Goal: Transaction & Acquisition: Register for event/course

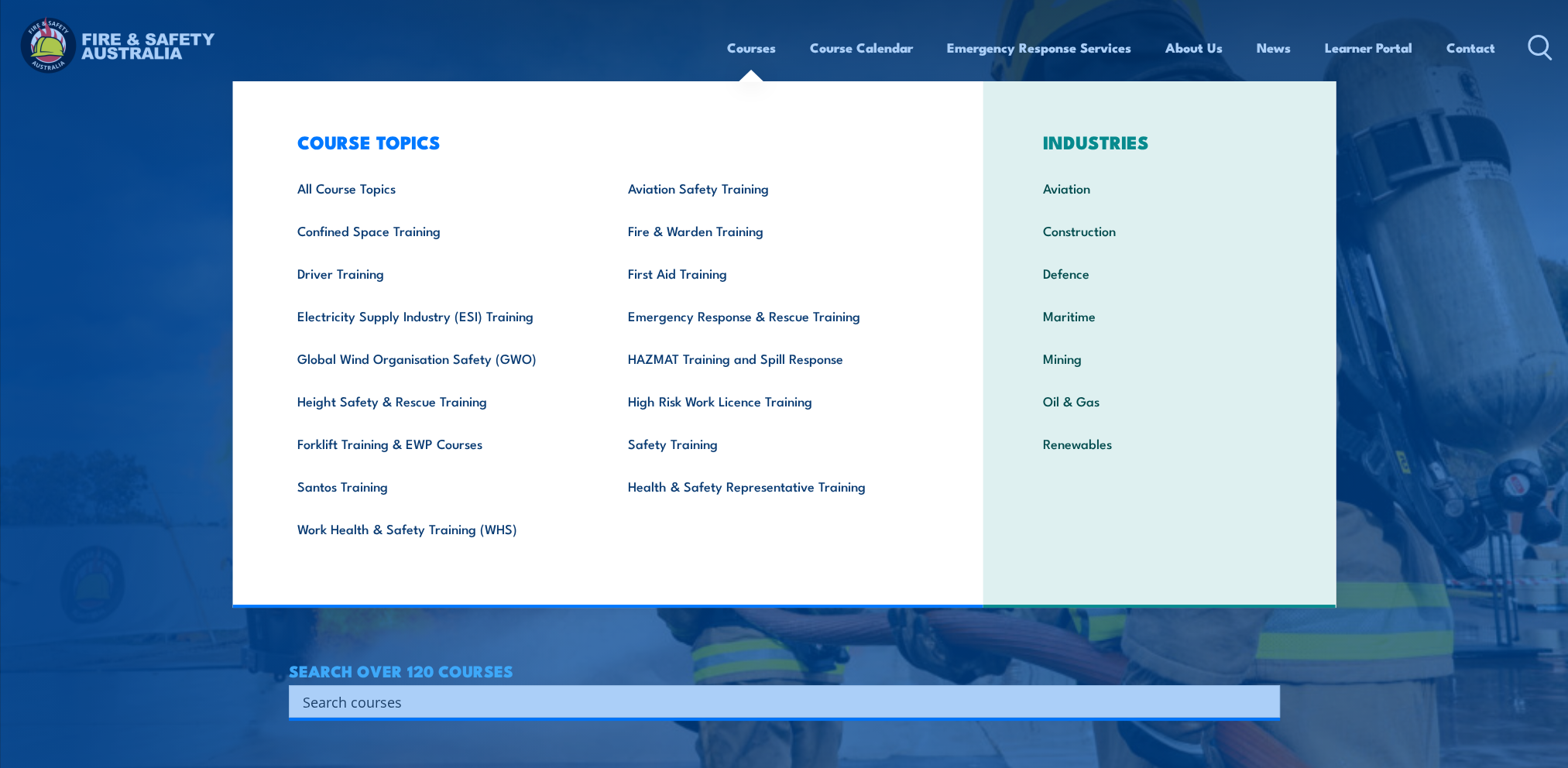
click at [740, 49] on link "Courses" at bounding box center [751, 47] width 49 height 41
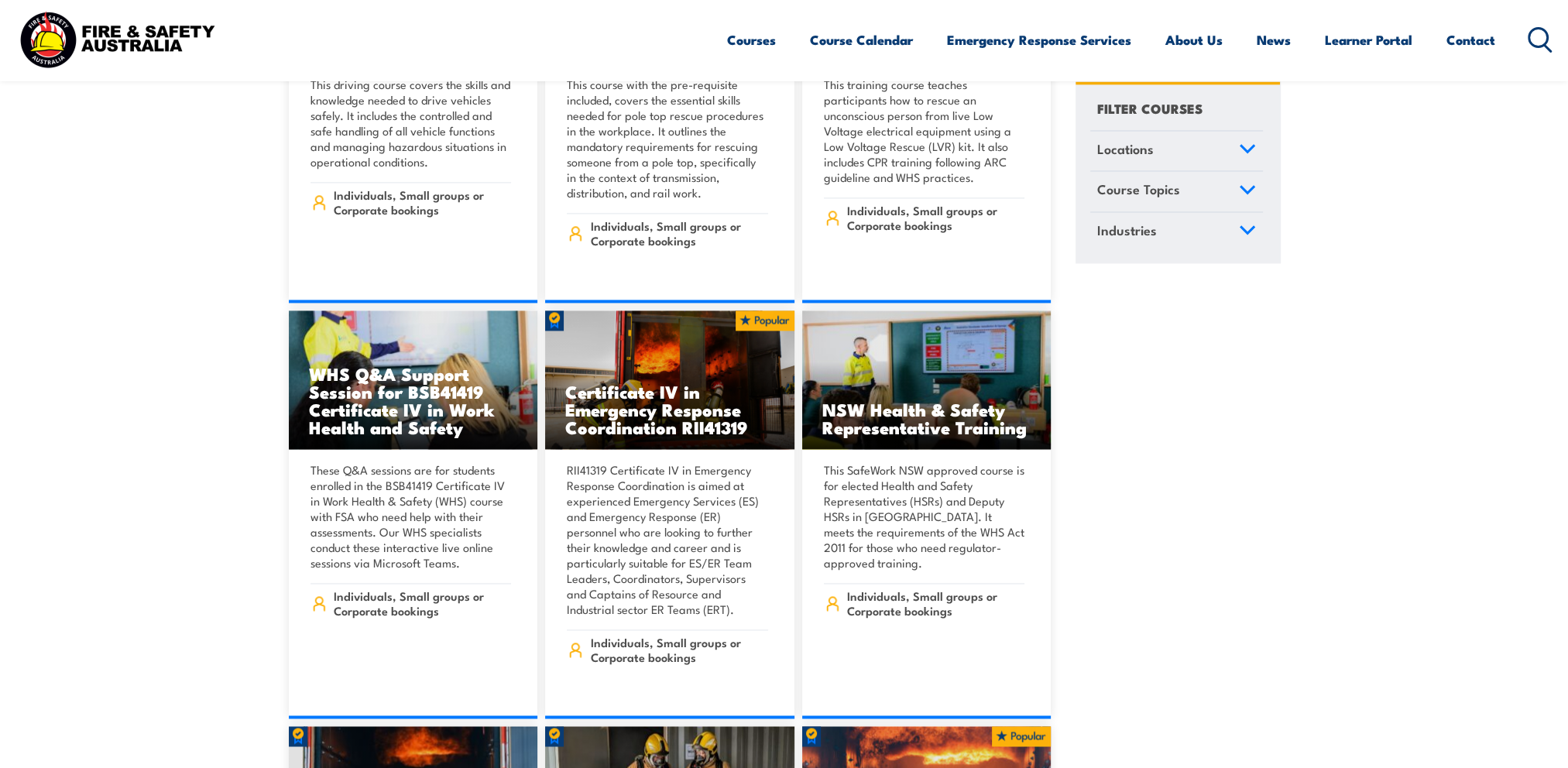
scroll to position [3019, 0]
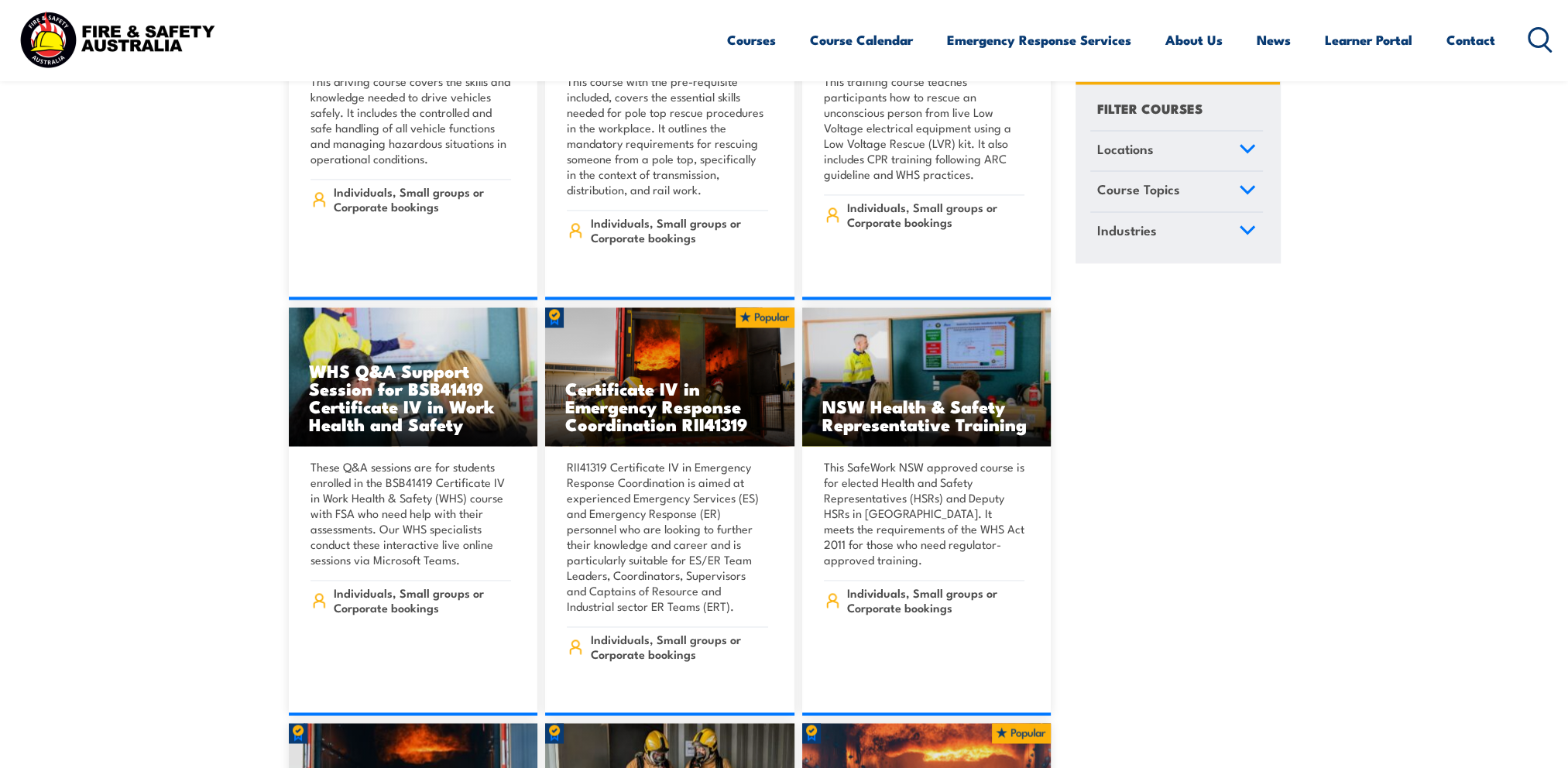
click at [1542, 37] on icon at bounding box center [1540, 40] width 25 height 26
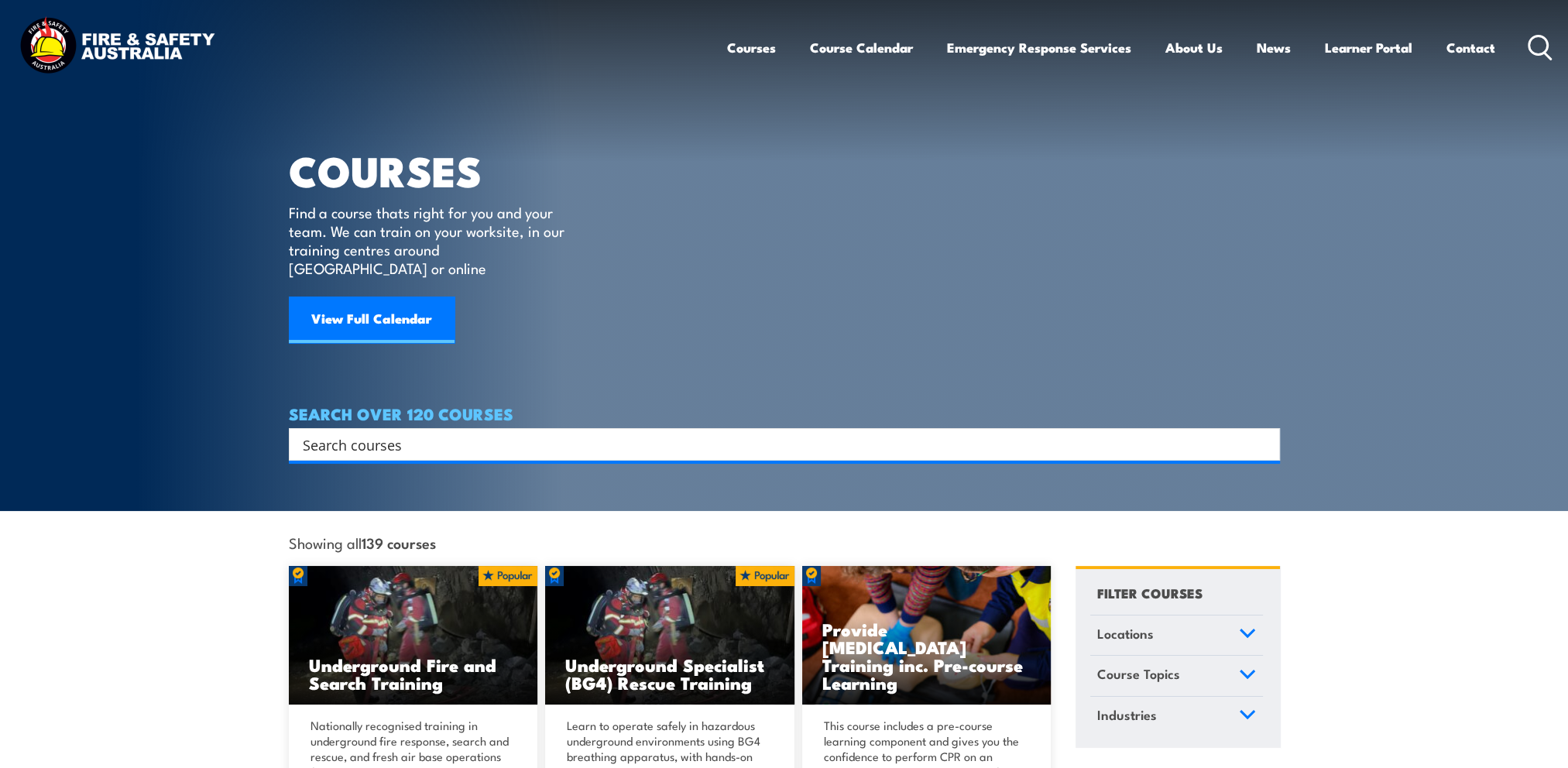
click at [346, 433] on input "Search input" at bounding box center [773, 444] width 943 height 23
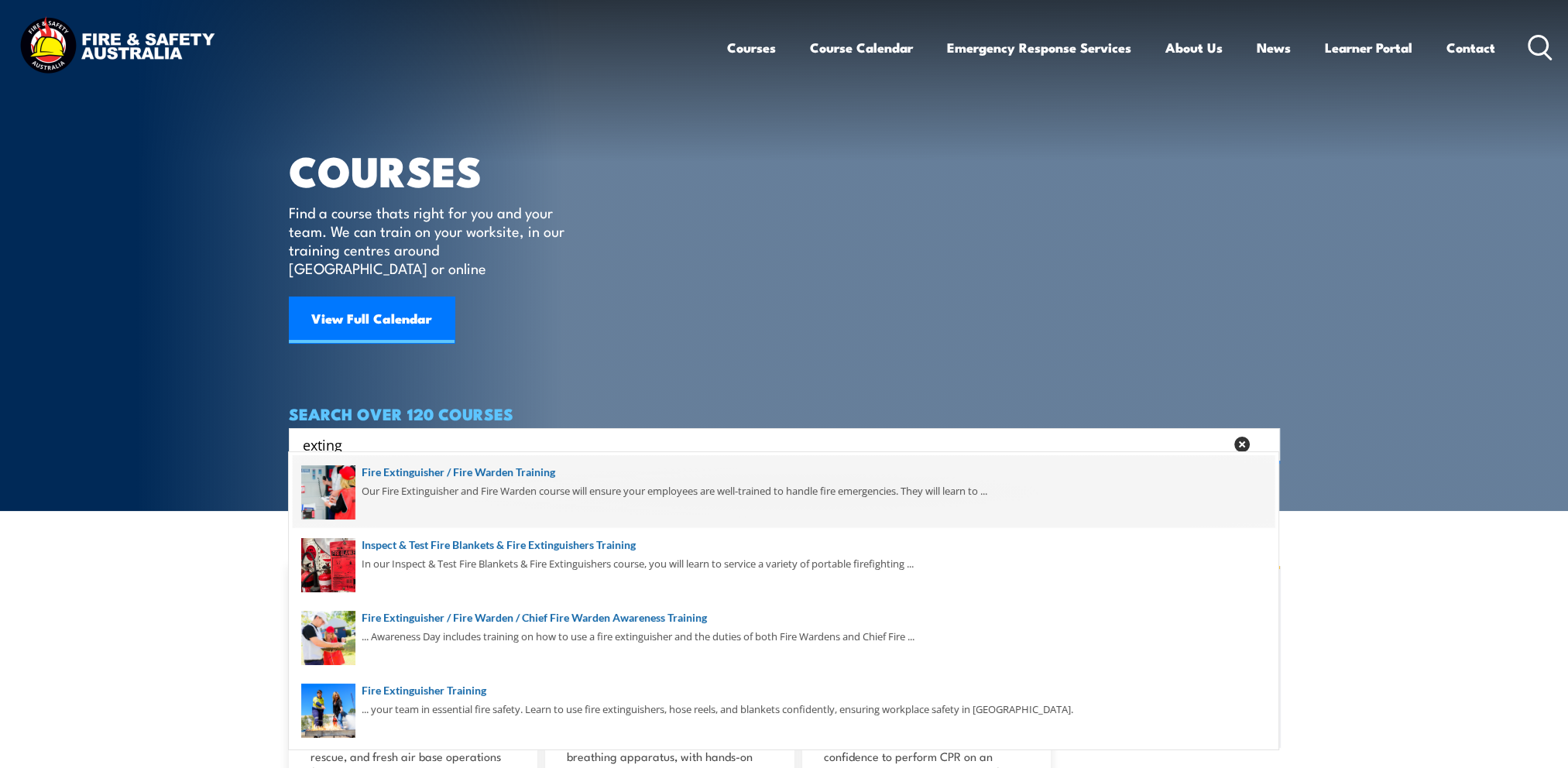
type input "exting"
click at [378, 477] on span at bounding box center [783, 492] width 982 height 73
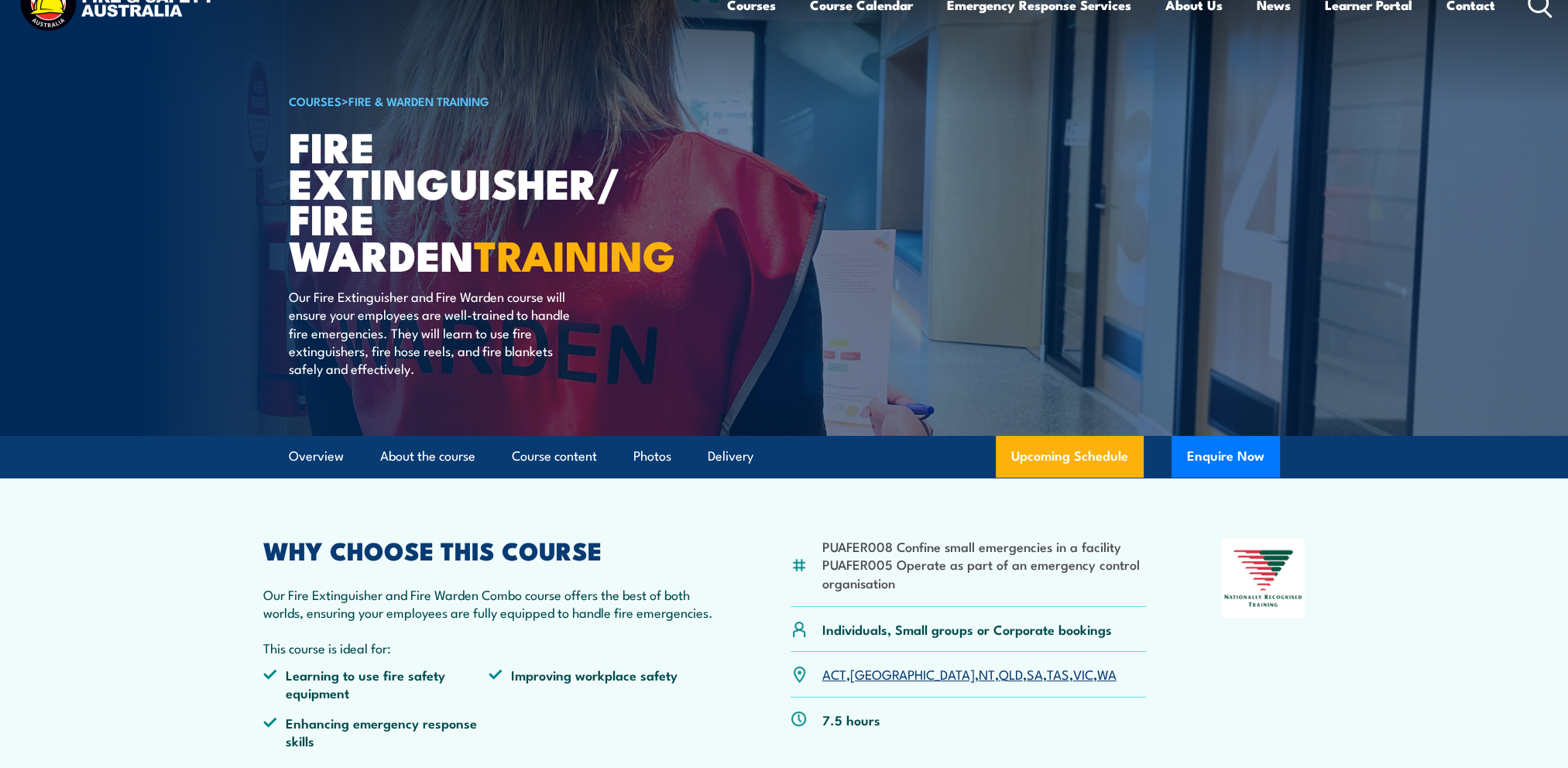
scroll to position [77, 0]
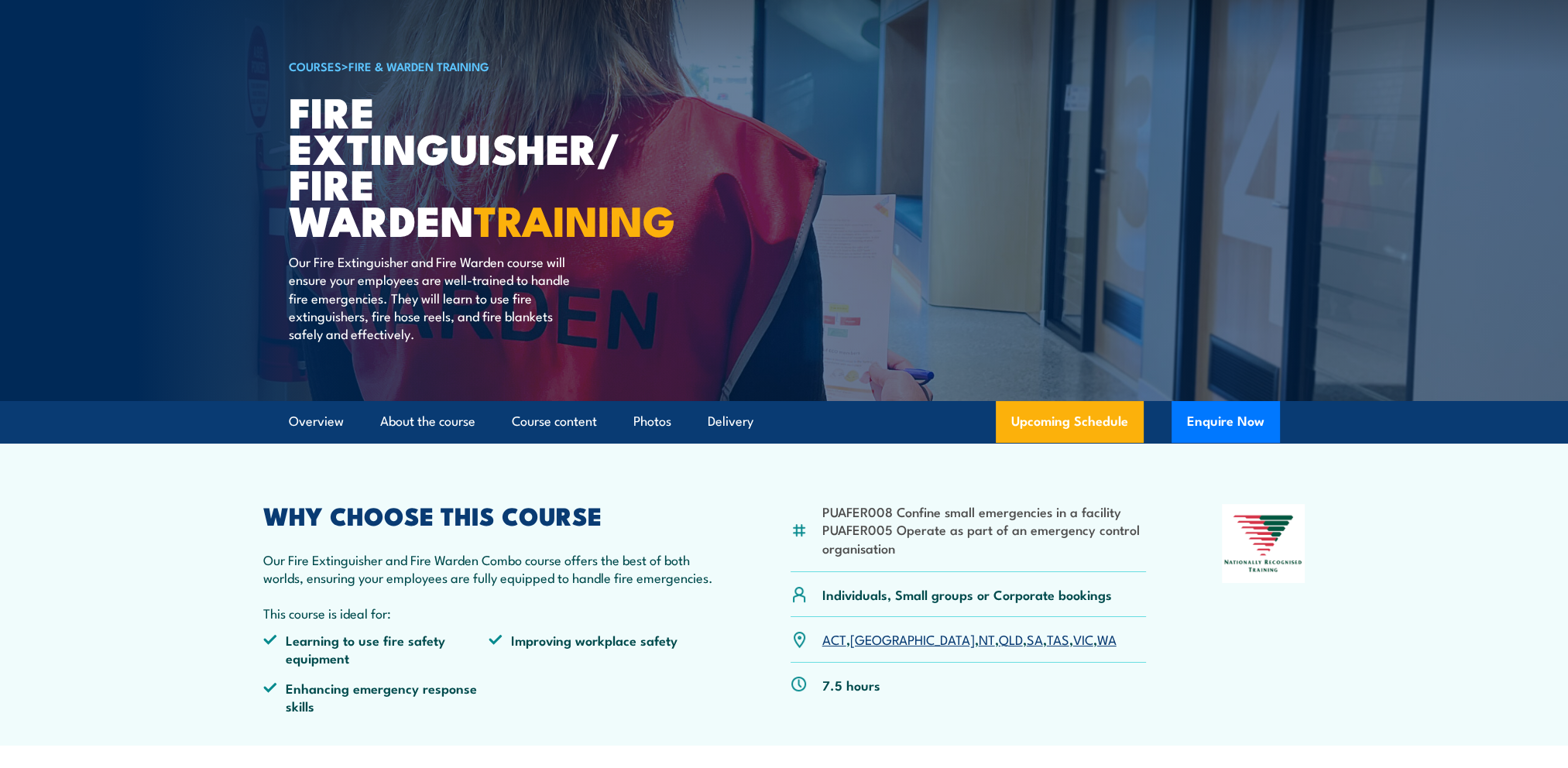
click at [1027, 638] on link "SA" at bounding box center [1035, 638] width 17 height 18
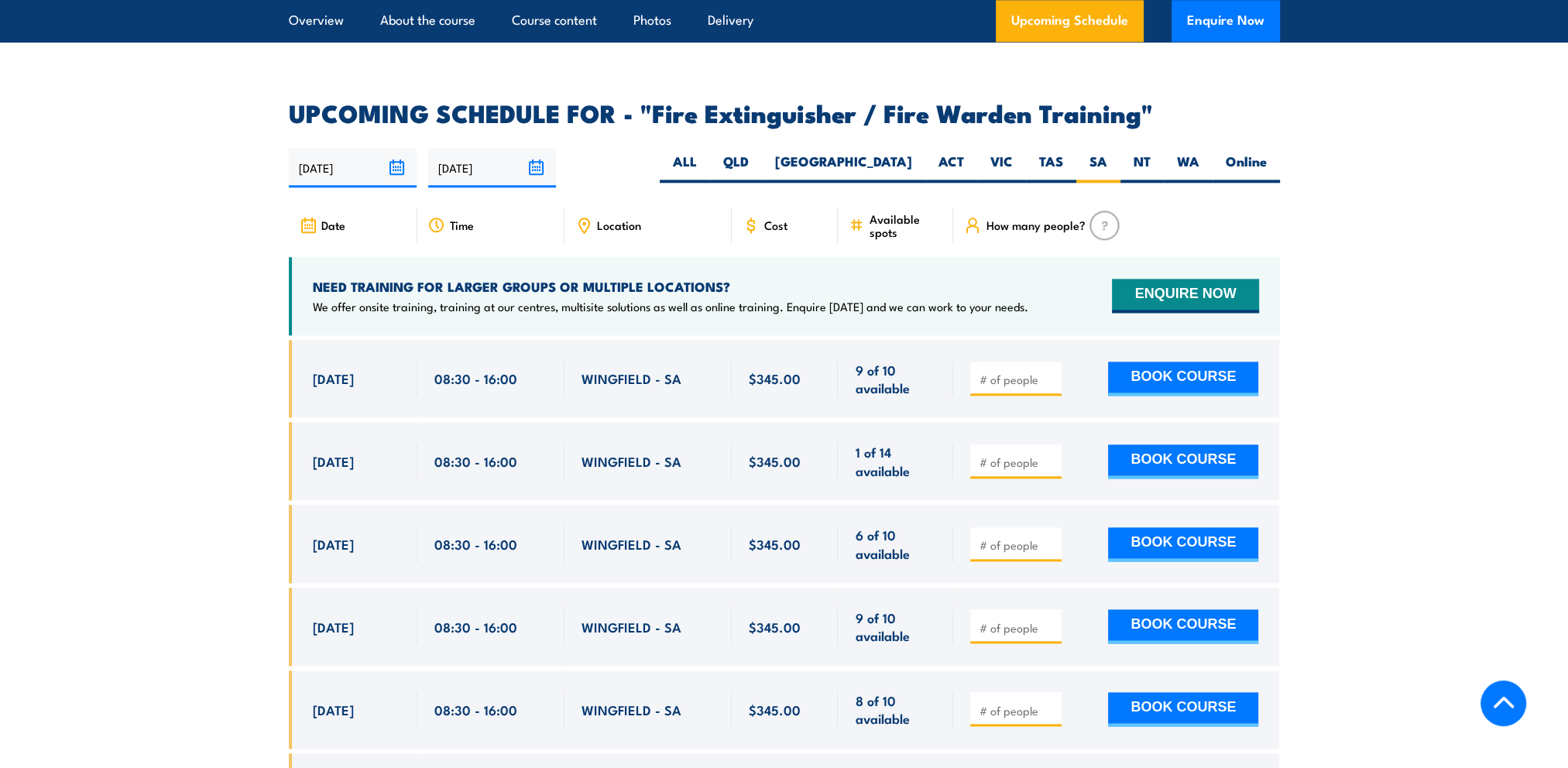
scroll to position [2386, 0]
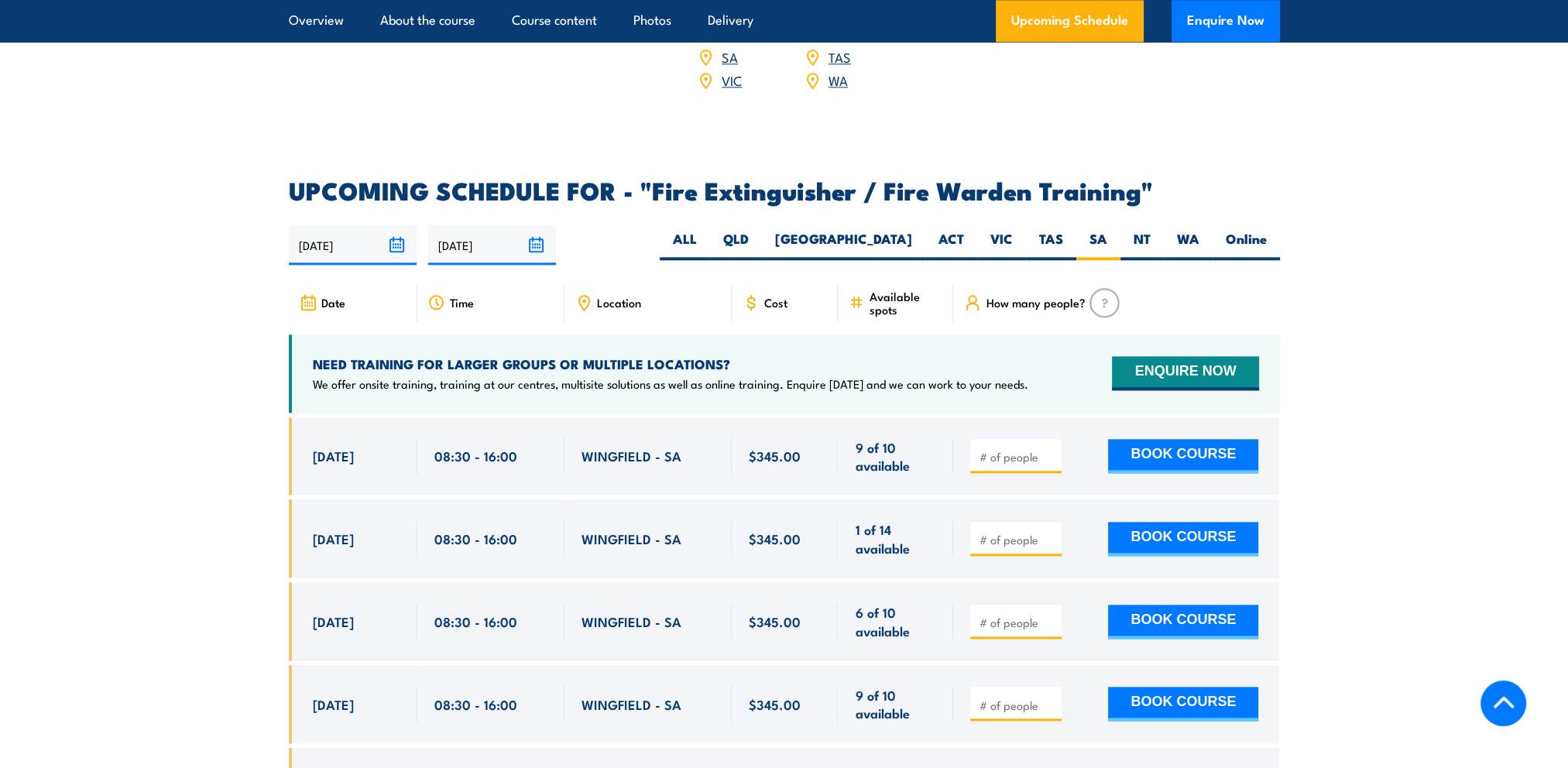
click at [1051, 296] on span "How many people?" at bounding box center [1035, 302] width 99 height 13
click at [892, 290] on span "Available spots" at bounding box center [905, 303] width 74 height 27
click at [1092, 230] on label "SA" at bounding box center [1098, 245] width 44 height 30
click at [1107, 230] on input "SA" at bounding box center [1112, 235] width 10 height 10
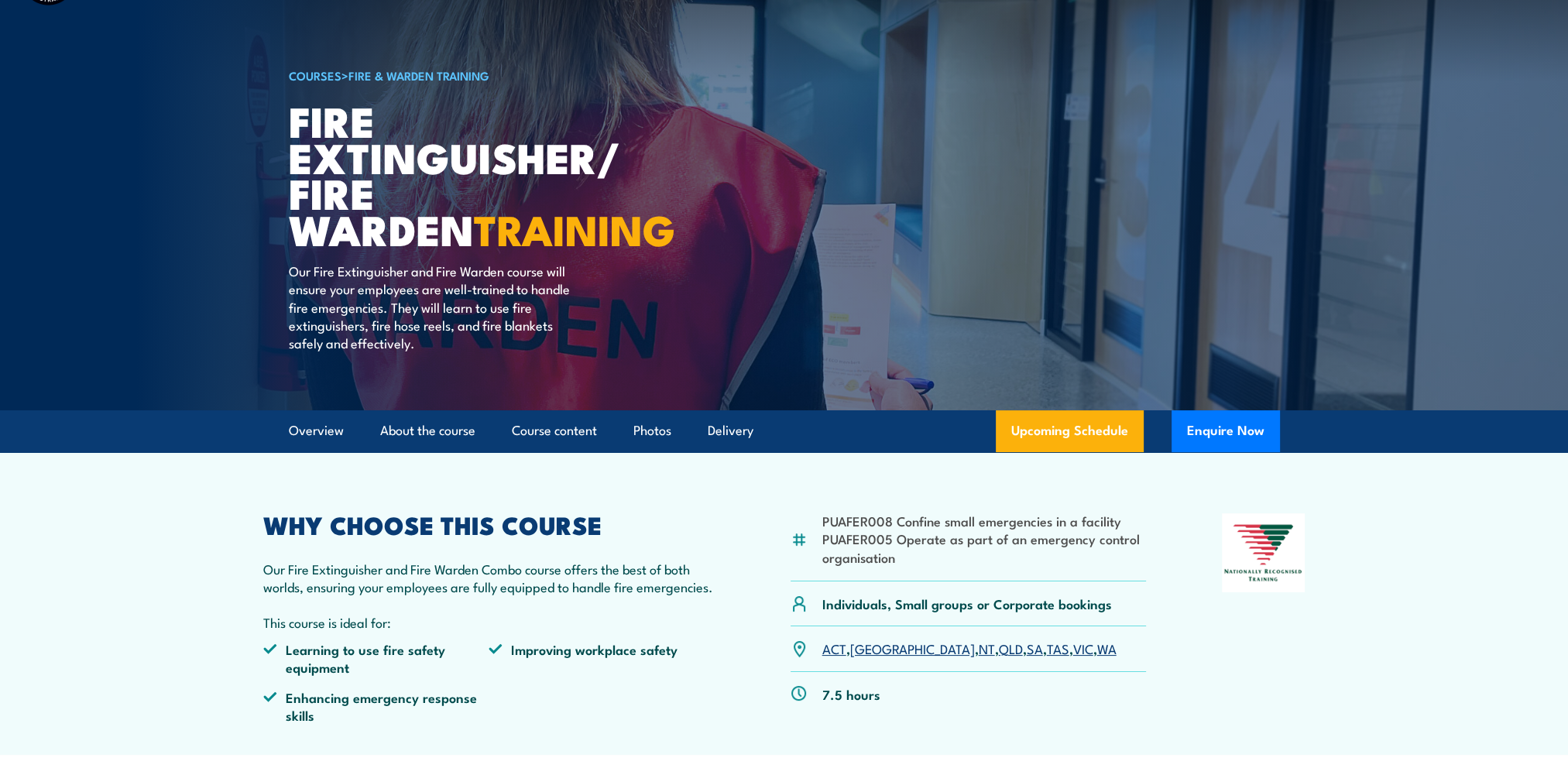
scroll to position [154, 0]
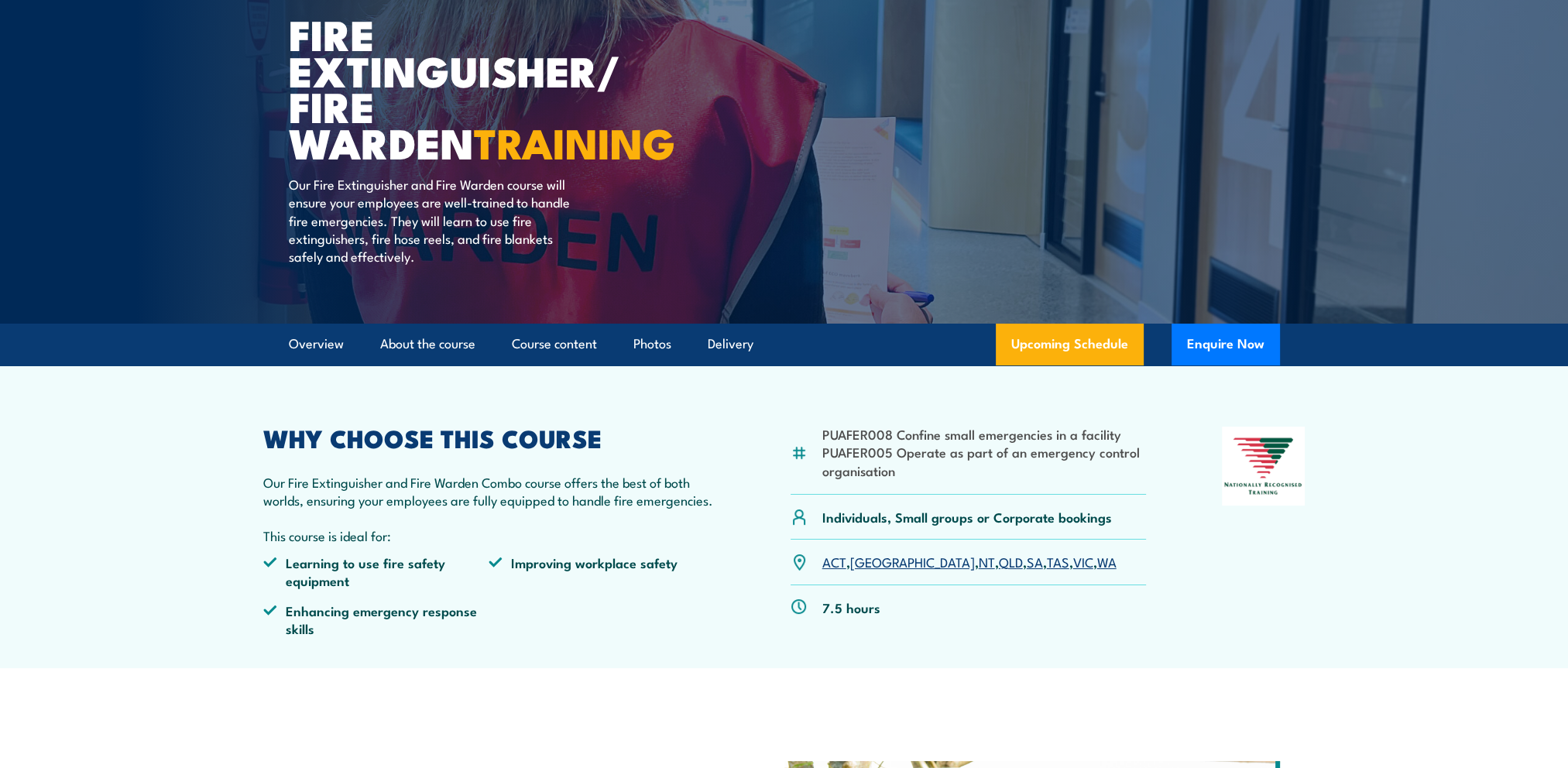
click at [1027, 564] on link "SA" at bounding box center [1035, 561] width 17 height 18
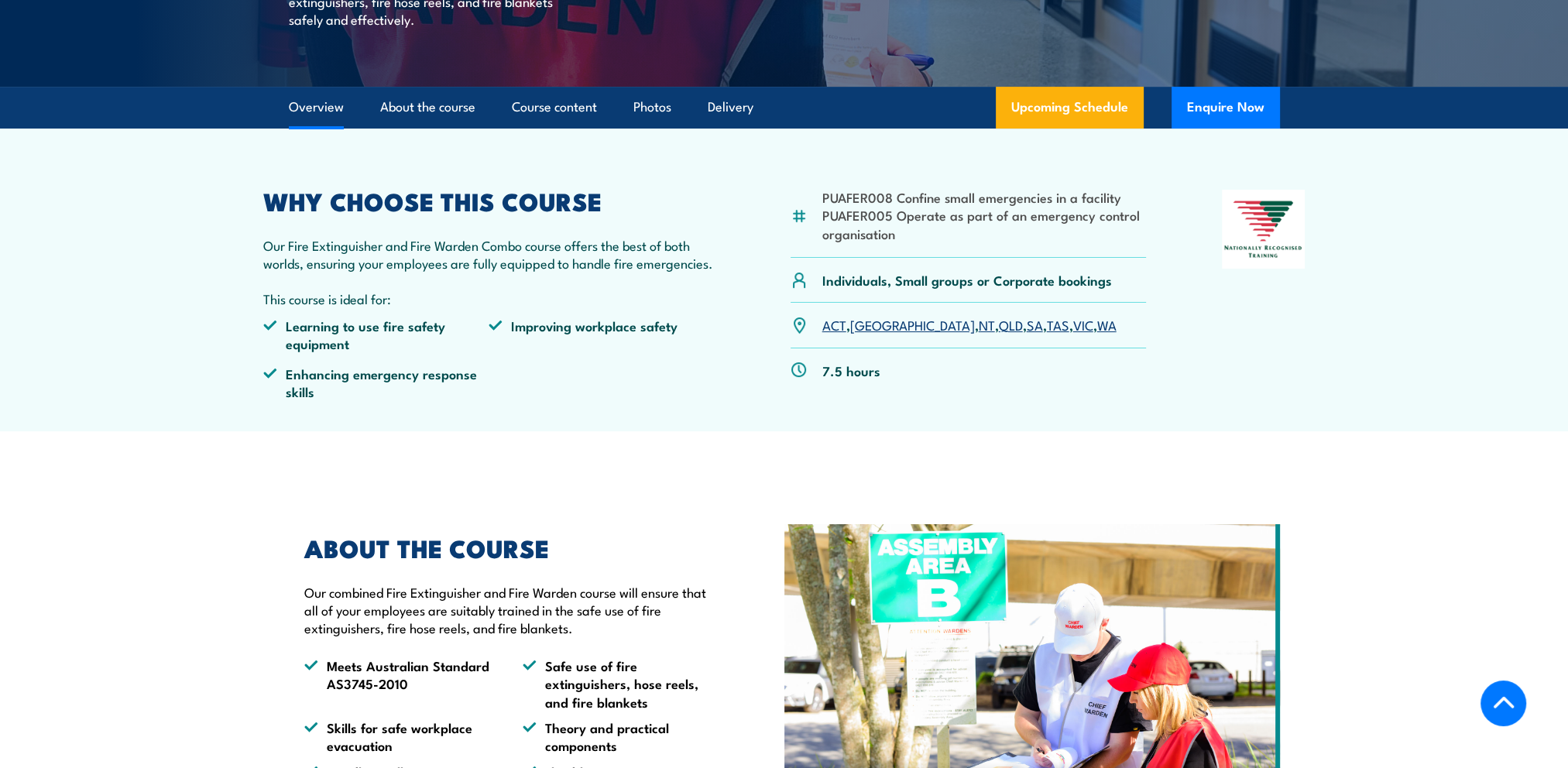
scroll to position [296, 0]
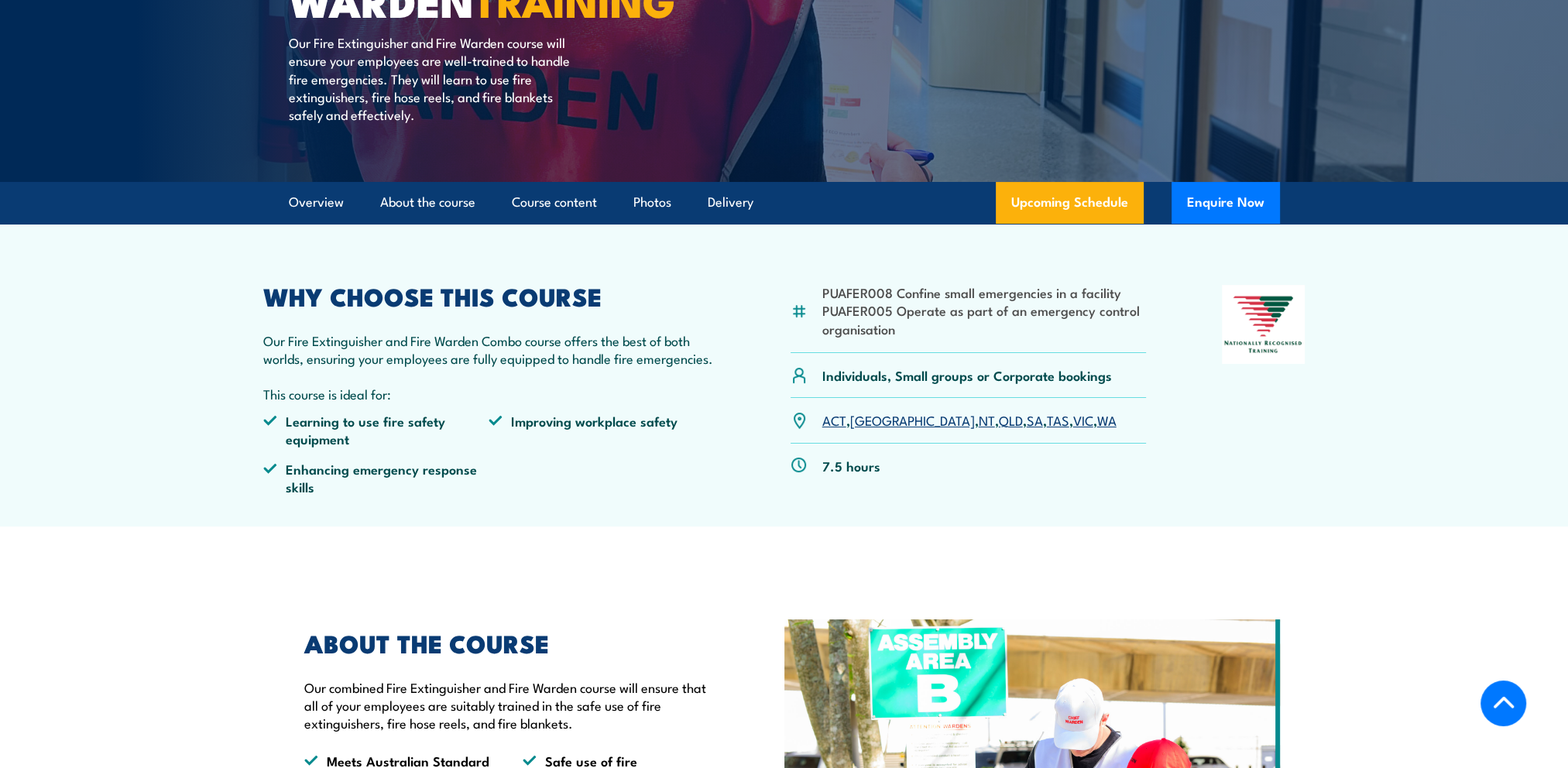
click at [797, 306] on img at bounding box center [799, 311] width 17 height 17
click at [853, 292] on li "PUAFER008 Confine small emergencies in a facility" at bounding box center [984, 291] width 325 height 17
click at [874, 315] on li "PUAFER005 Operate as part of an emergency control organisation" at bounding box center [984, 320] width 325 height 37
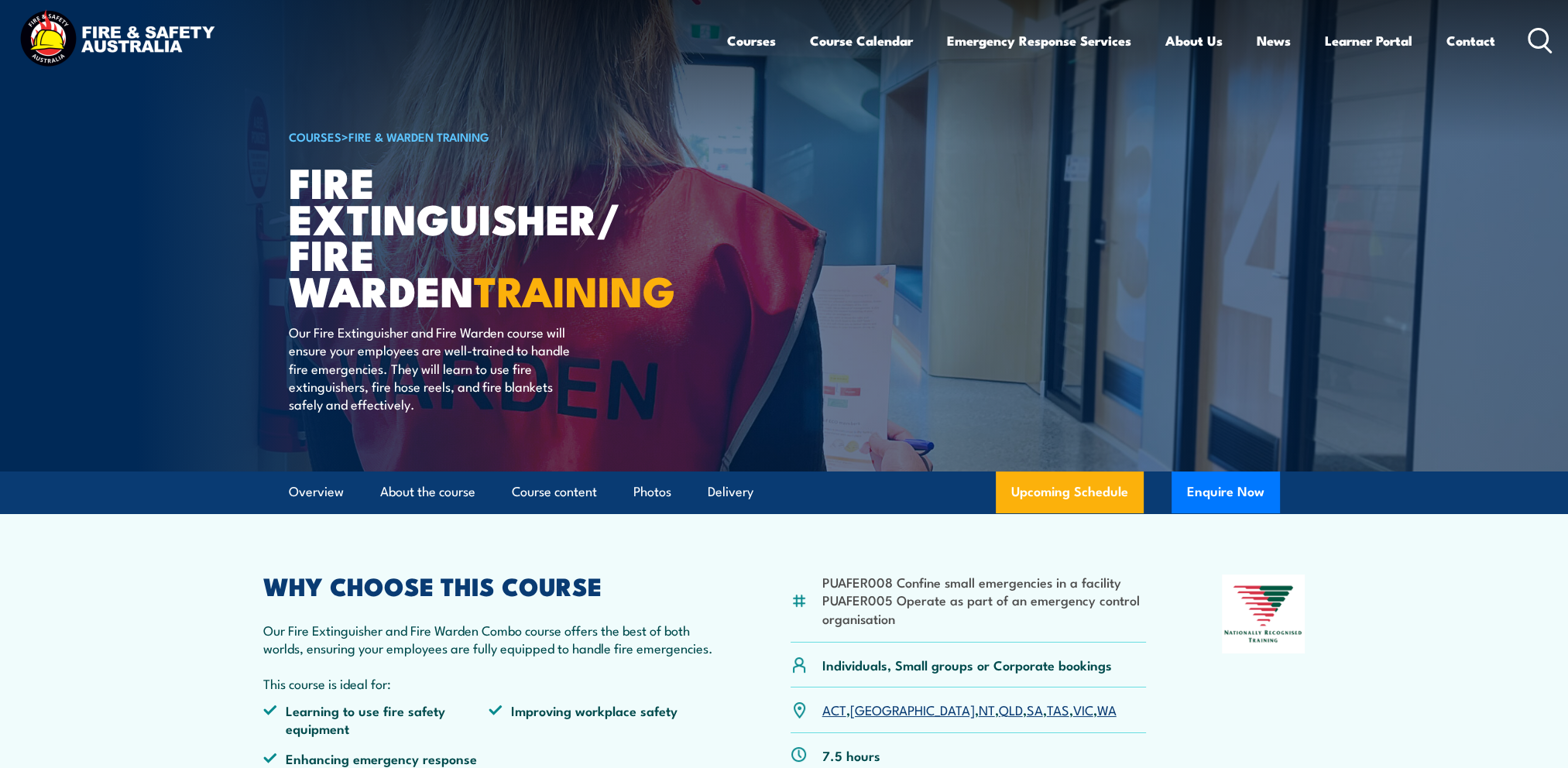
scroll to position [0, 0]
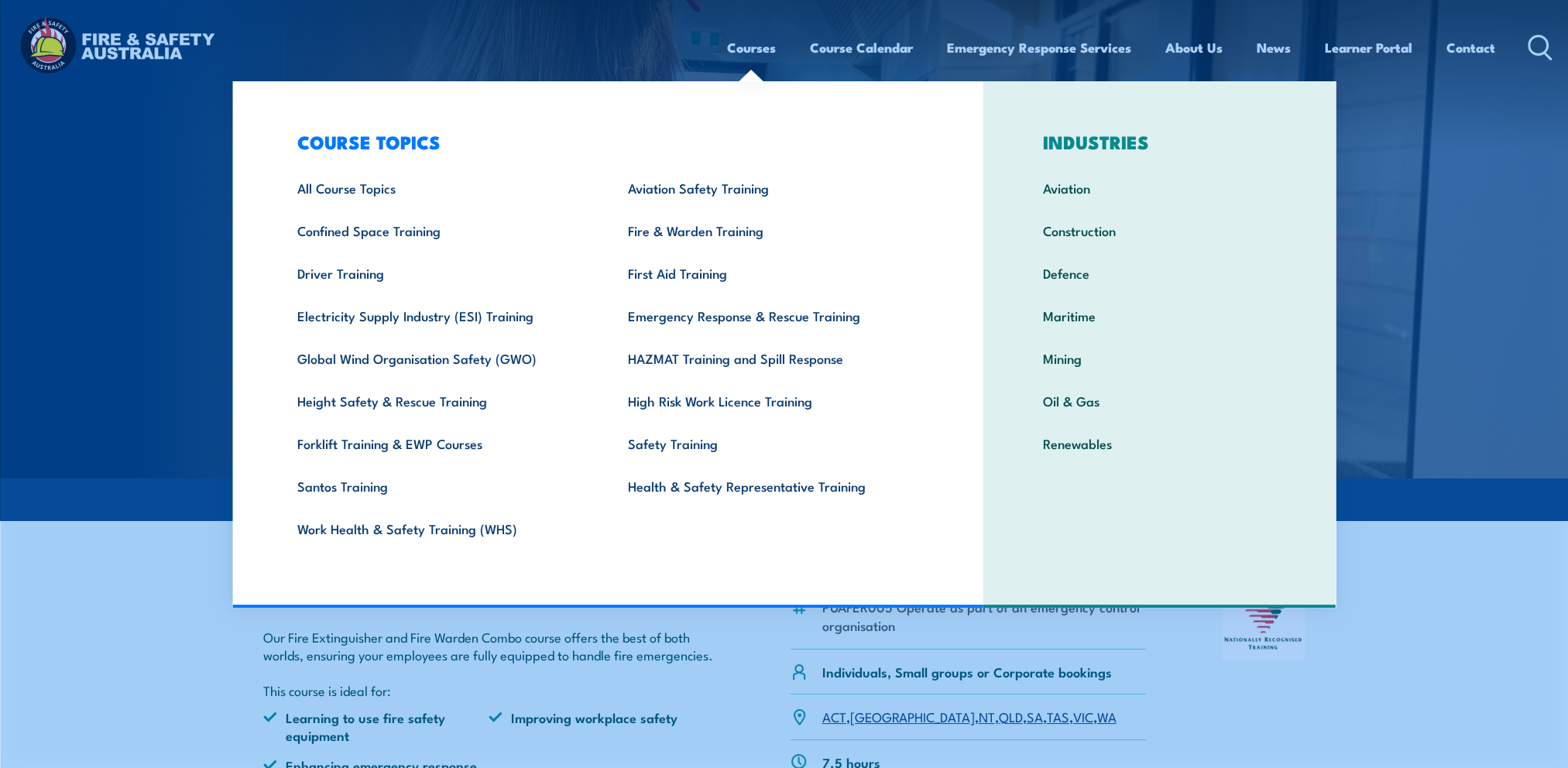
click at [738, 53] on link "Courses" at bounding box center [751, 47] width 49 height 41
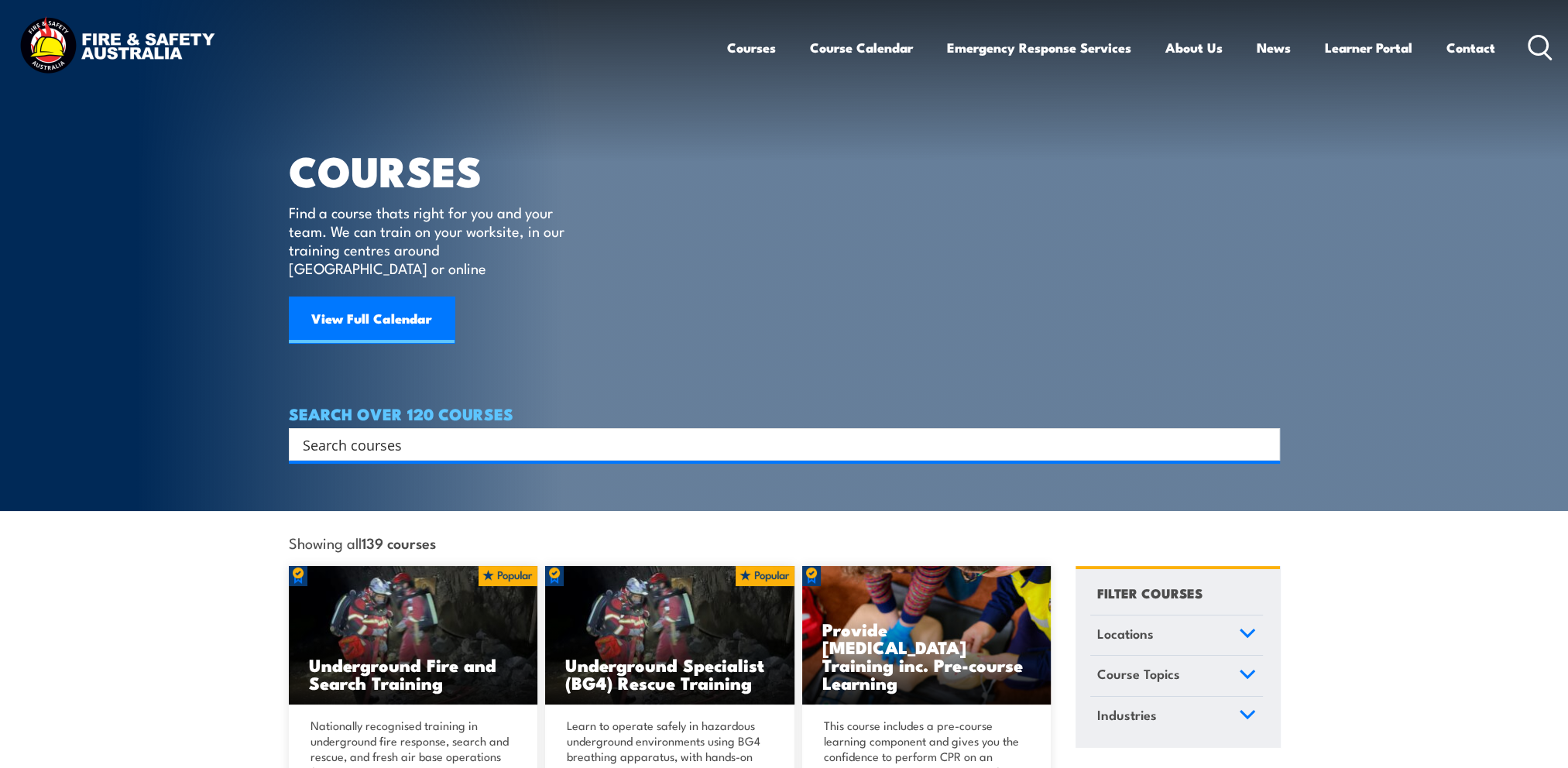
click at [339, 433] on input "Search input" at bounding box center [773, 444] width 943 height 23
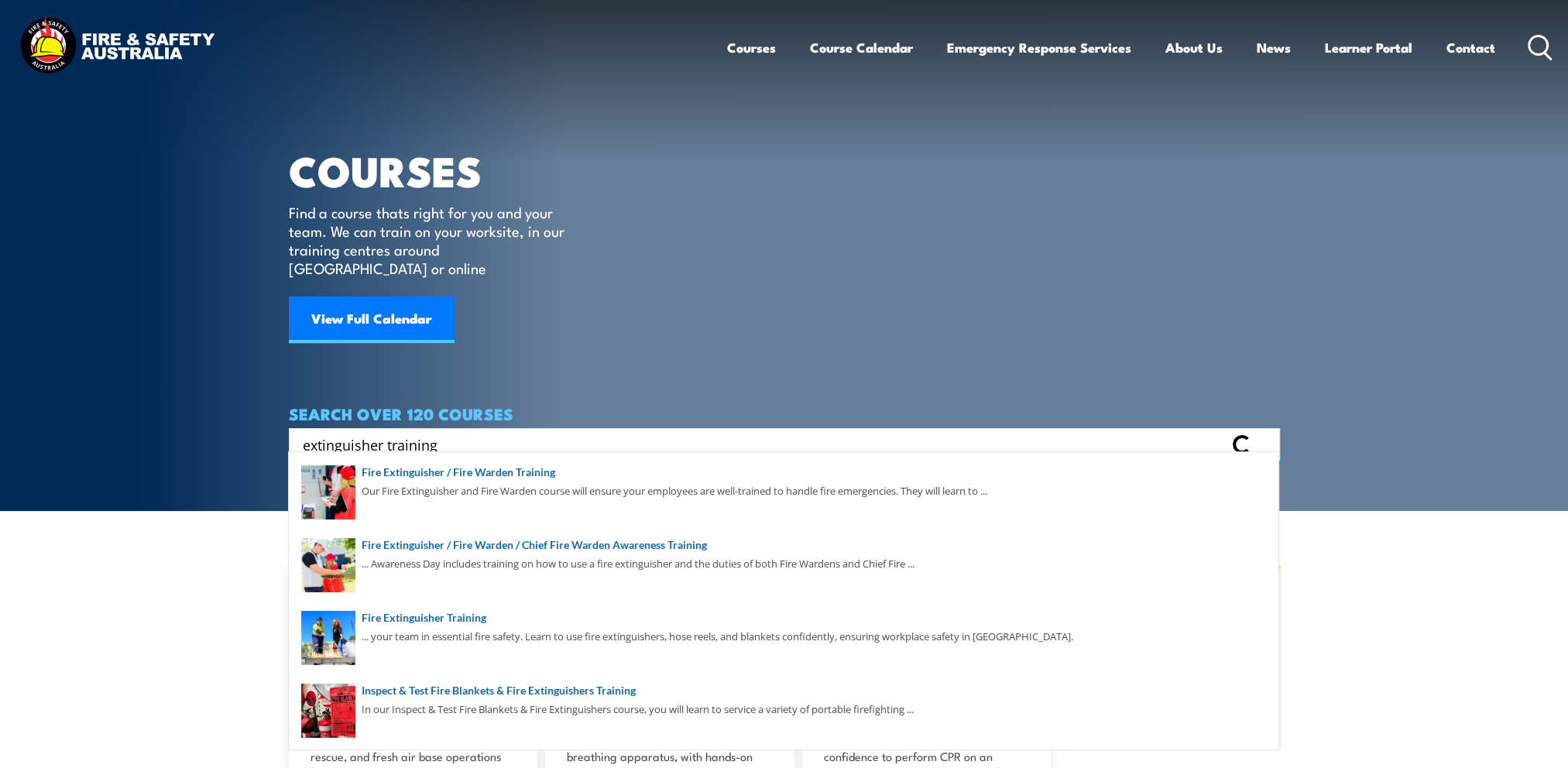
type input "extinguisher training"
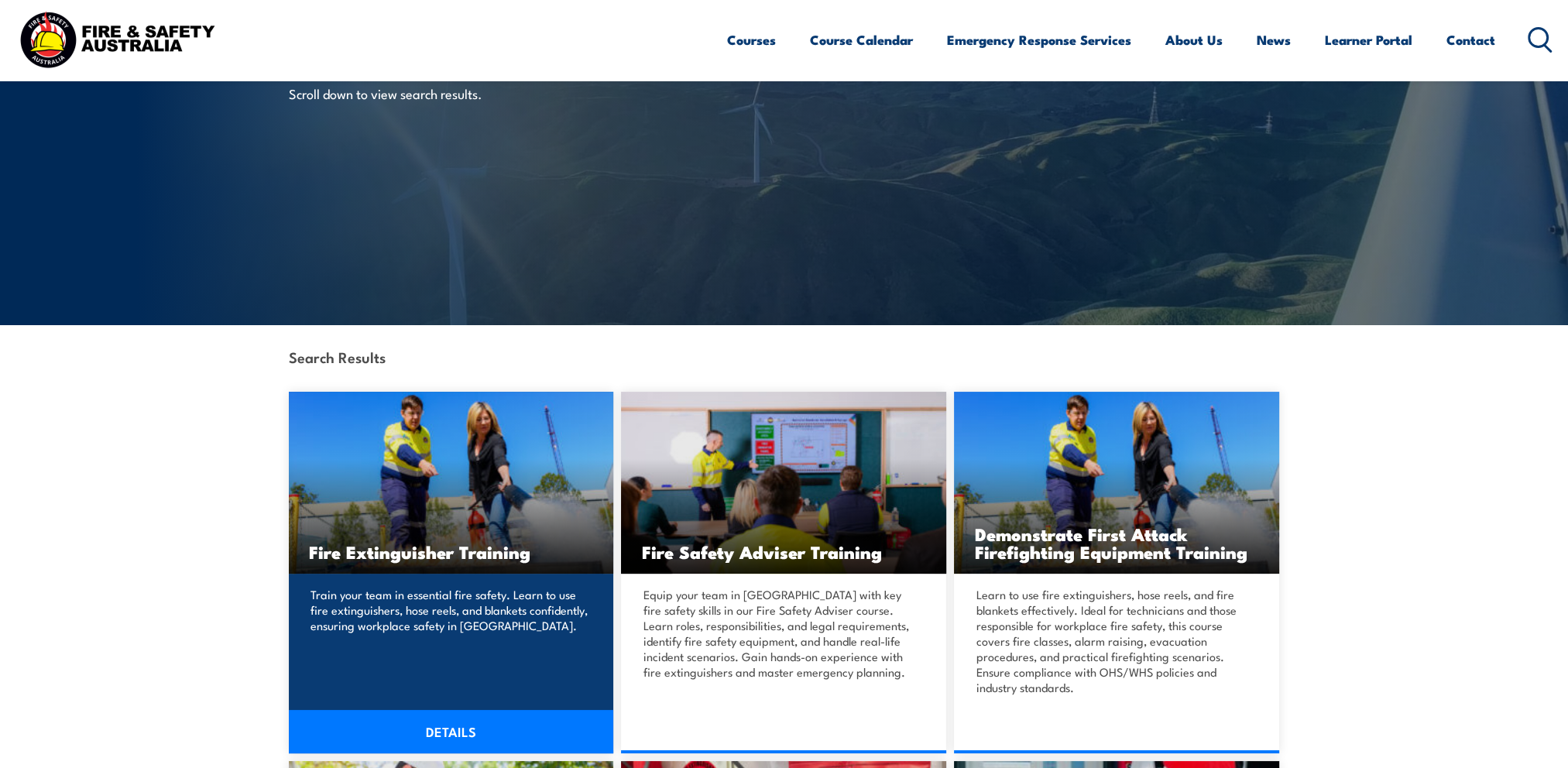
scroll to position [154, 0]
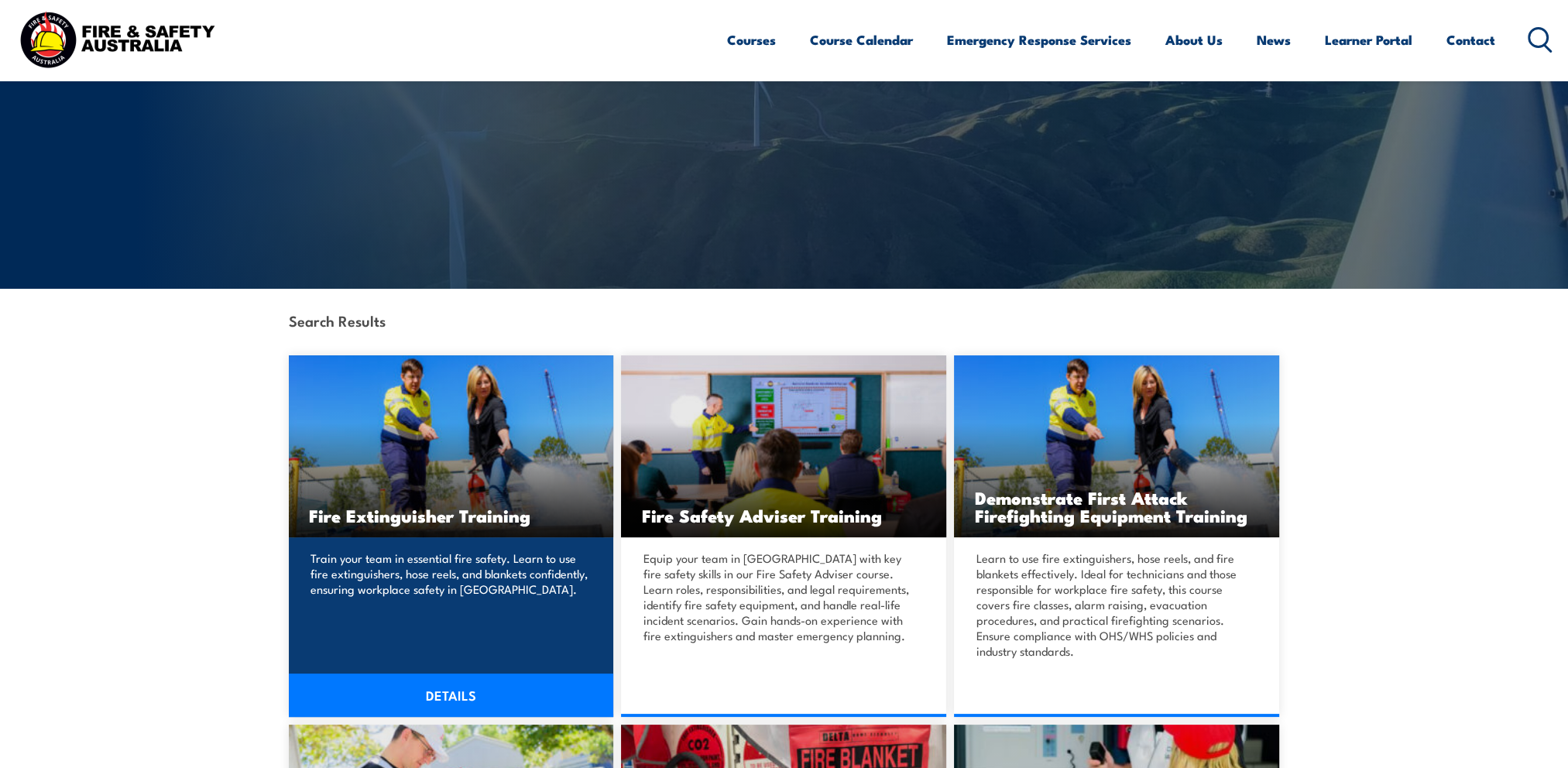
click at [443, 673] on link "DETAILS" at bounding box center [452, 695] width 326 height 43
click at [452, 691] on link "DETAILS" at bounding box center [452, 695] width 326 height 43
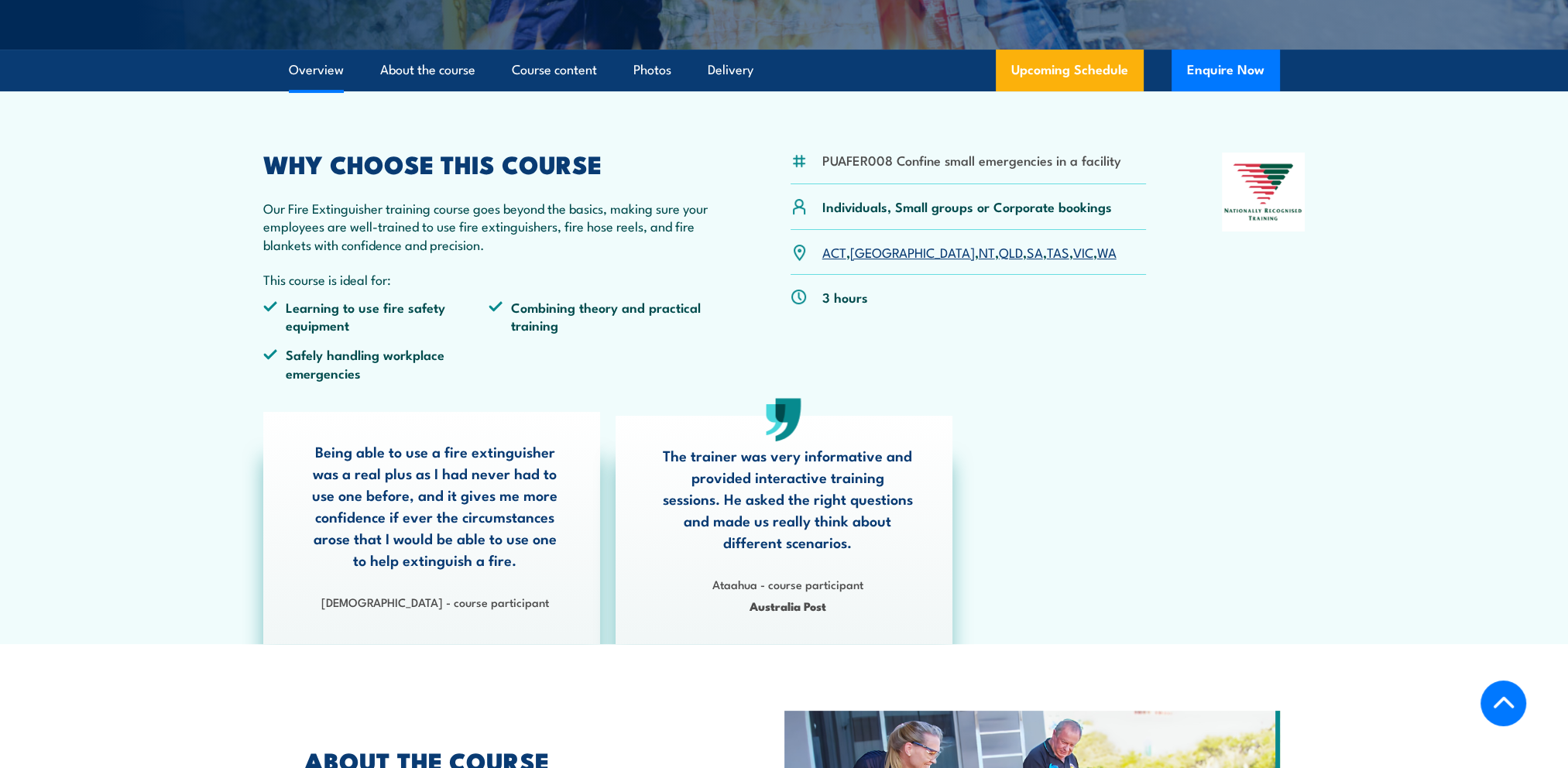
scroll to position [387, 0]
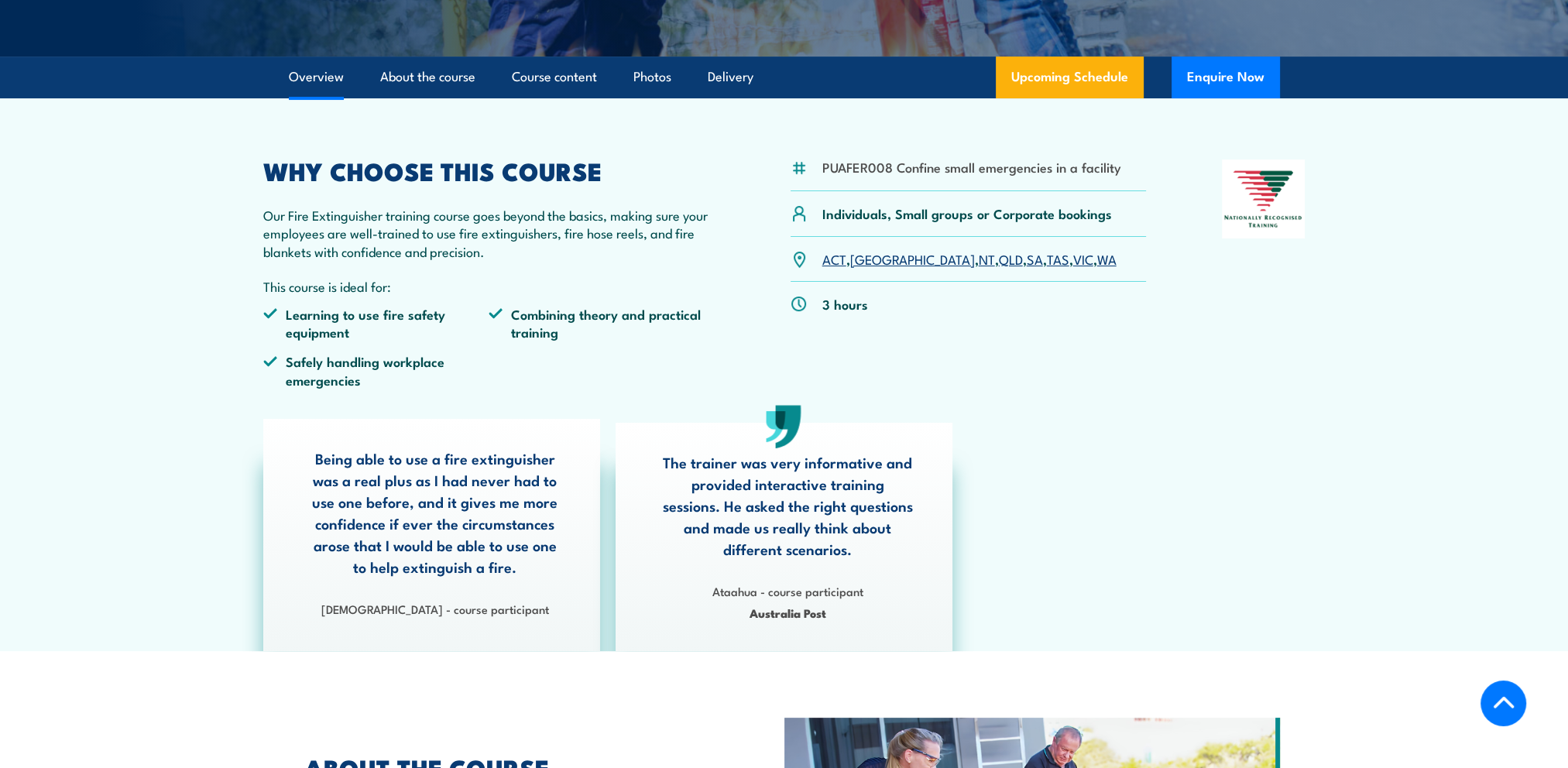
click at [1027, 257] on link "SA" at bounding box center [1035, 258] width 17 height 18
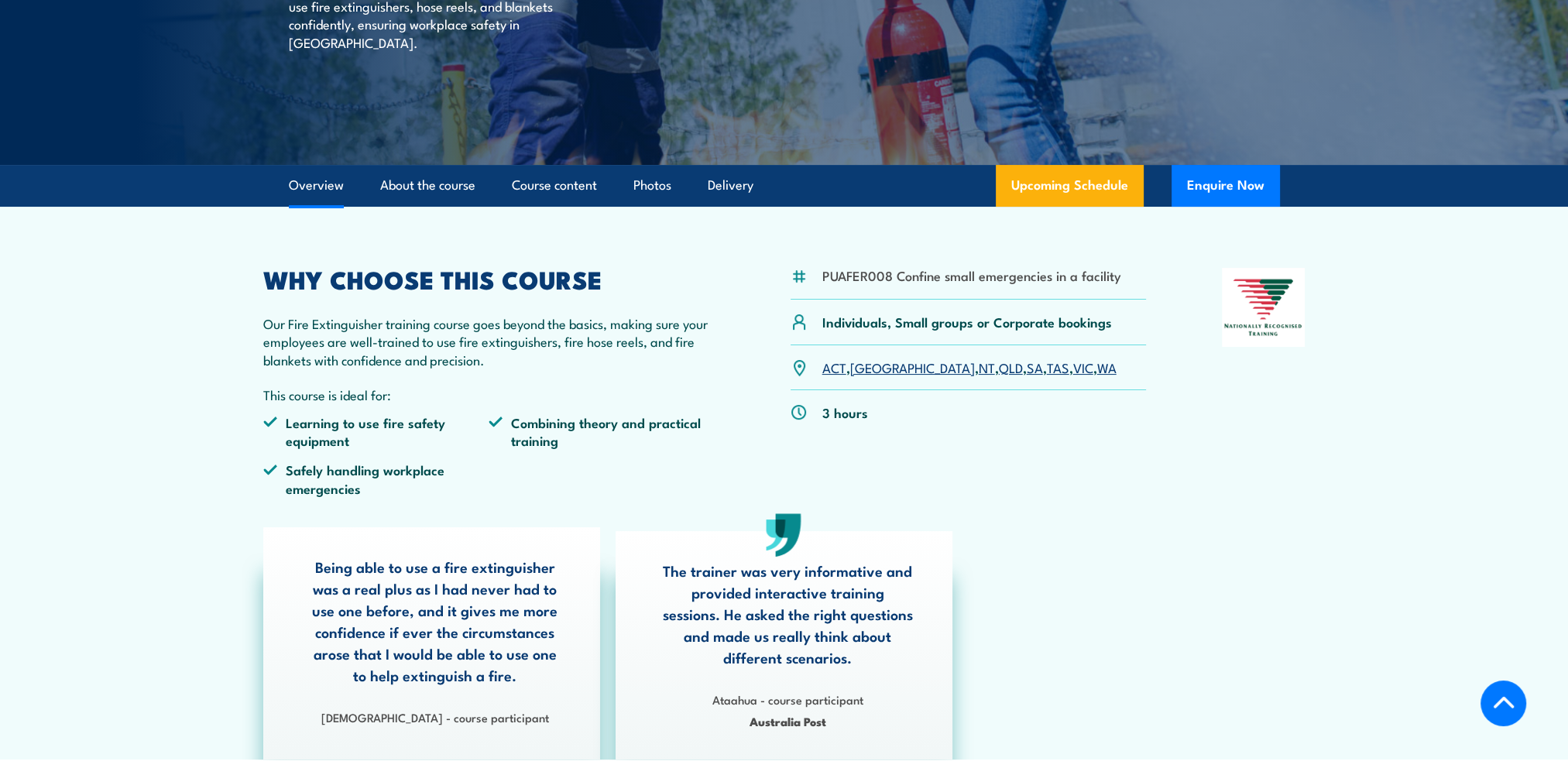
scroll to position [198, 0]
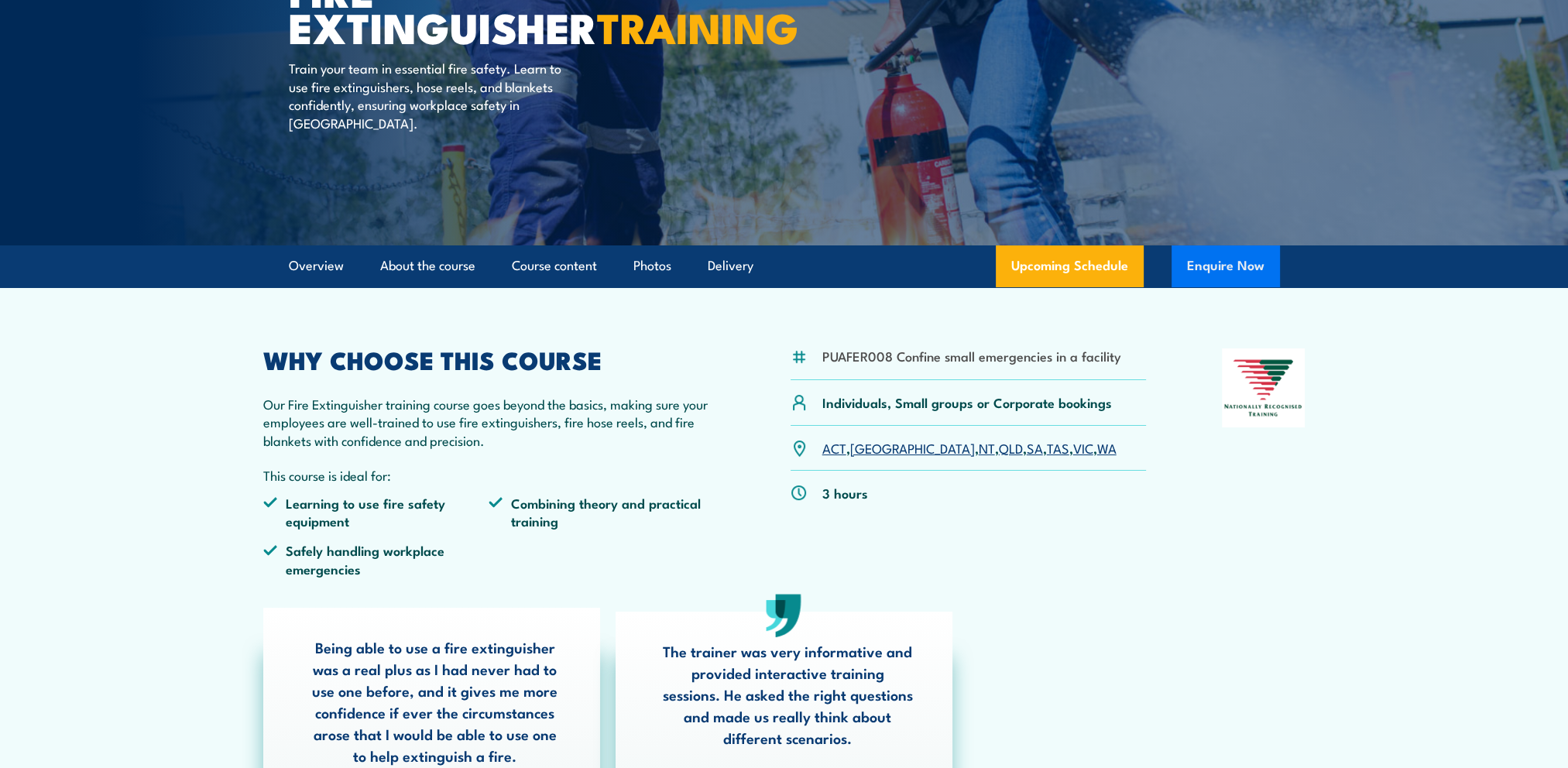
click at [1232, 271] on button "Enquire Now" at bounding box center [1225, 267] width 109 height 42
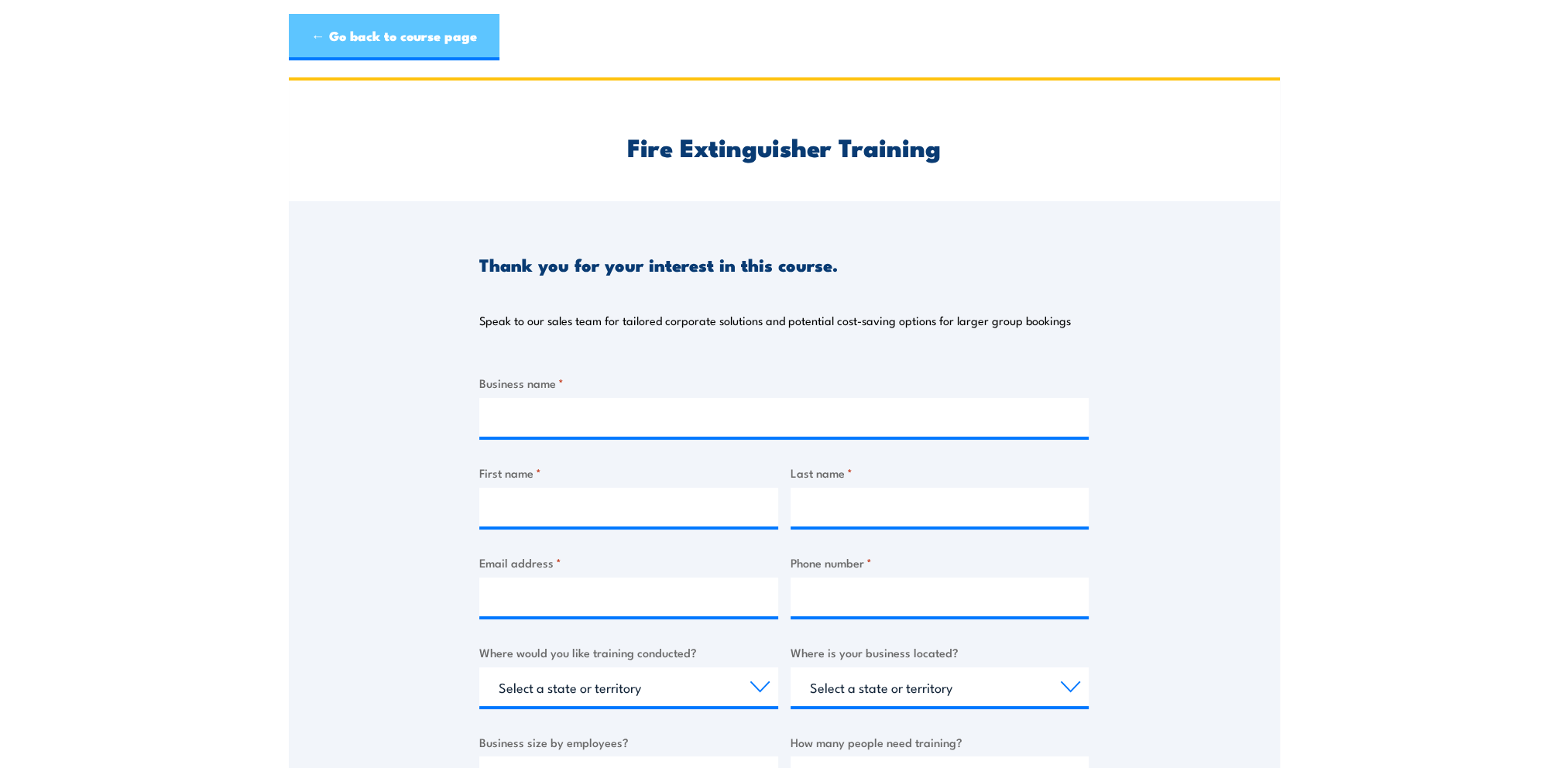
click at [313, 26] on link "← Go back to course page" at bounding box center [394, 37] width 211 height 46
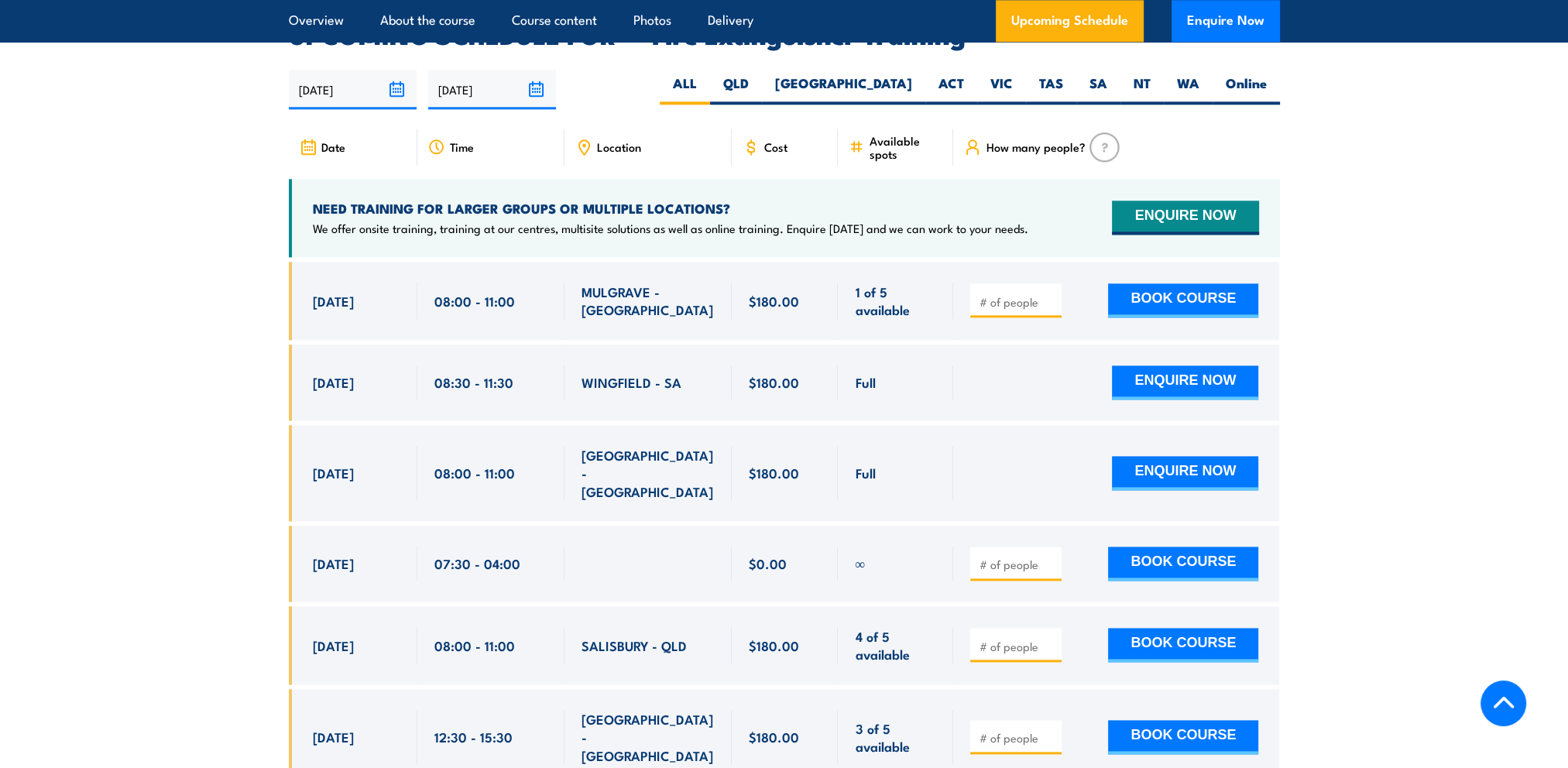
scroll to position [2520, 0]
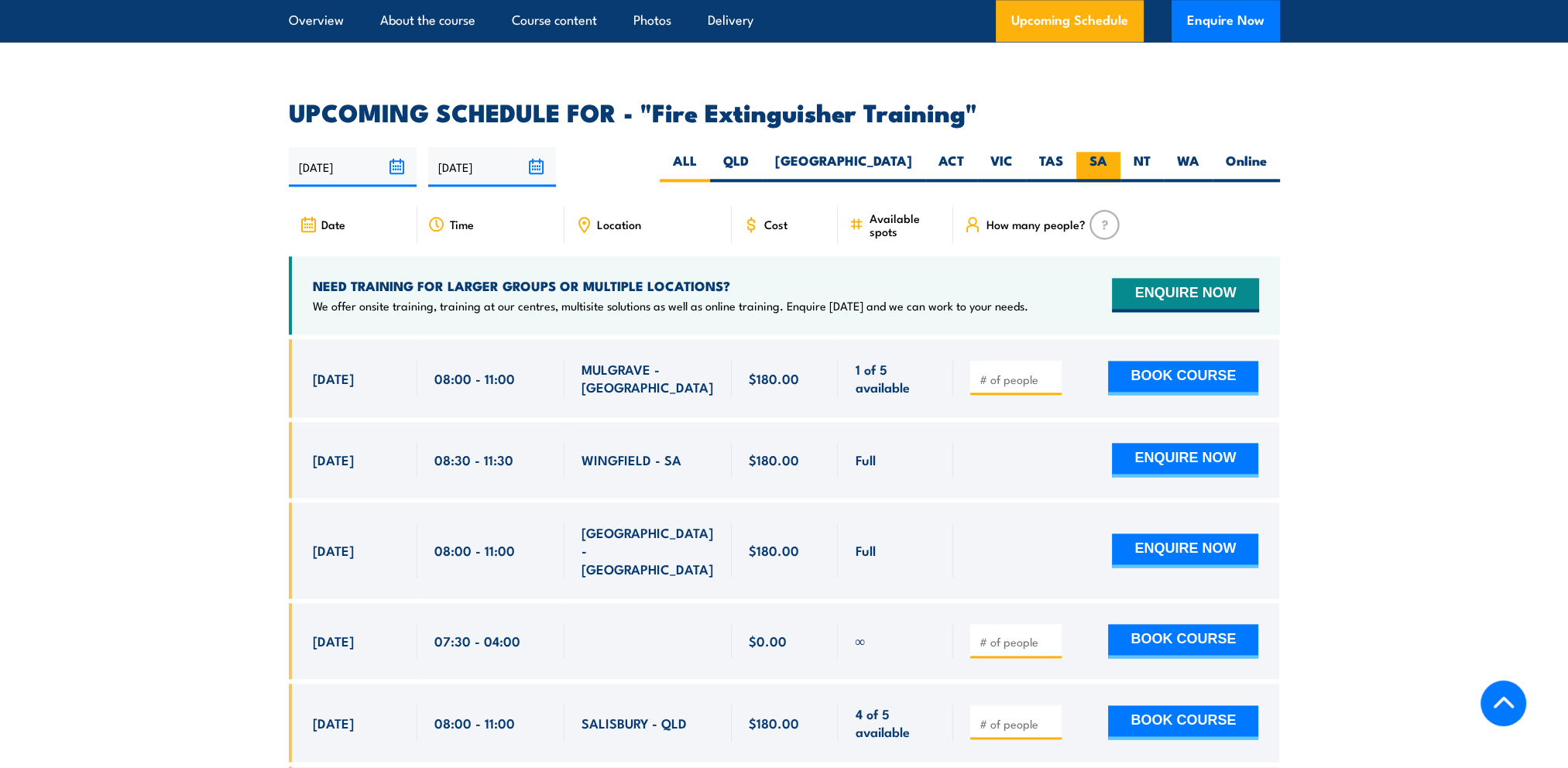
click at [1100, 152] on label "SA" at bounding box center [1098, 167] width 44 height 30
click at [1107, 152] on input "SA" at bounding box center [1112, 157] width 10 height 10
radio input "true"
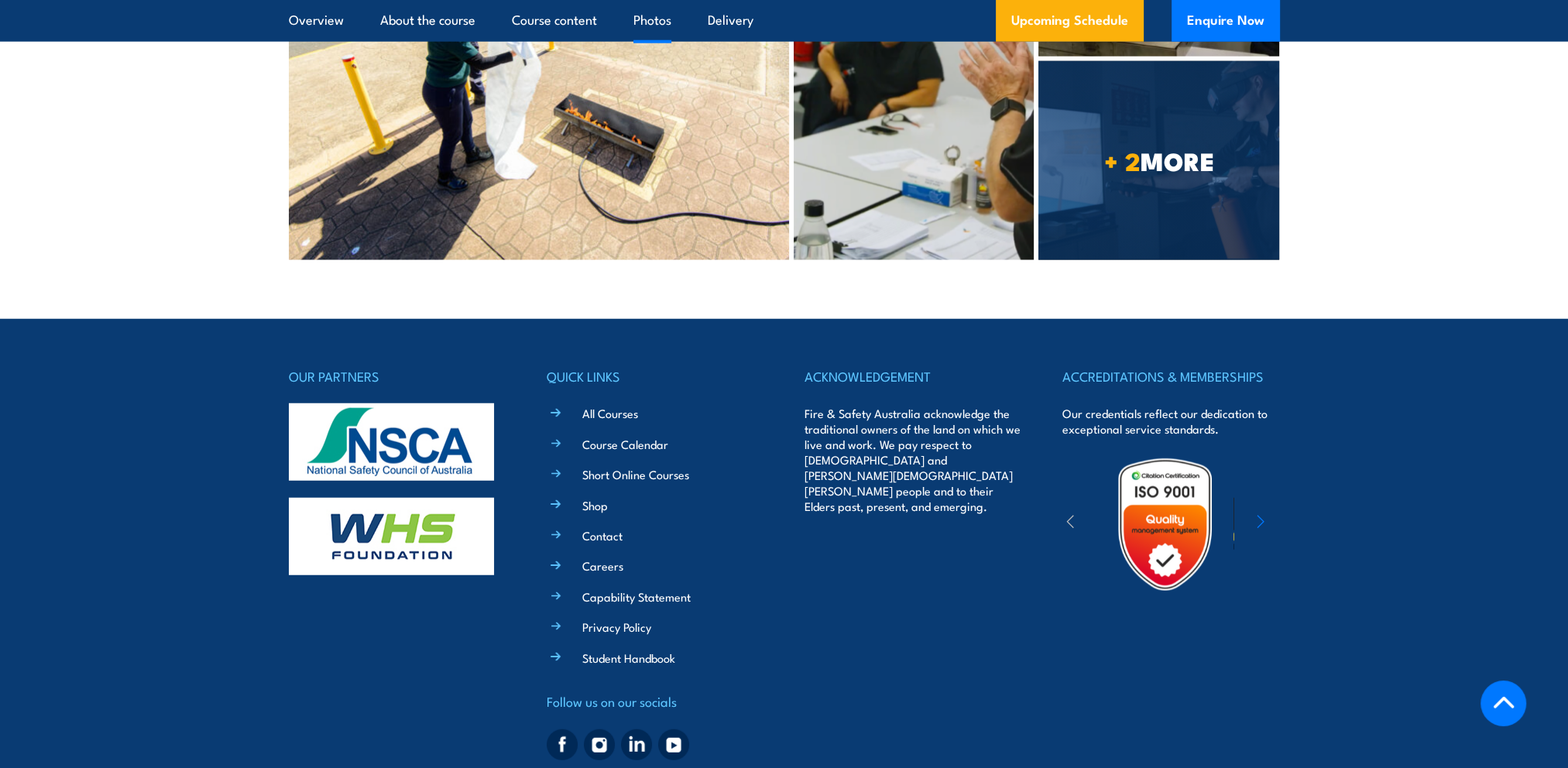
scroll to position [5399, 0]
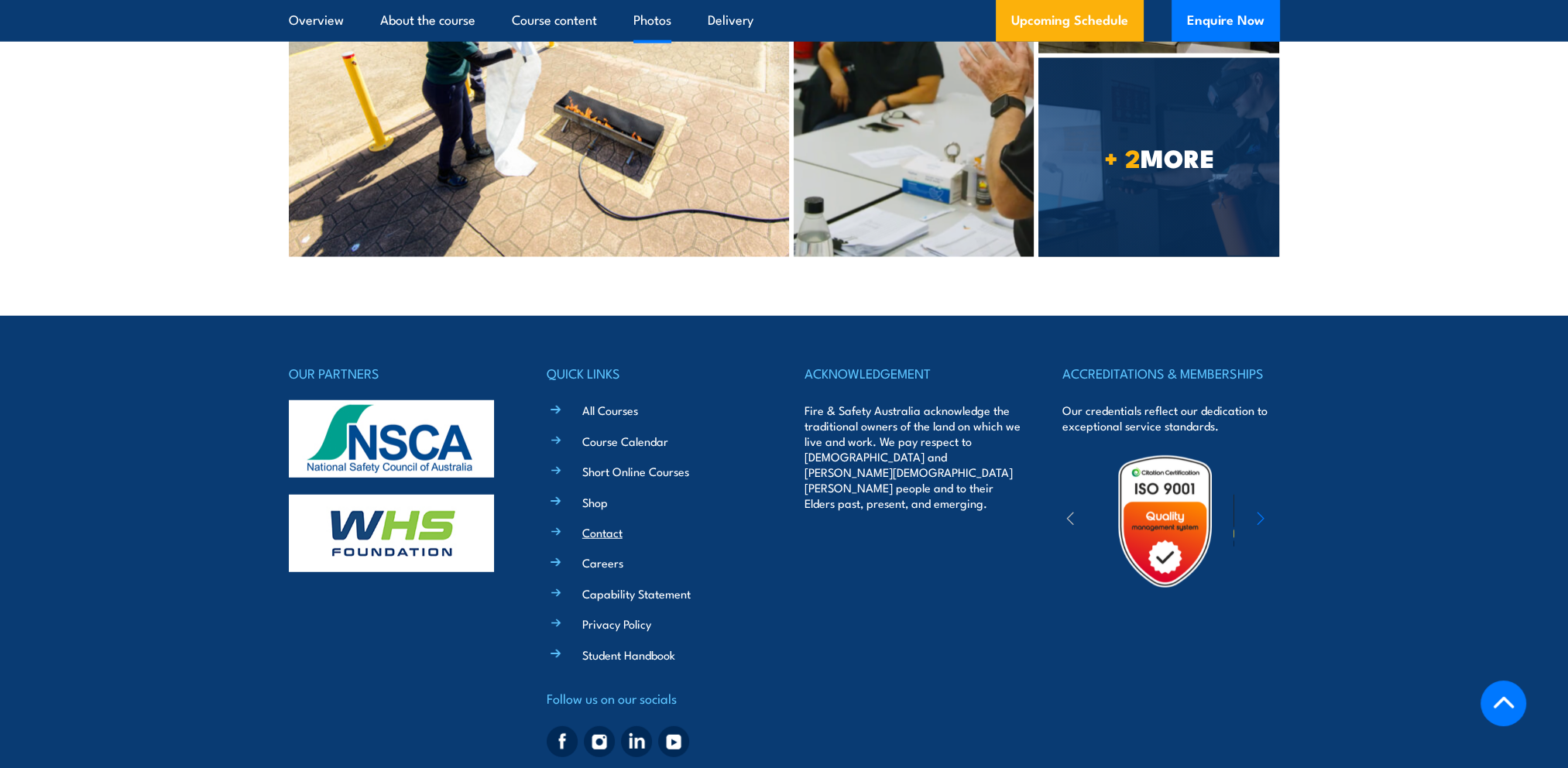
click at [595, 524] on link "Contact" at bounding box center [602, 532] width 40 height 17
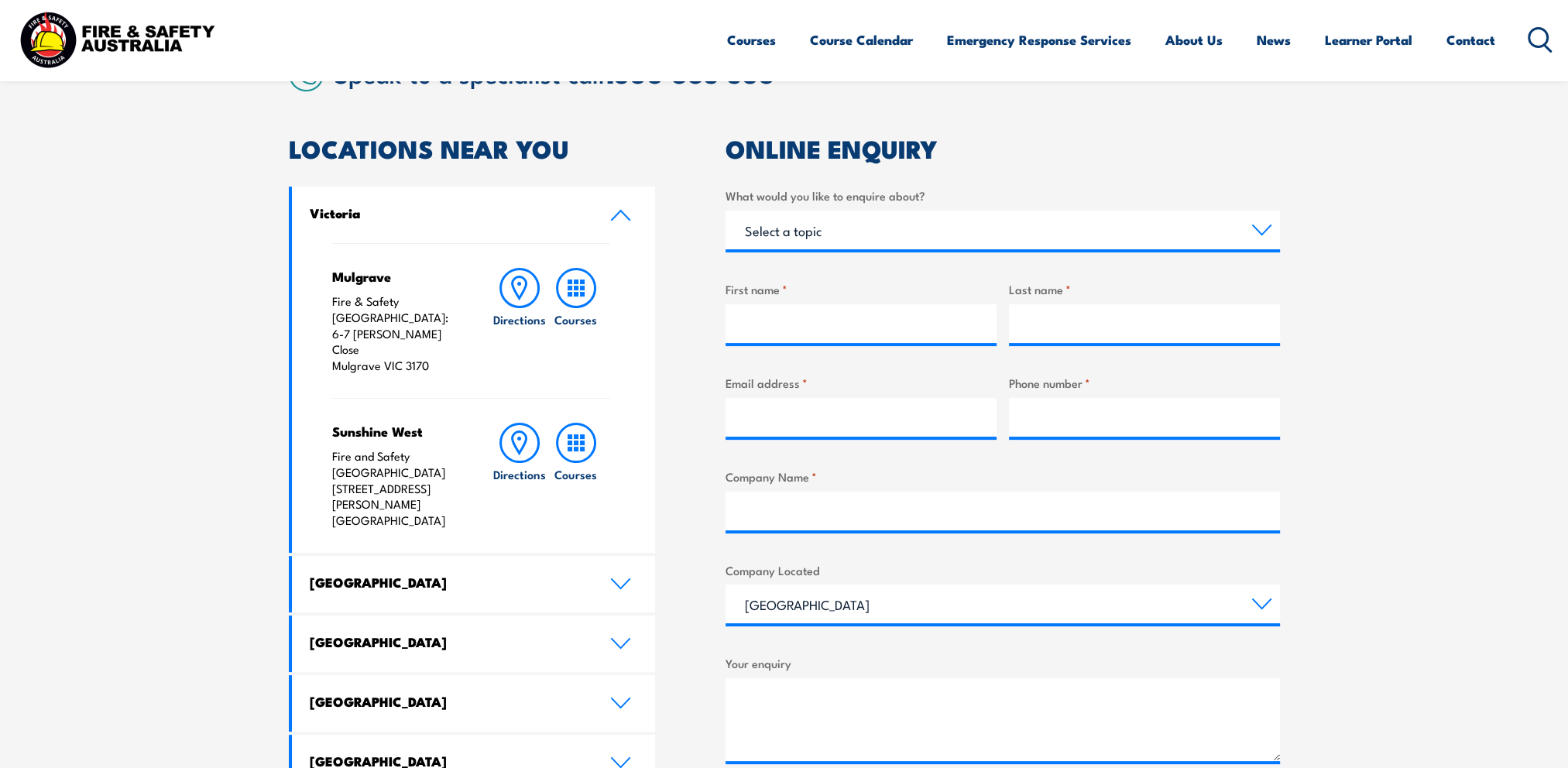
scroll to position [464, 0]
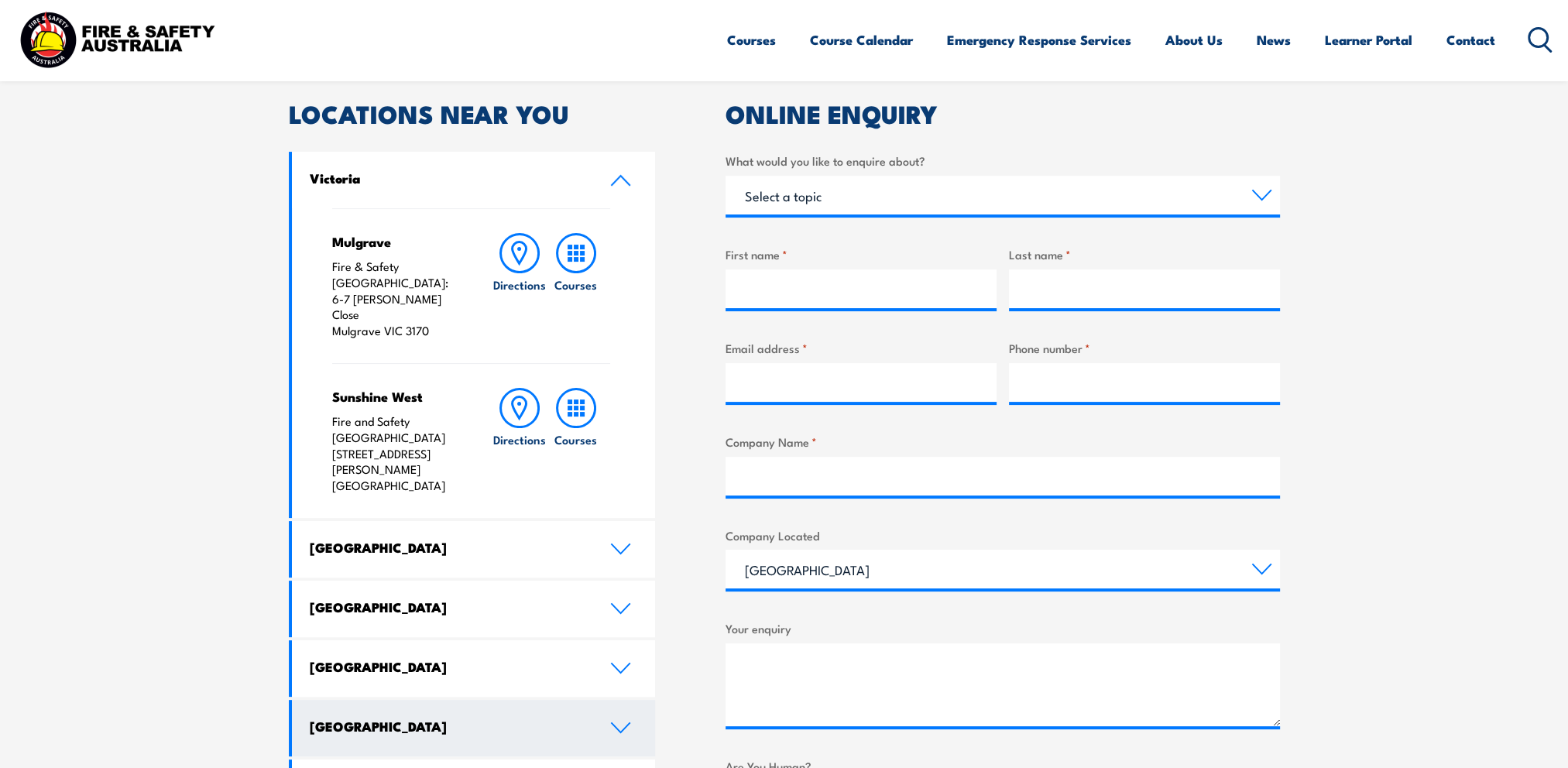
click at [615, 723] on icon at bounding box center [620, 727] width 17 height 9
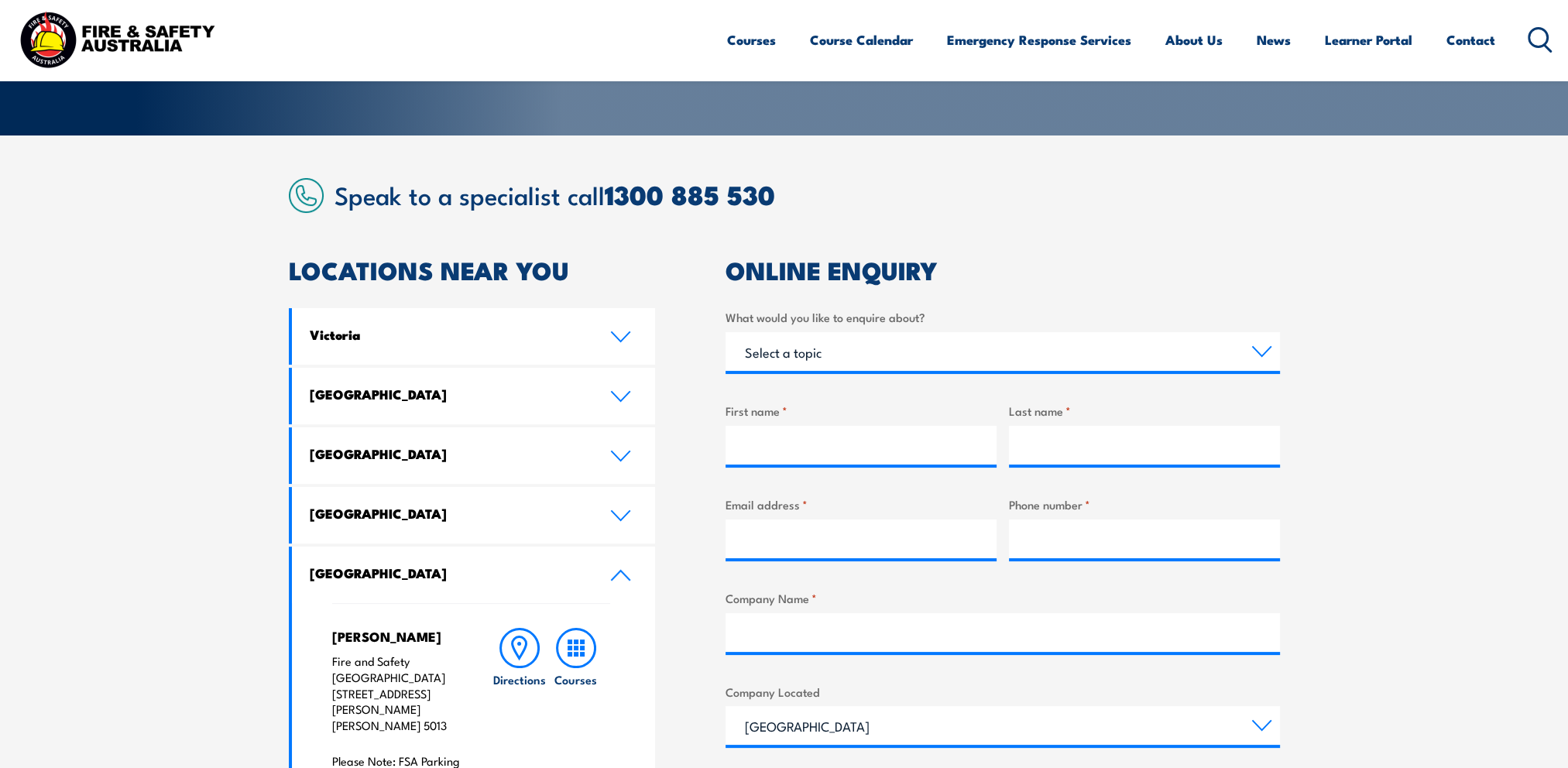
scroll to position [232, 0]
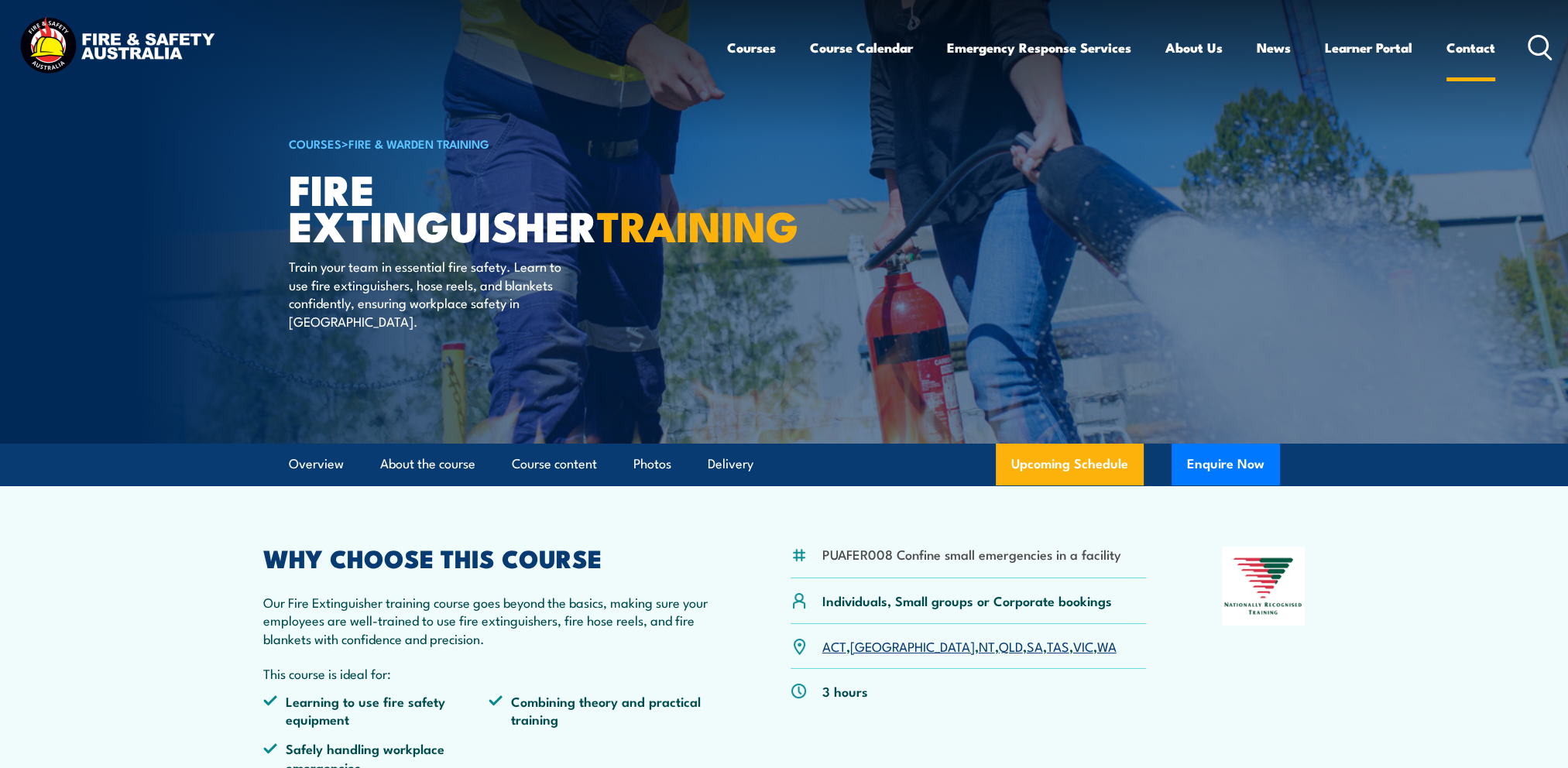
click at [1455, 52] on link "Contact" at bounding box center [1470, 47] width 49 height 41
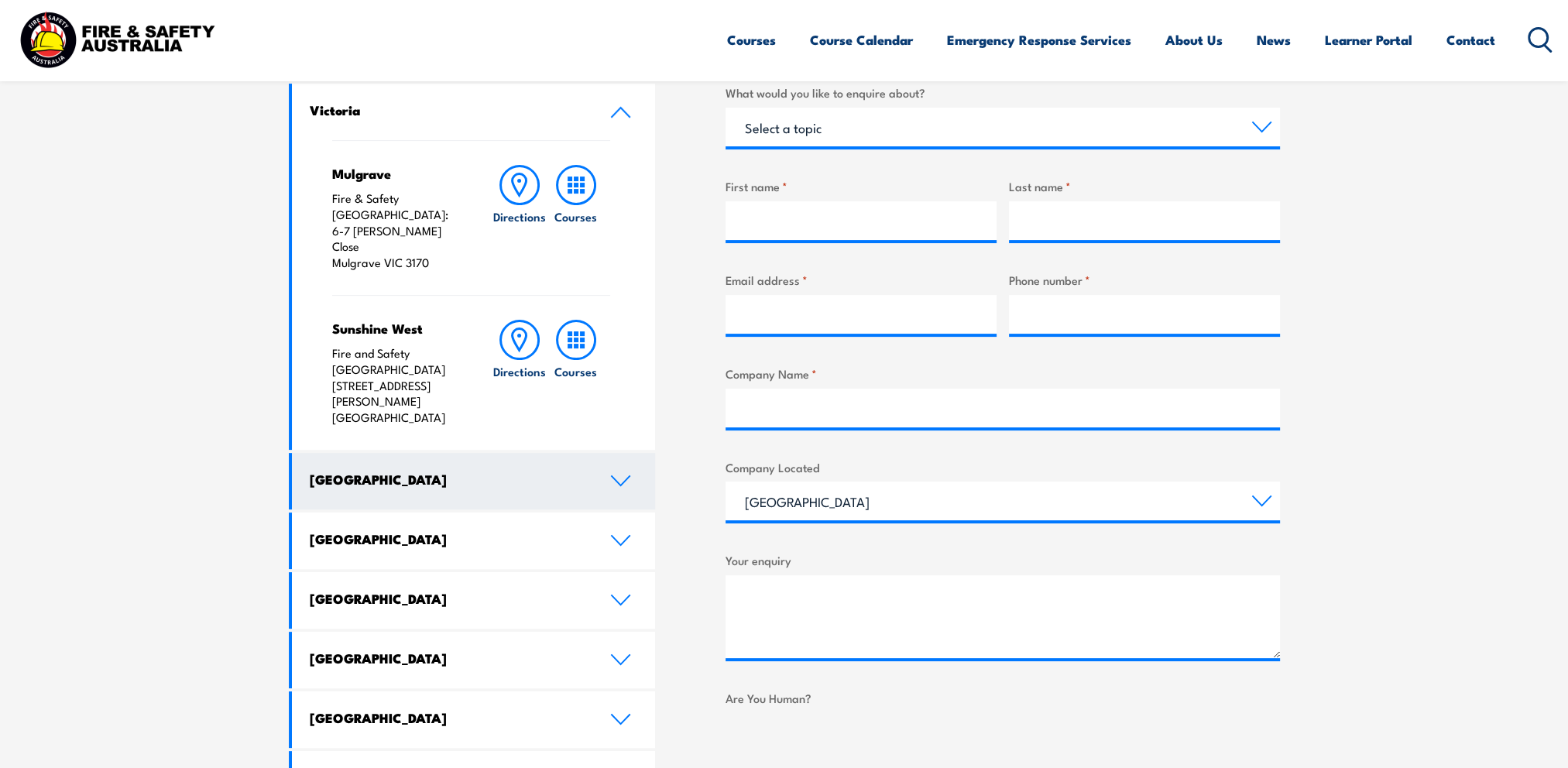
scroll to position [542, 0]
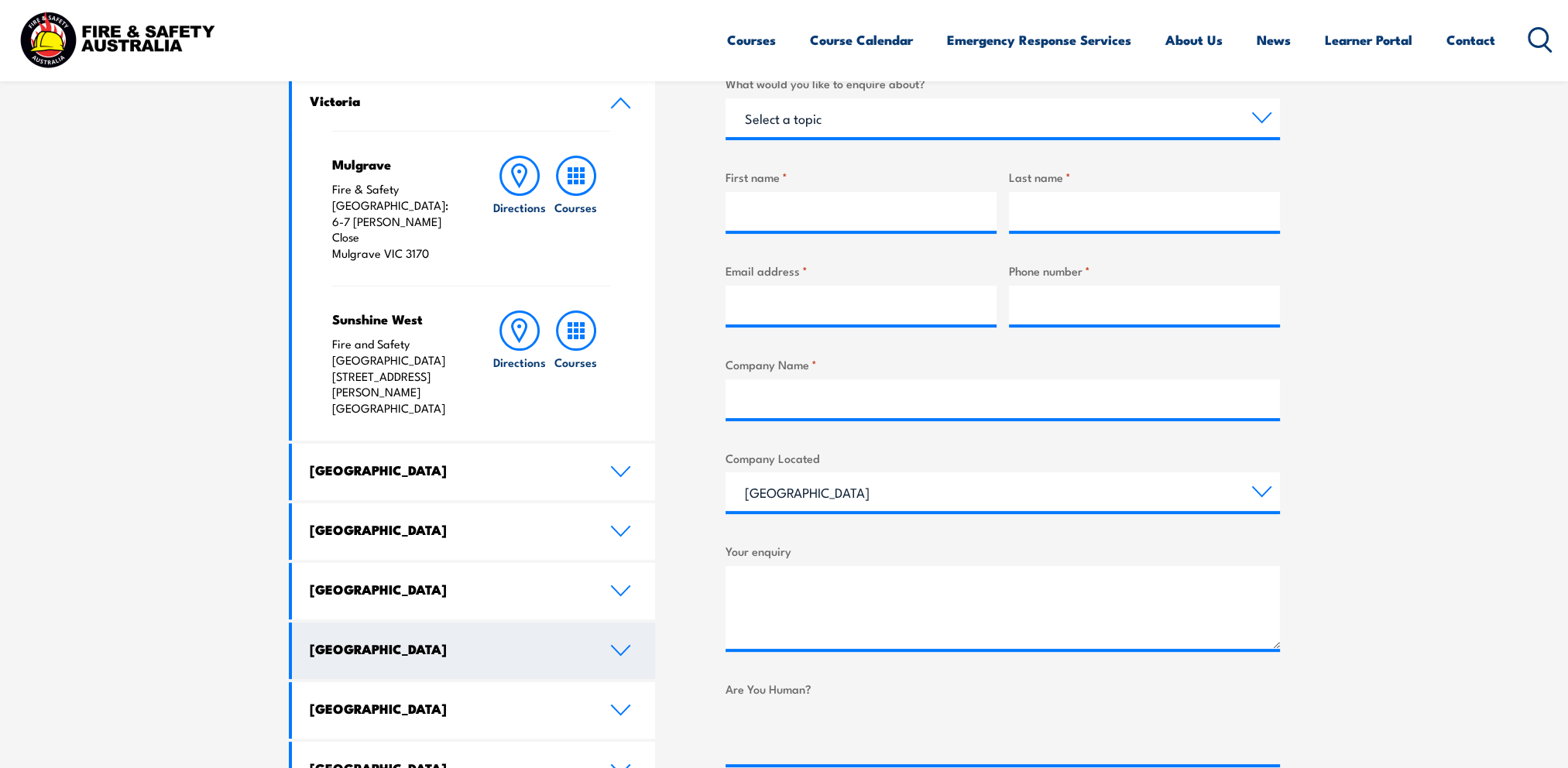
click at [624, 623] on link "[GEOGRAPHIC_DATA]" at bounding box center [473, 651] width 364 height 56
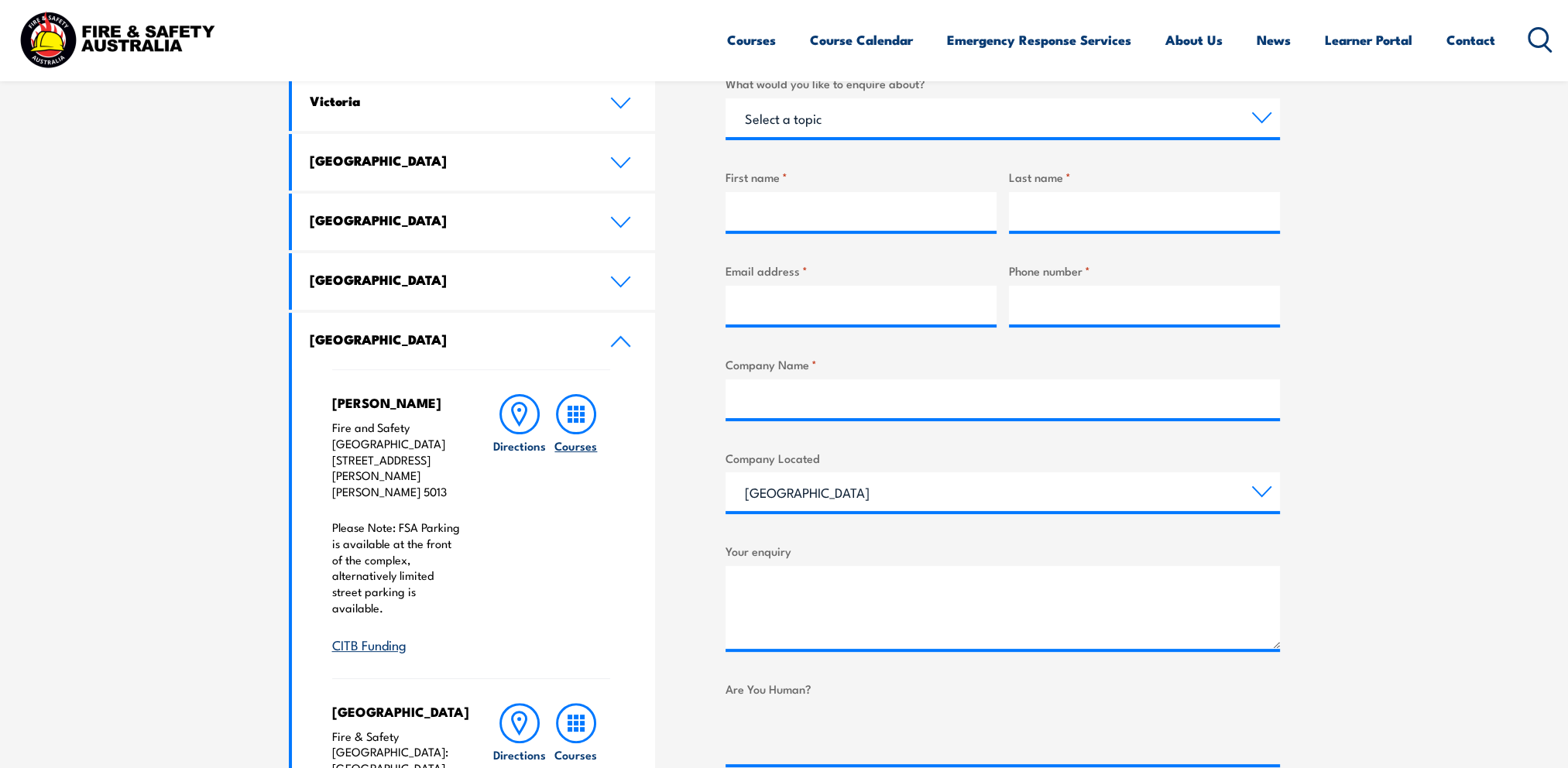
click at [580, 414] on rect at bounding box center [582, 414] width 5 height 5
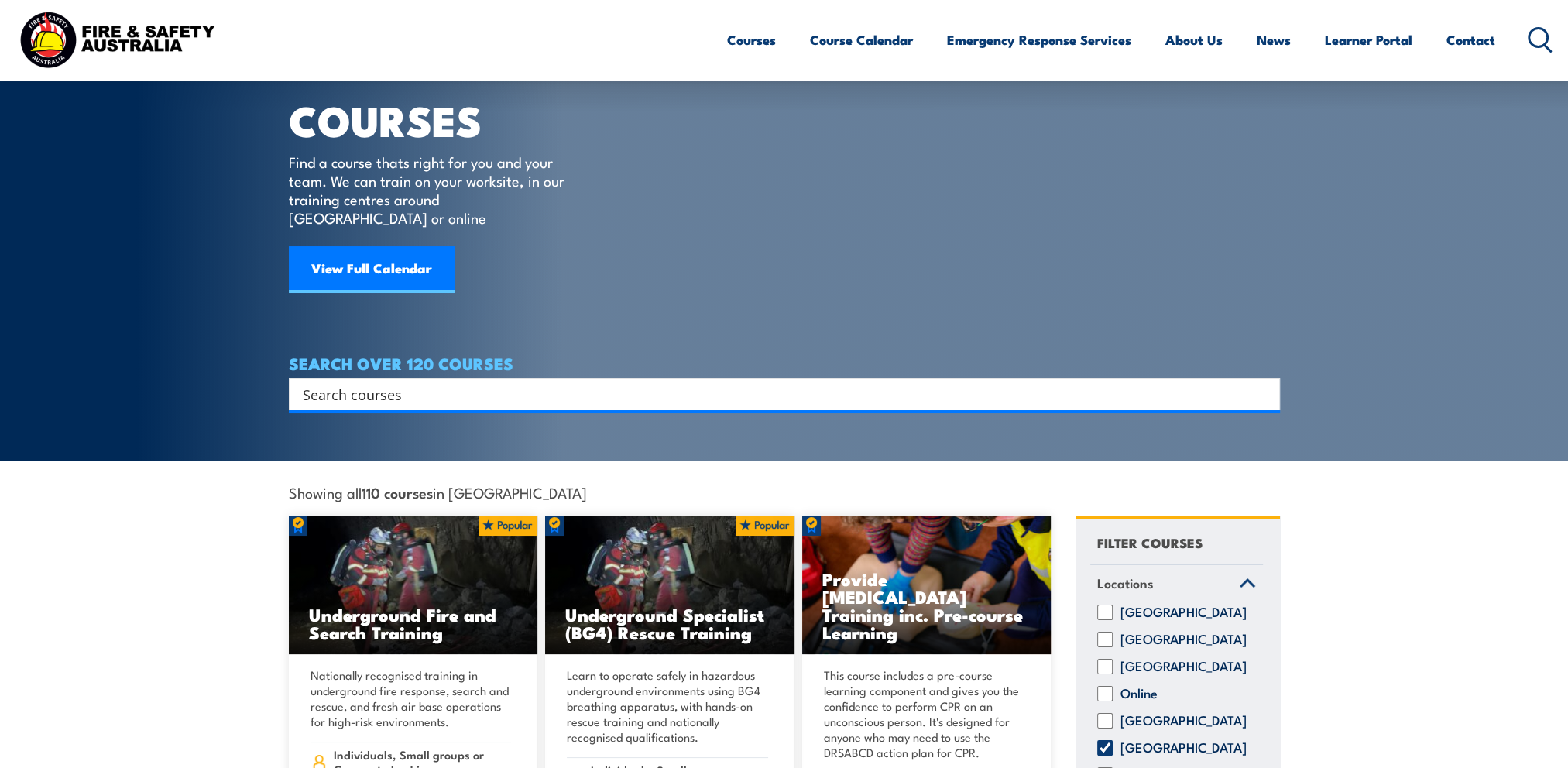
scroll to position [77, 0]
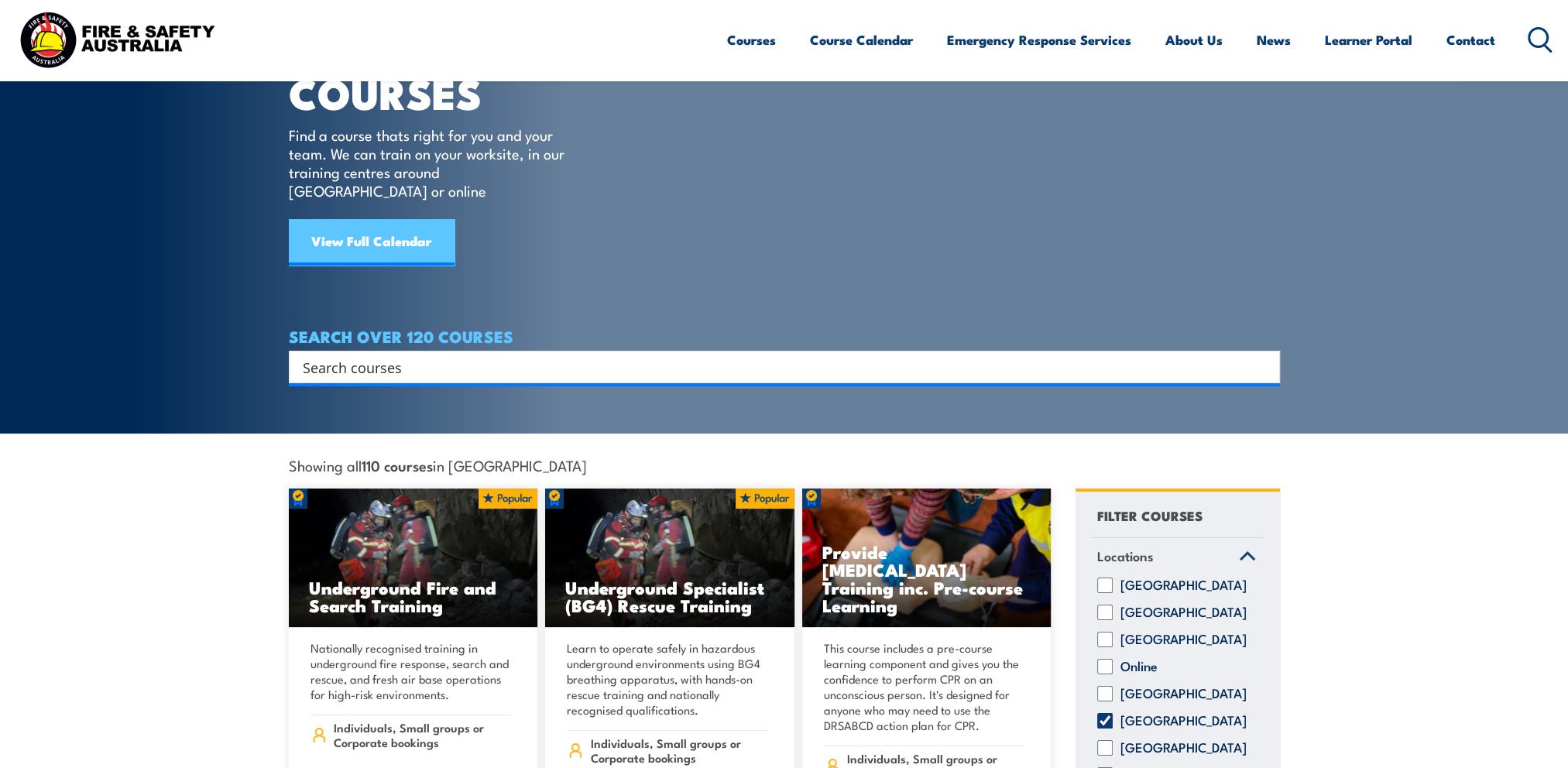
click at [353, 224] on link "View Full Calendar" at bounding box center [371, 242] width 165 height 46
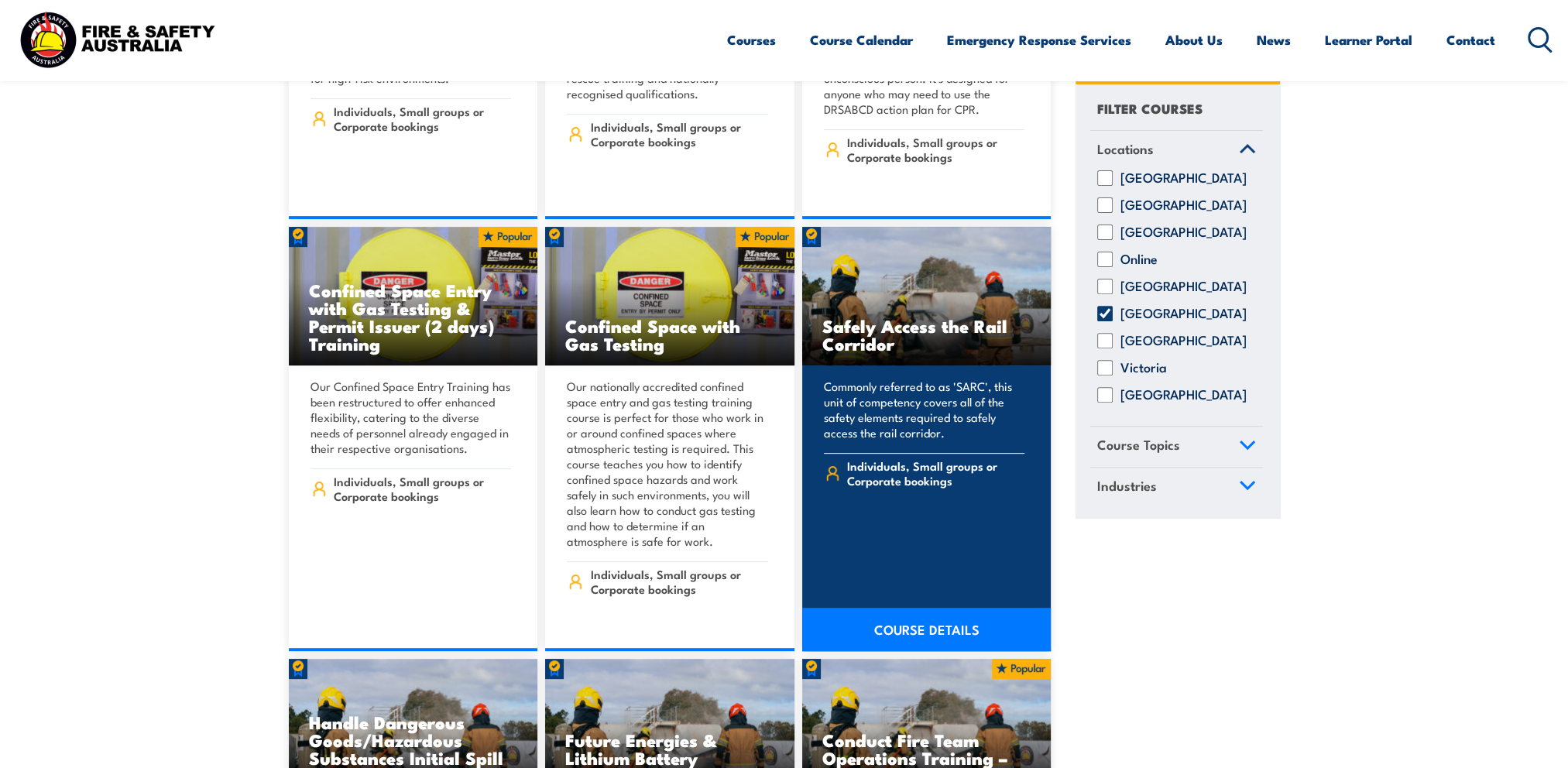
scroll to position [697, 0]
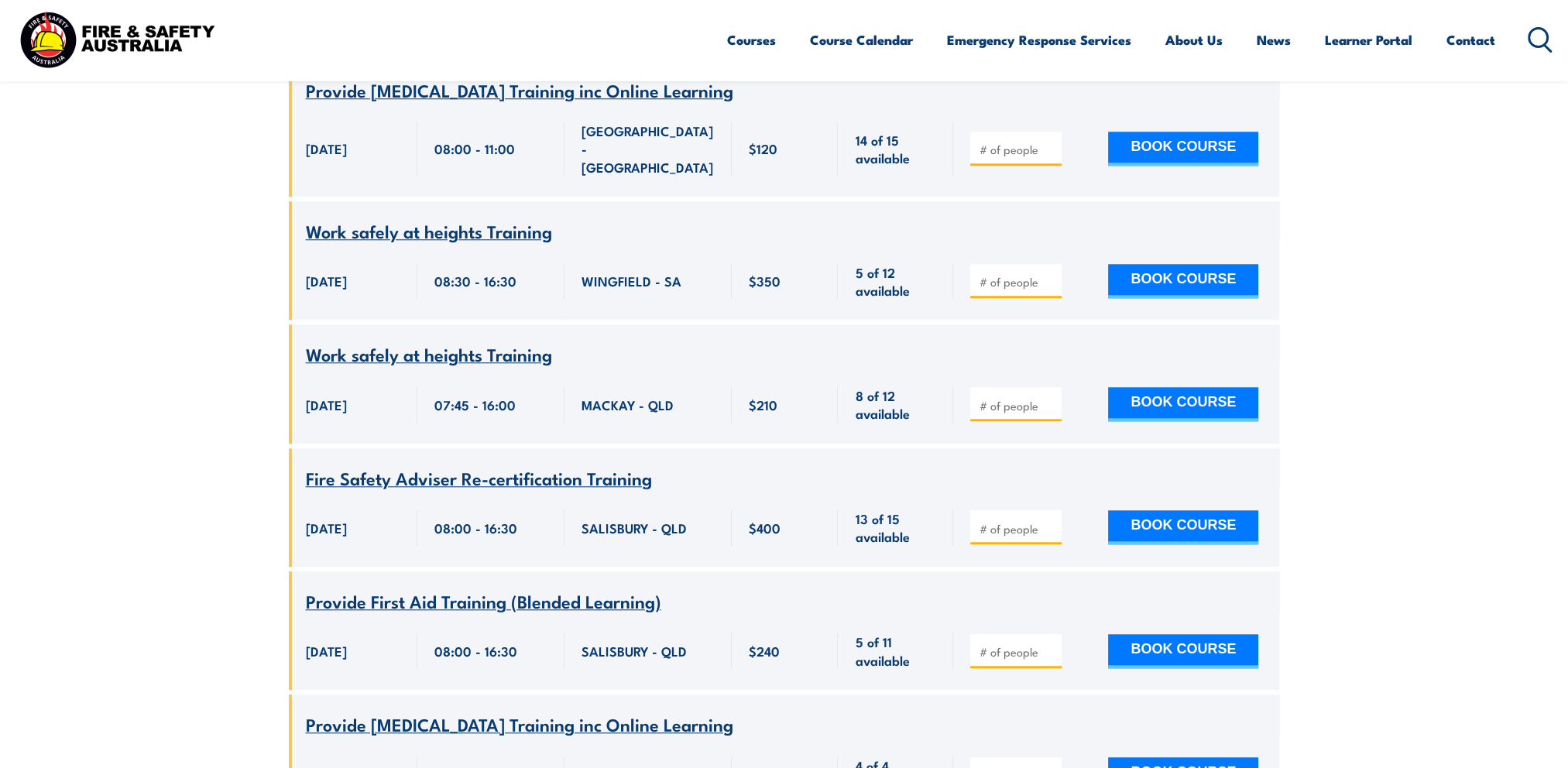
scroll to position [1626, 0]
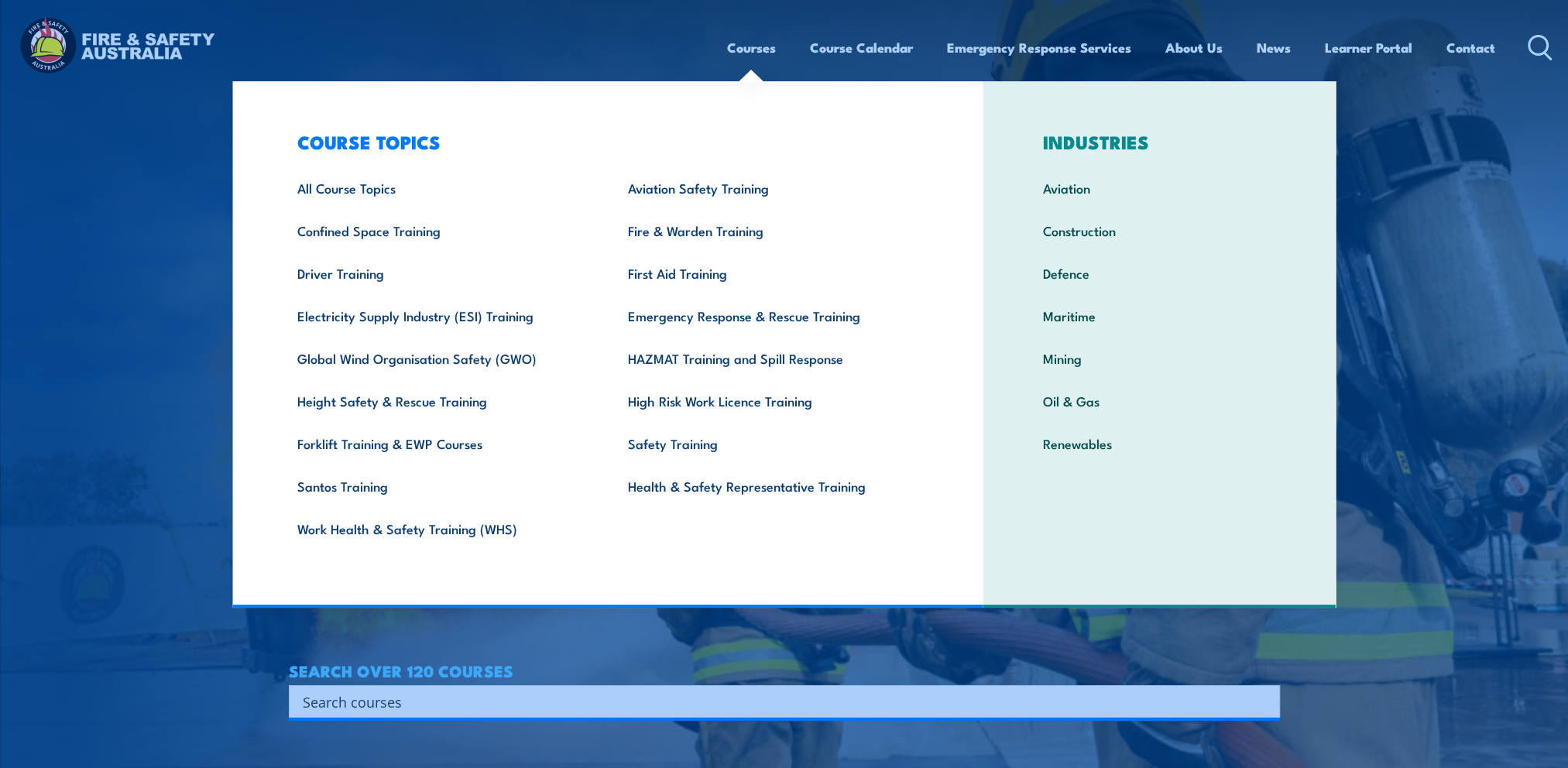
click at [739, 59] on link "Courses" at bounding box center [751, 47] width 49 height 41
click at [743, 40] on link "Courses" at bounding box center [751, 47] width 49 height 41
click at [387, 190] on link "All Course Topics" at bounding box center [439, 187] width 331 height 42
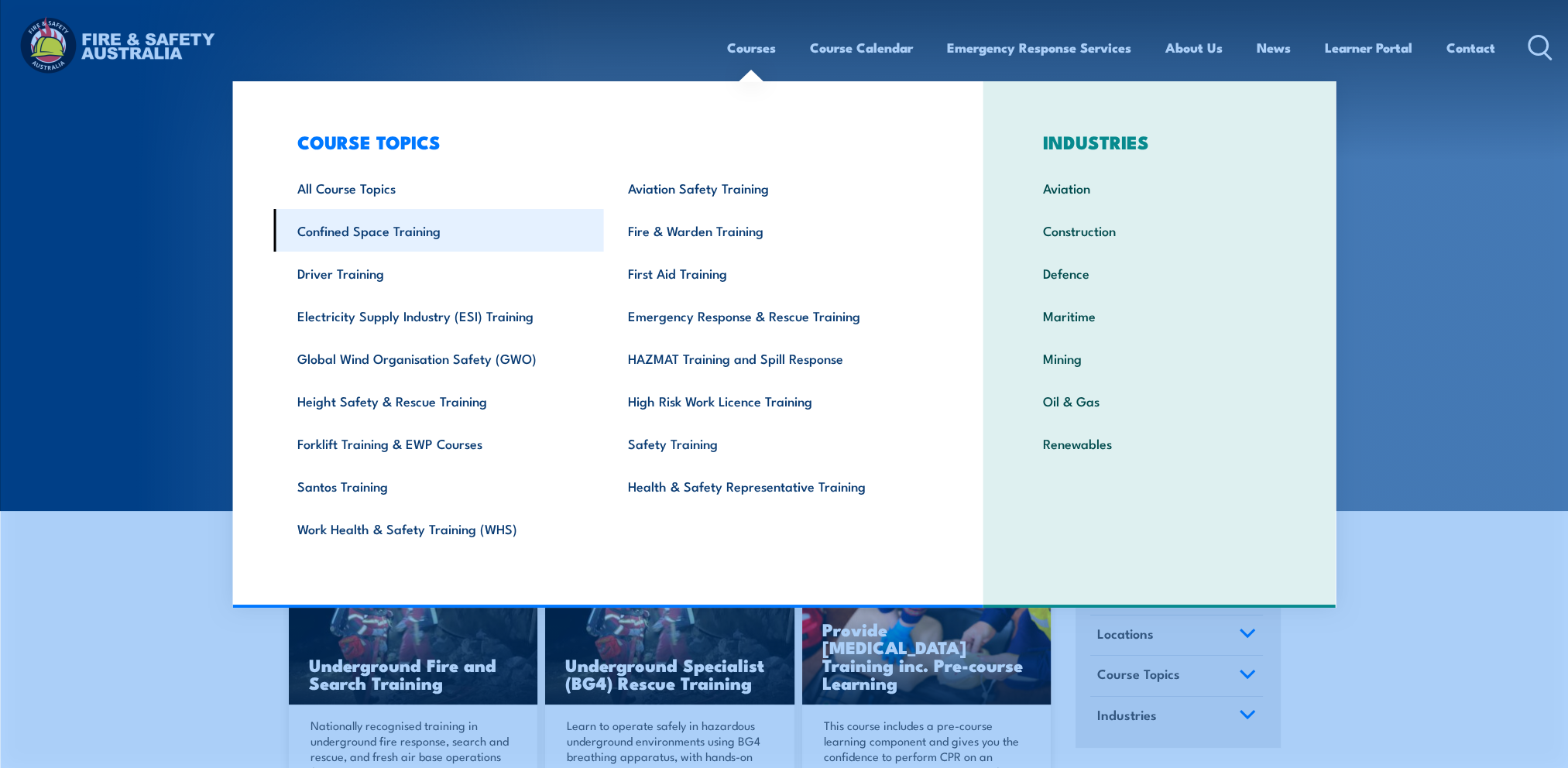
click at [405, 229] on link "Confined Space Training" at bounding box center [439, 230] width 331 height 42
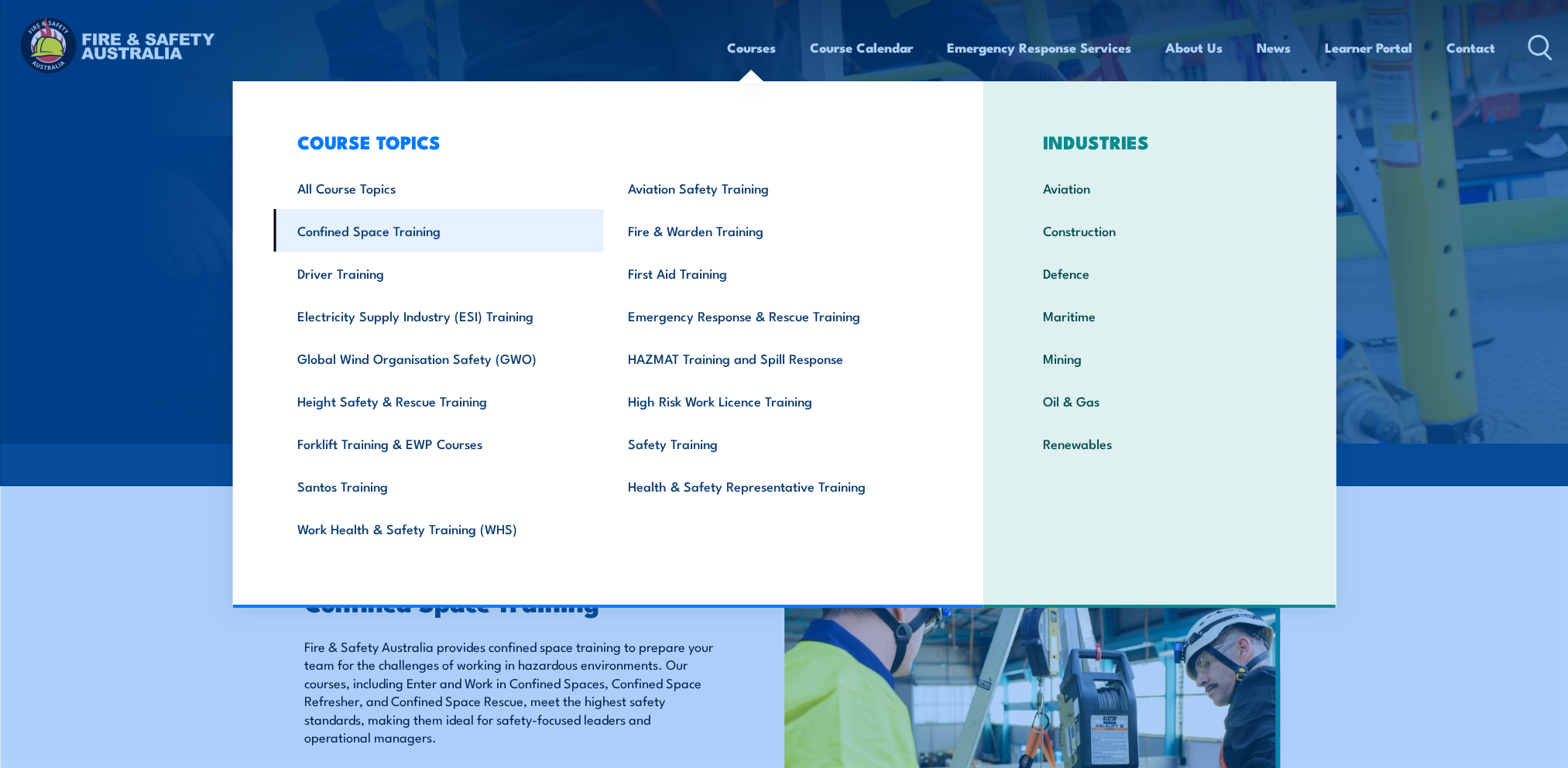
click at [390, 233] on link "Confined Space Training" at bounding box center [439, 230] width 331 height 42
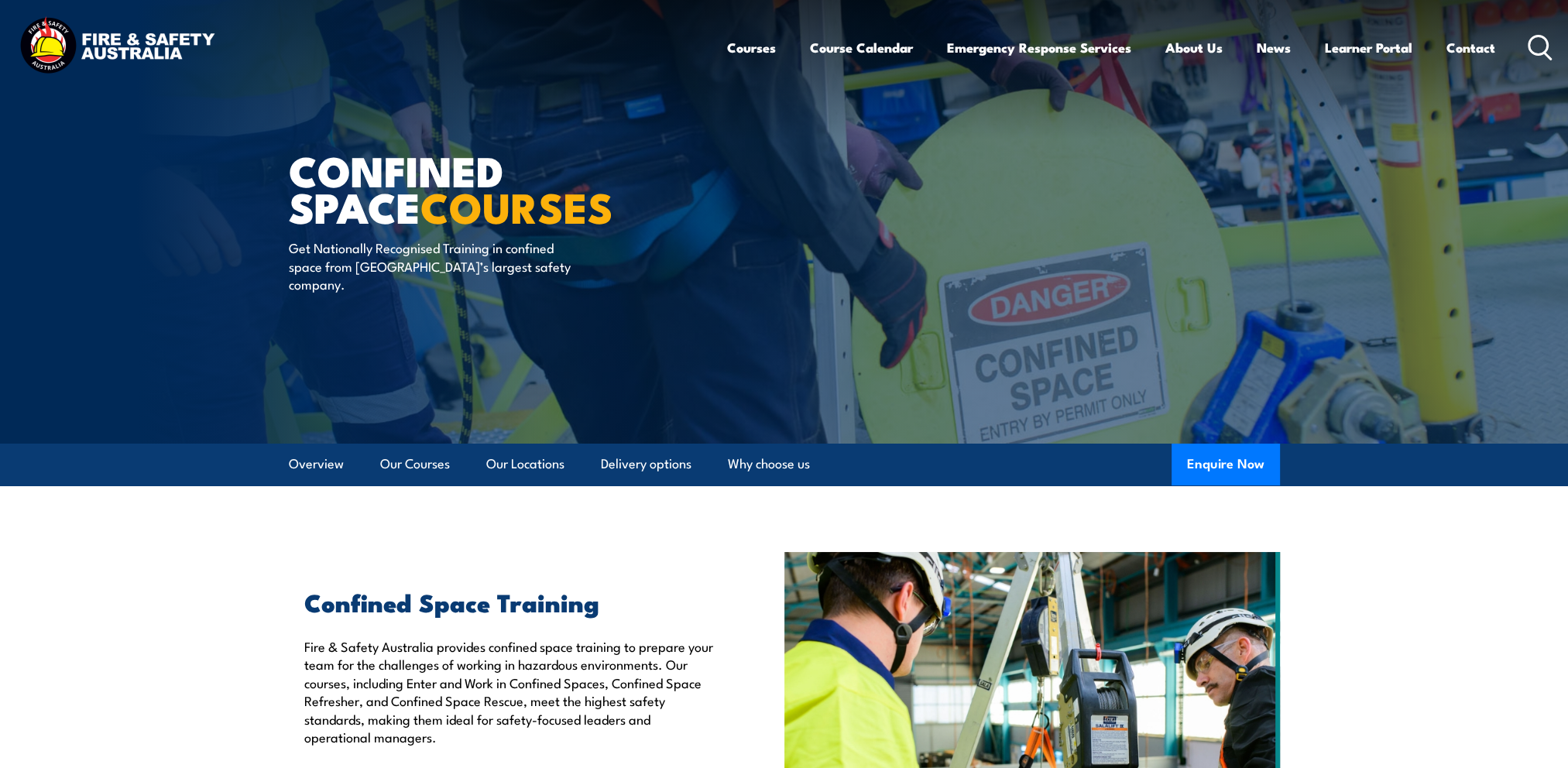
click at [1539, 39] on icon at bounding box center [1540, 47] width 25 height 26
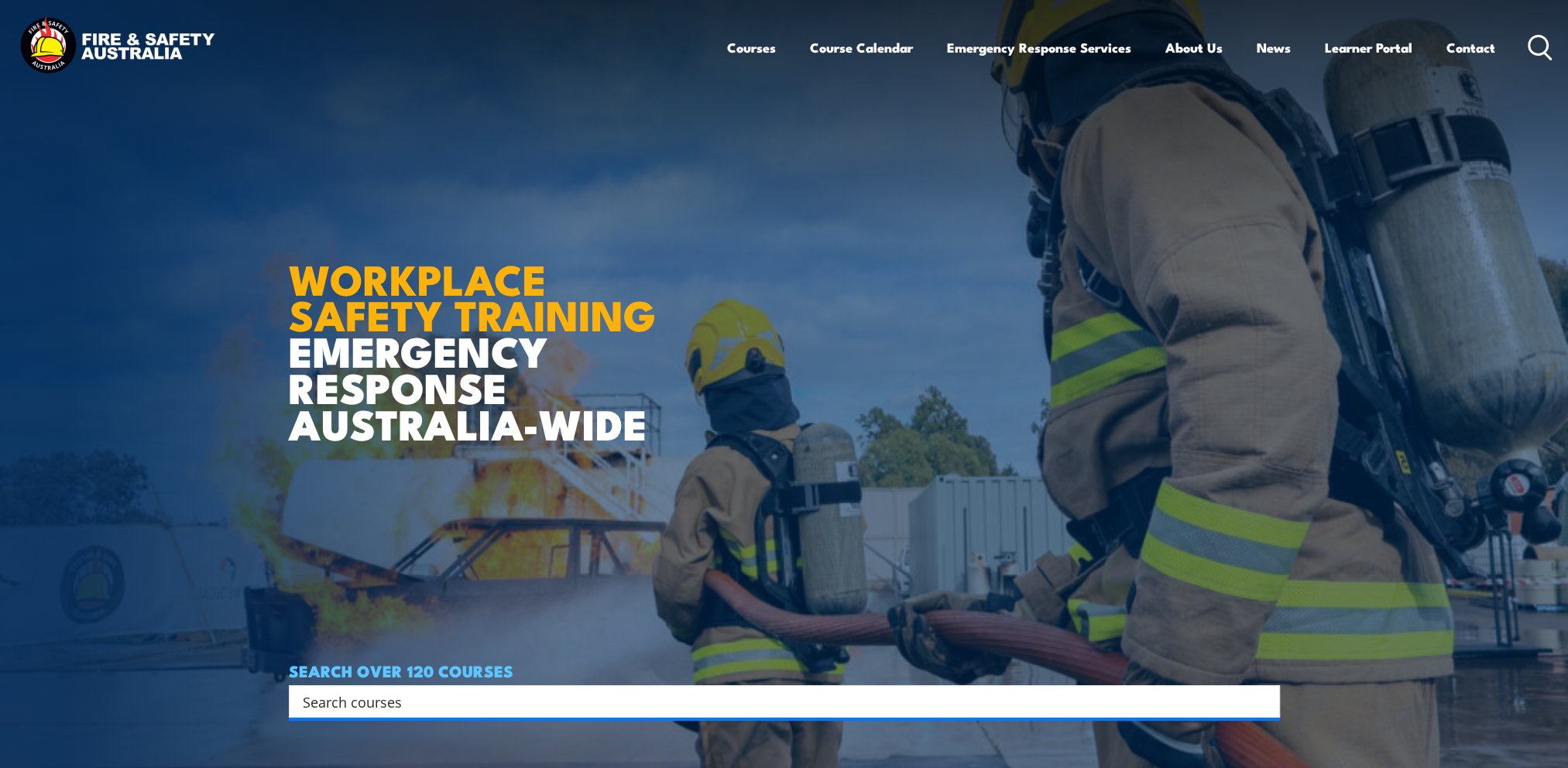
click at [337, 693] on input "Search input" at bounding box center [773, 702] width 943 height 23
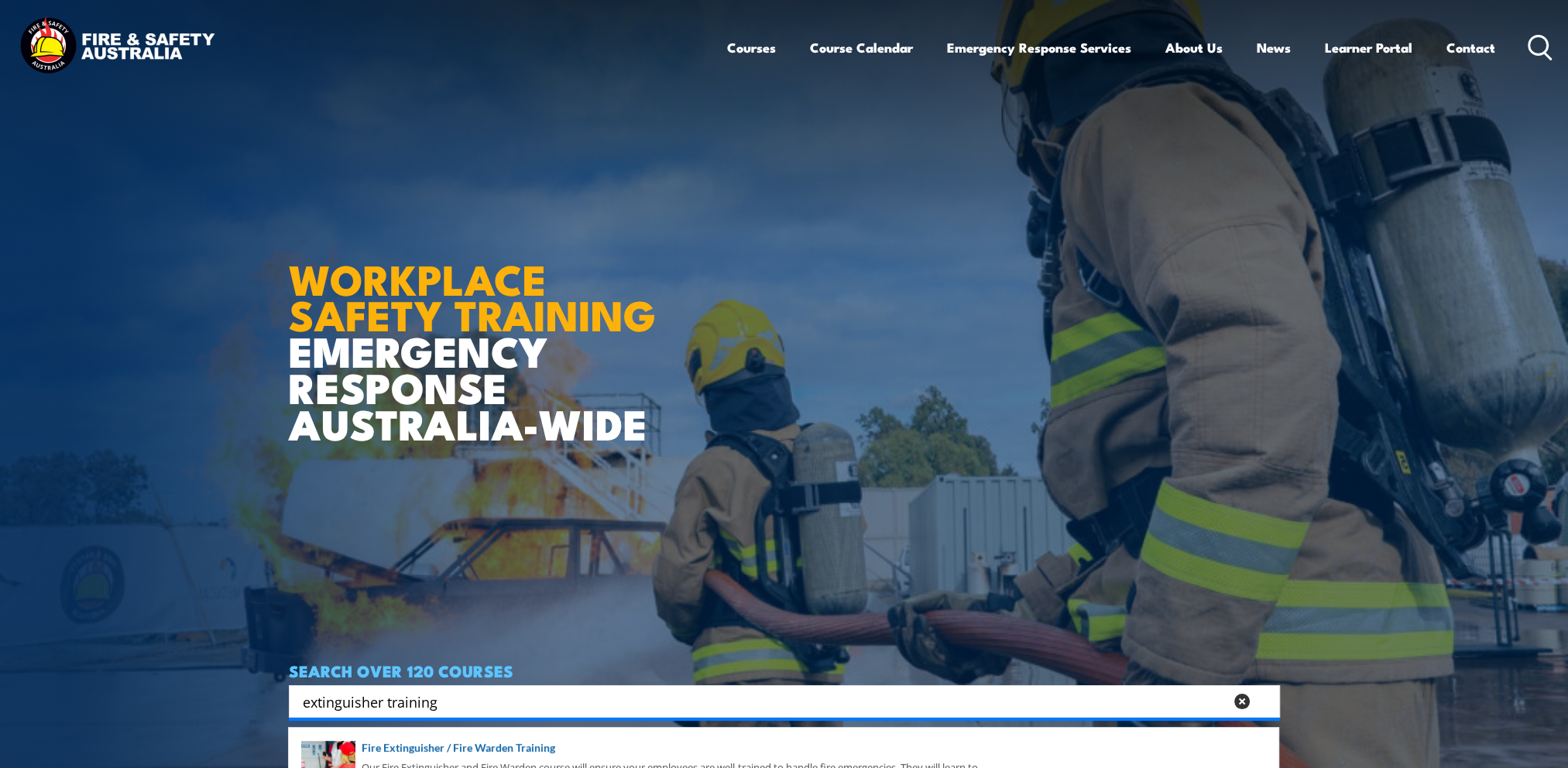
type input "extinguisher training"
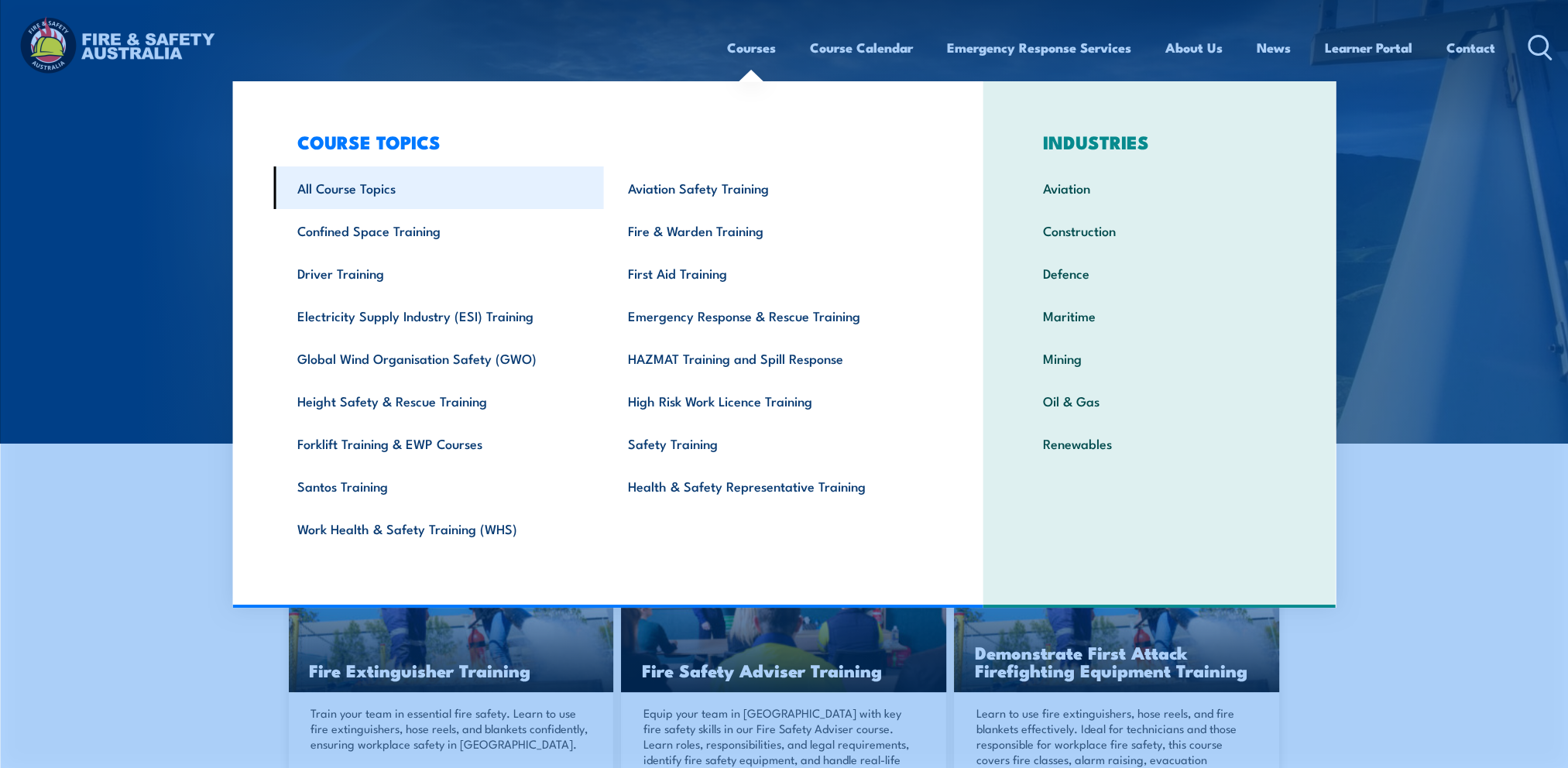
click at [404, 185] on link "All Course Topics" at bounding box center [439, 187] width 331 height 42
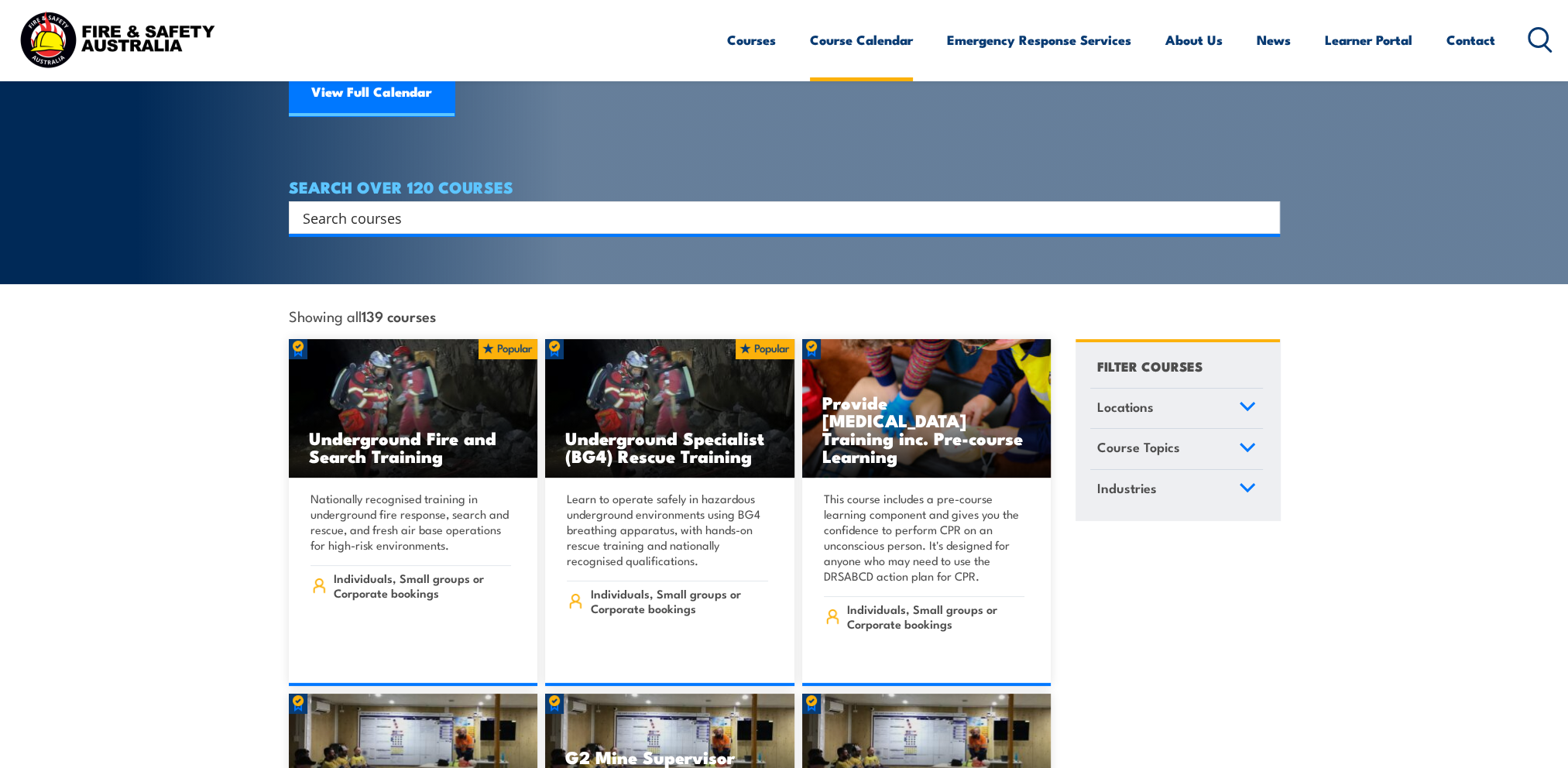
scroll to position [154, 0]
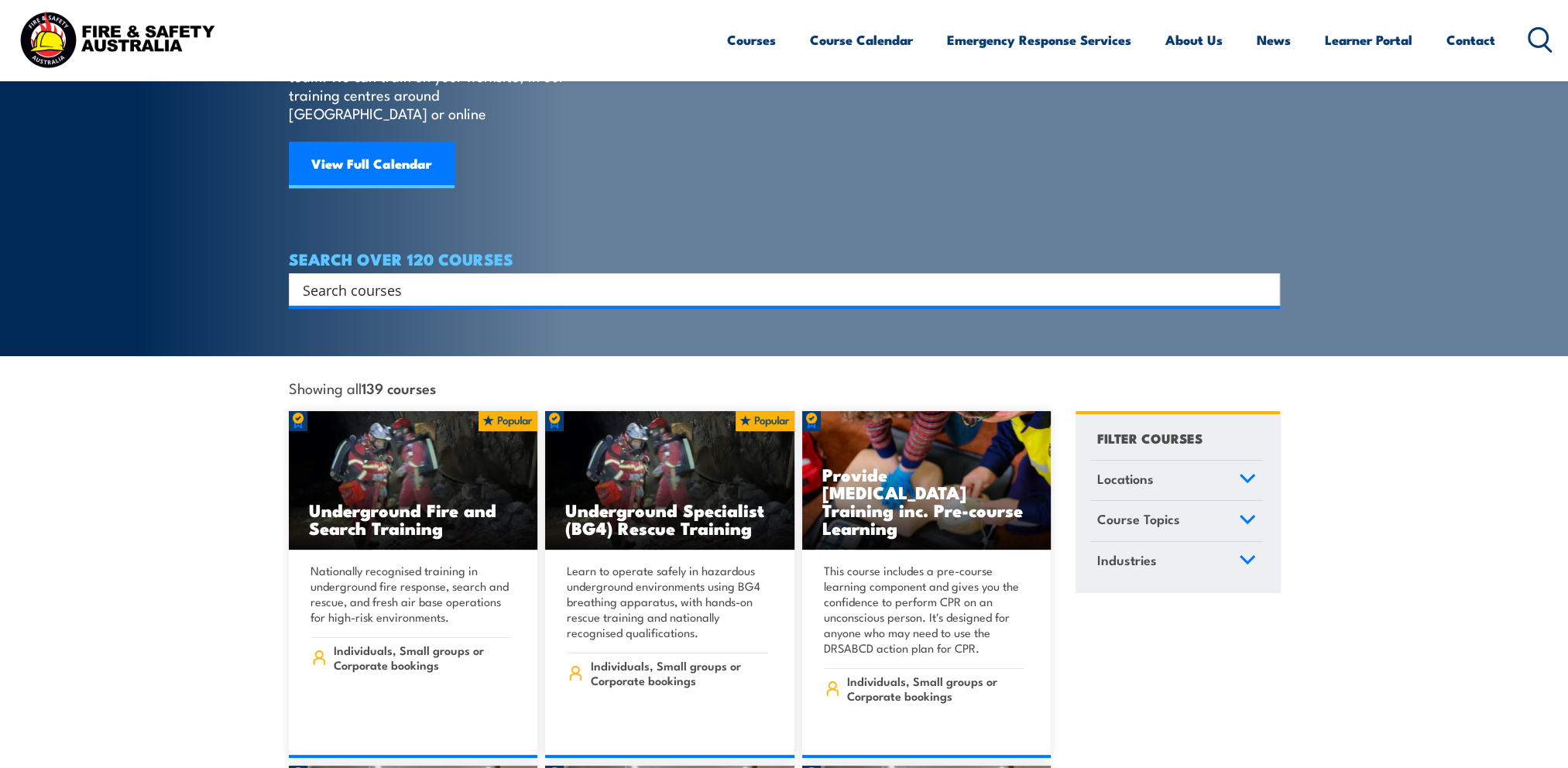
click at [377, 278] on input "Search input" at bounding box center [773, 290] width 943 height 23
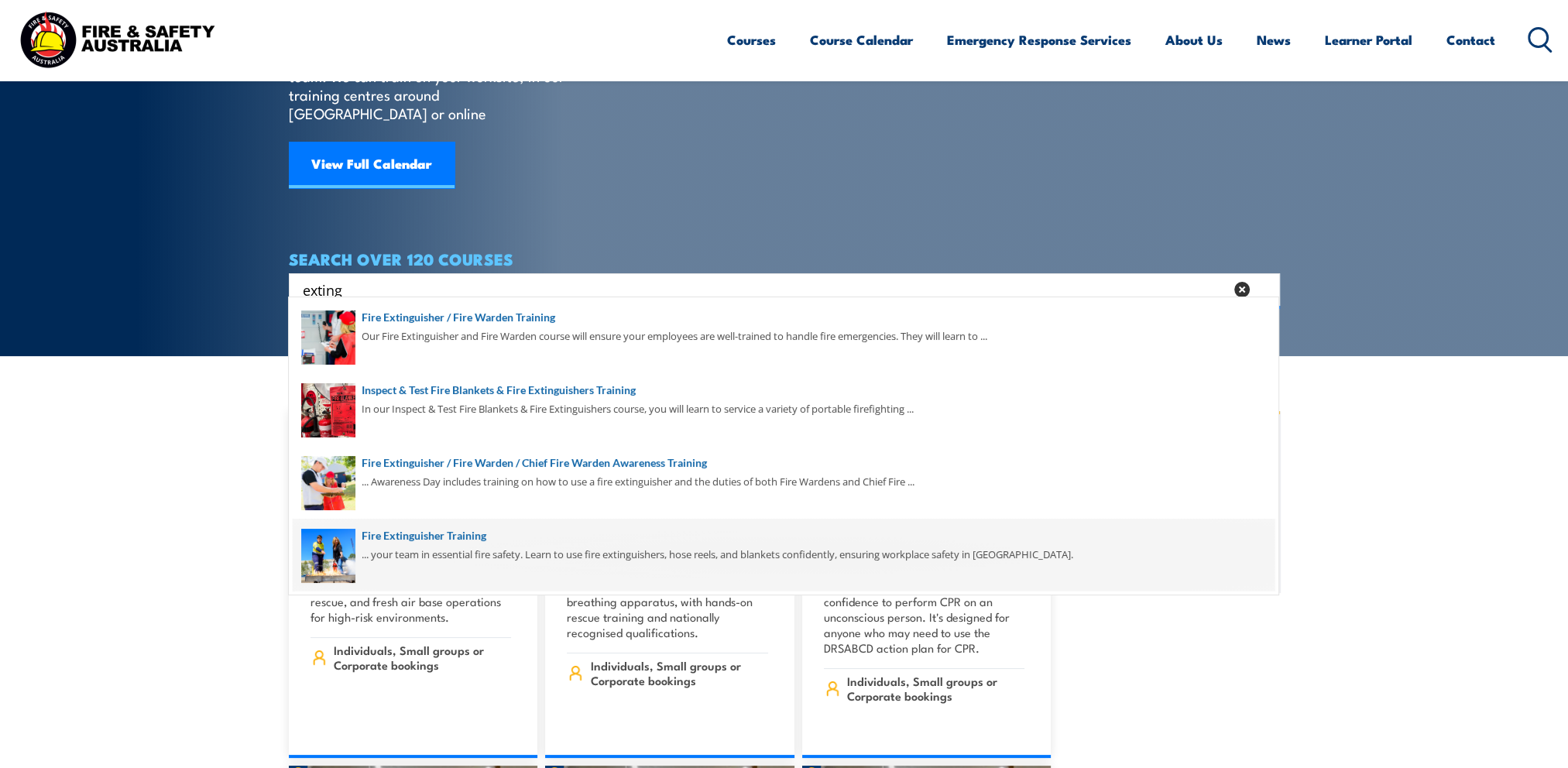
type input "exting"
click at [403, 541] on span at bounding box center [783, 555] width 982 height 73
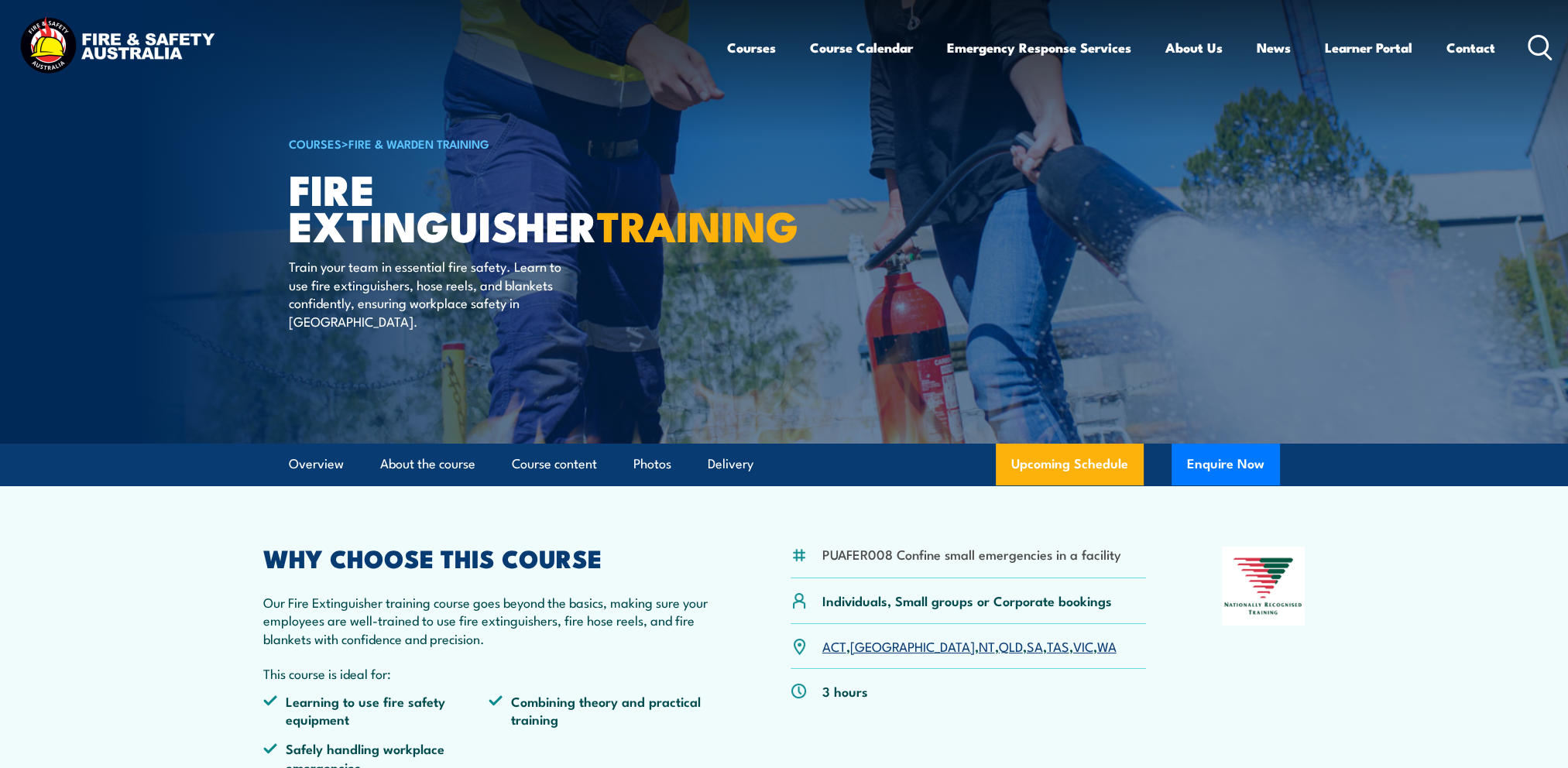
click at [1027, 650] on link "SA" at bounding box center [1035, 645] width 17 height 18
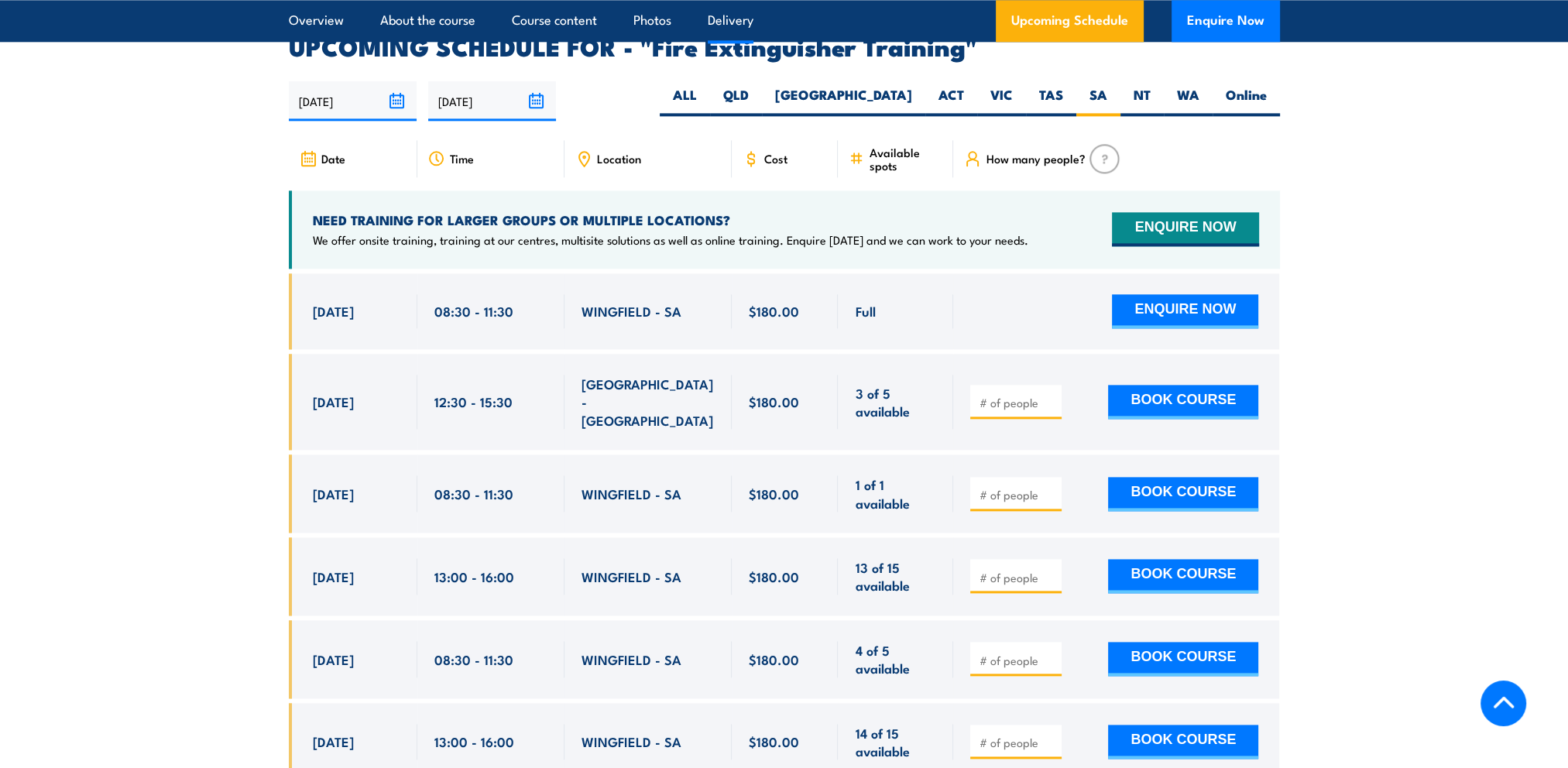
scroll to position [2598, 0]
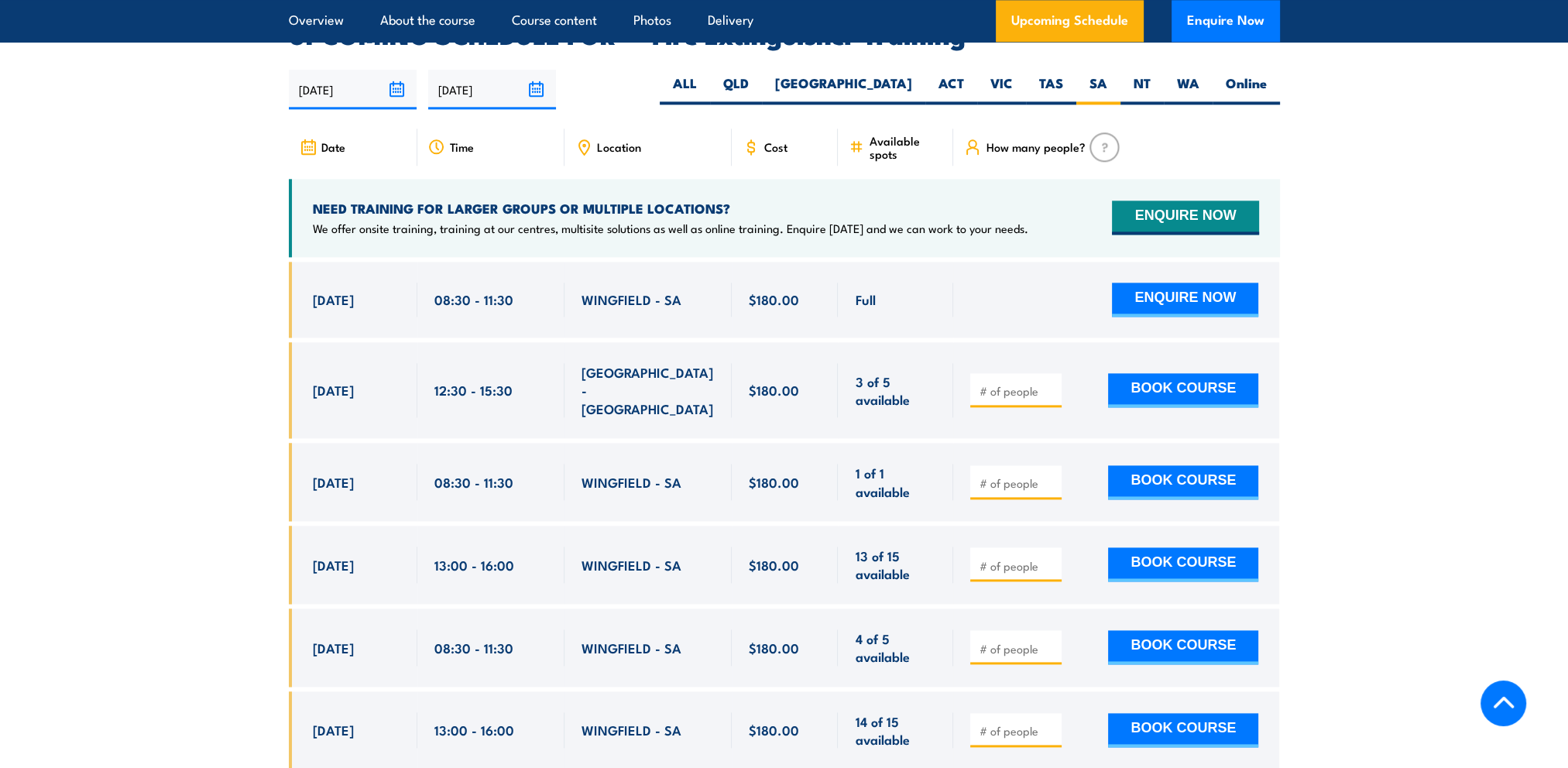
click at [1005, 383] on input "number" at bounding box center [1017, 390] width 77 height 16
type input "1"
click at [1174, 373] on button "BOOK COURSE" at bounding box center [1183, 389] width 150 height 34
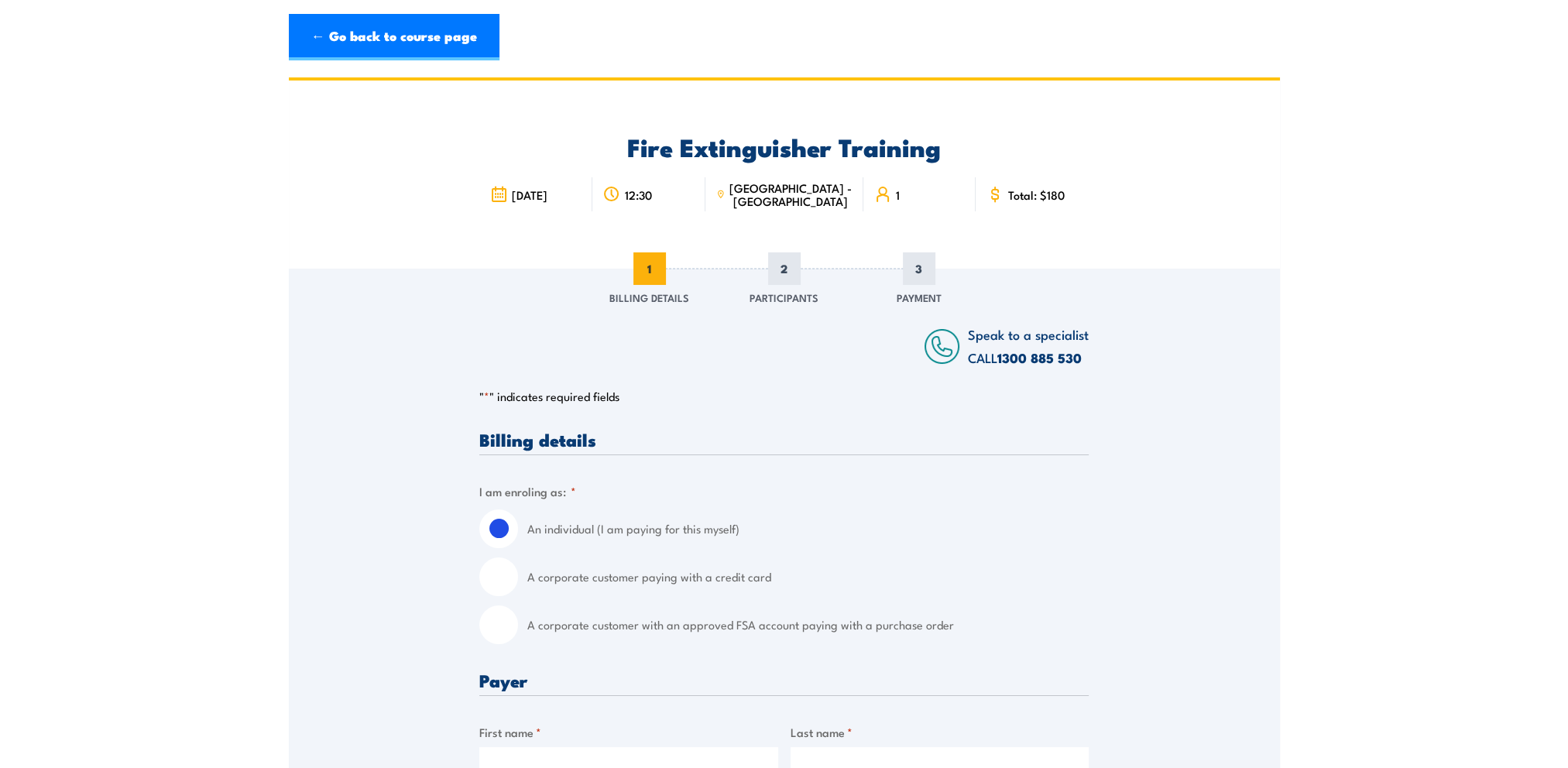
click at [502, 623] on input "A corporate customer with an approved FSA account paying with a purchase order" at bounding box center [498, 624] width 39 height 39
radio input "true"
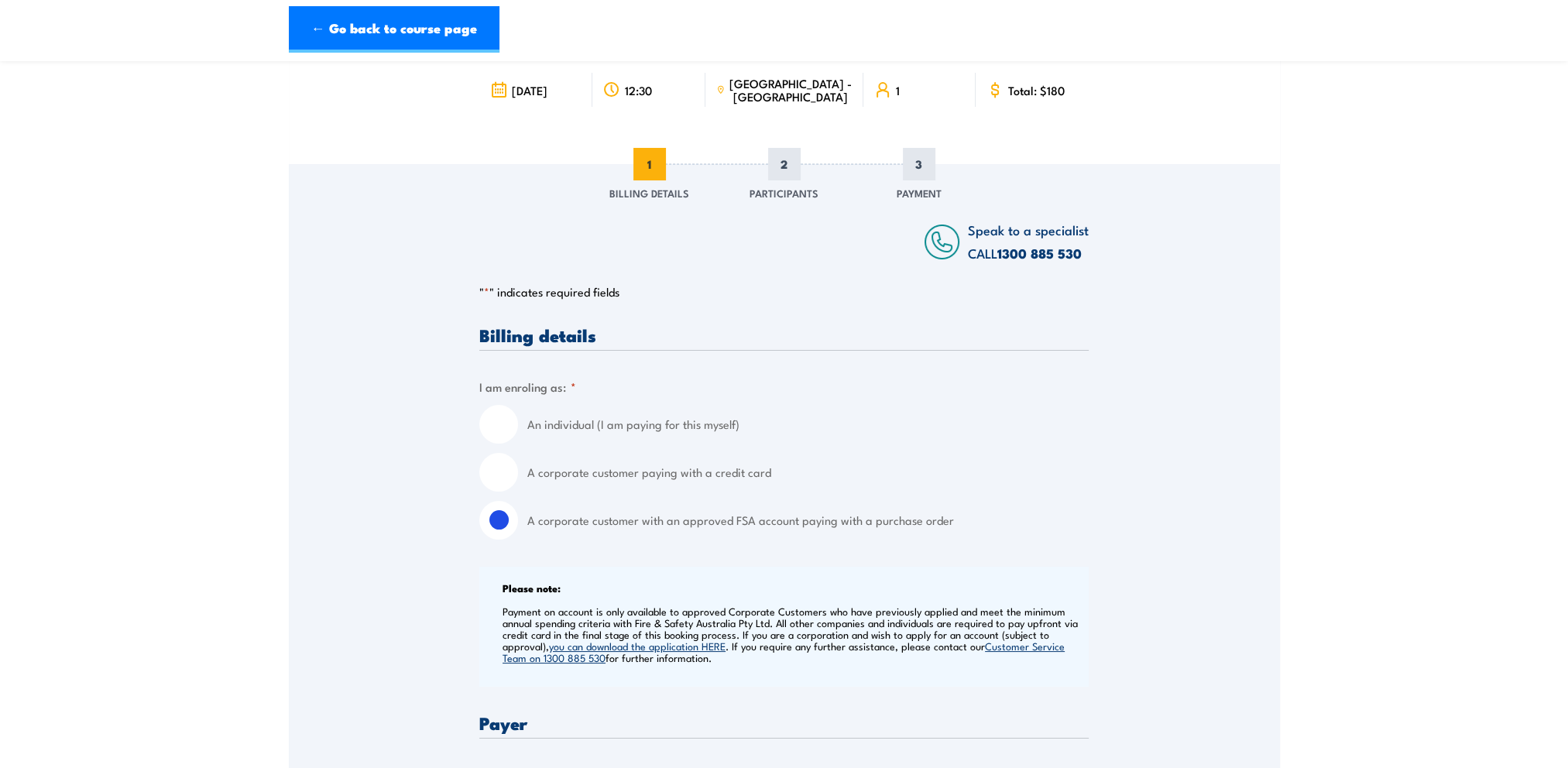
scroll to position [232, 0]
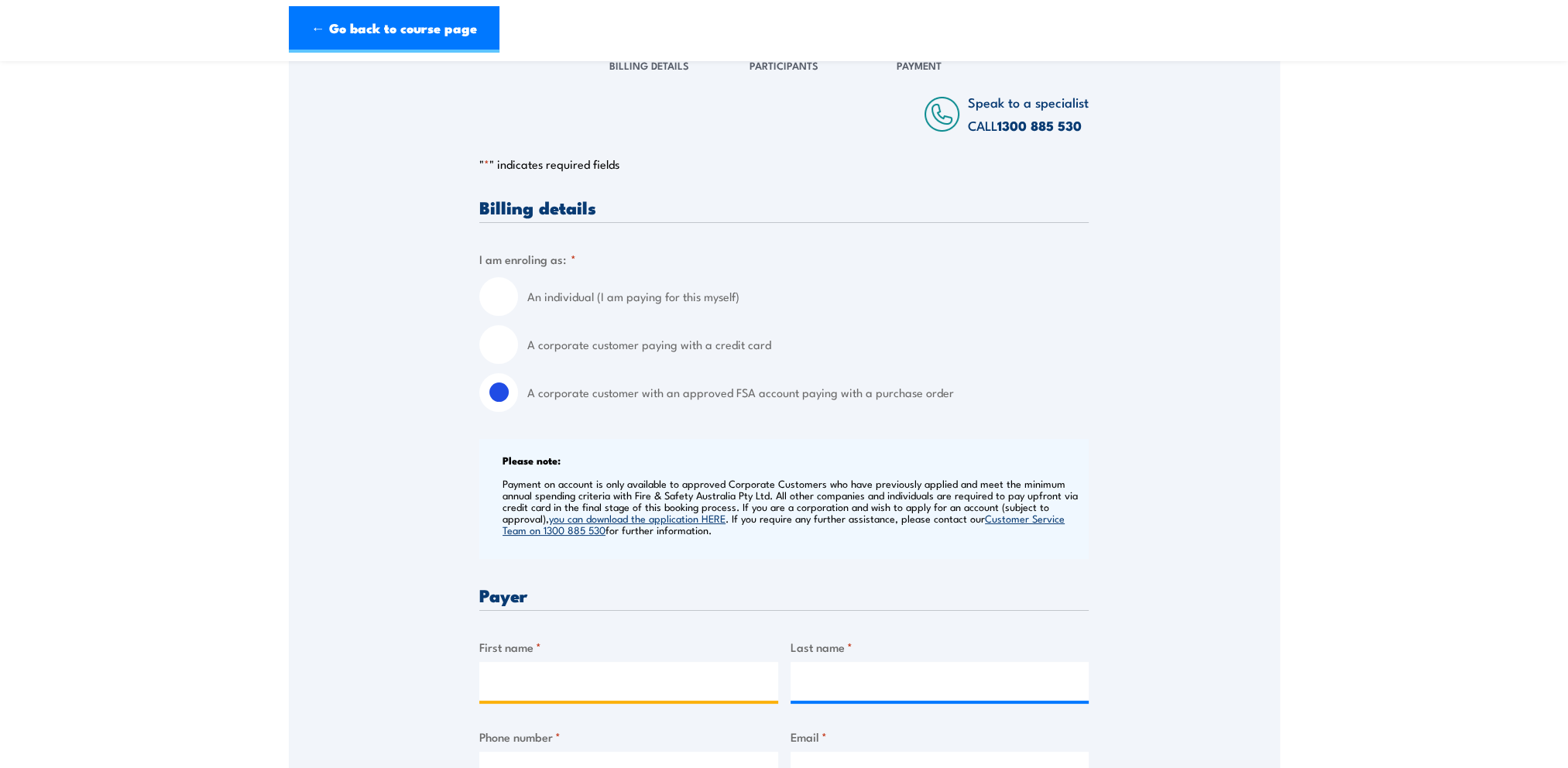
click at [519, 684] on input "First name *" at bounding box center [629, 681] width 299 height 39
type input "Bunnings WH Windsor Gardens"
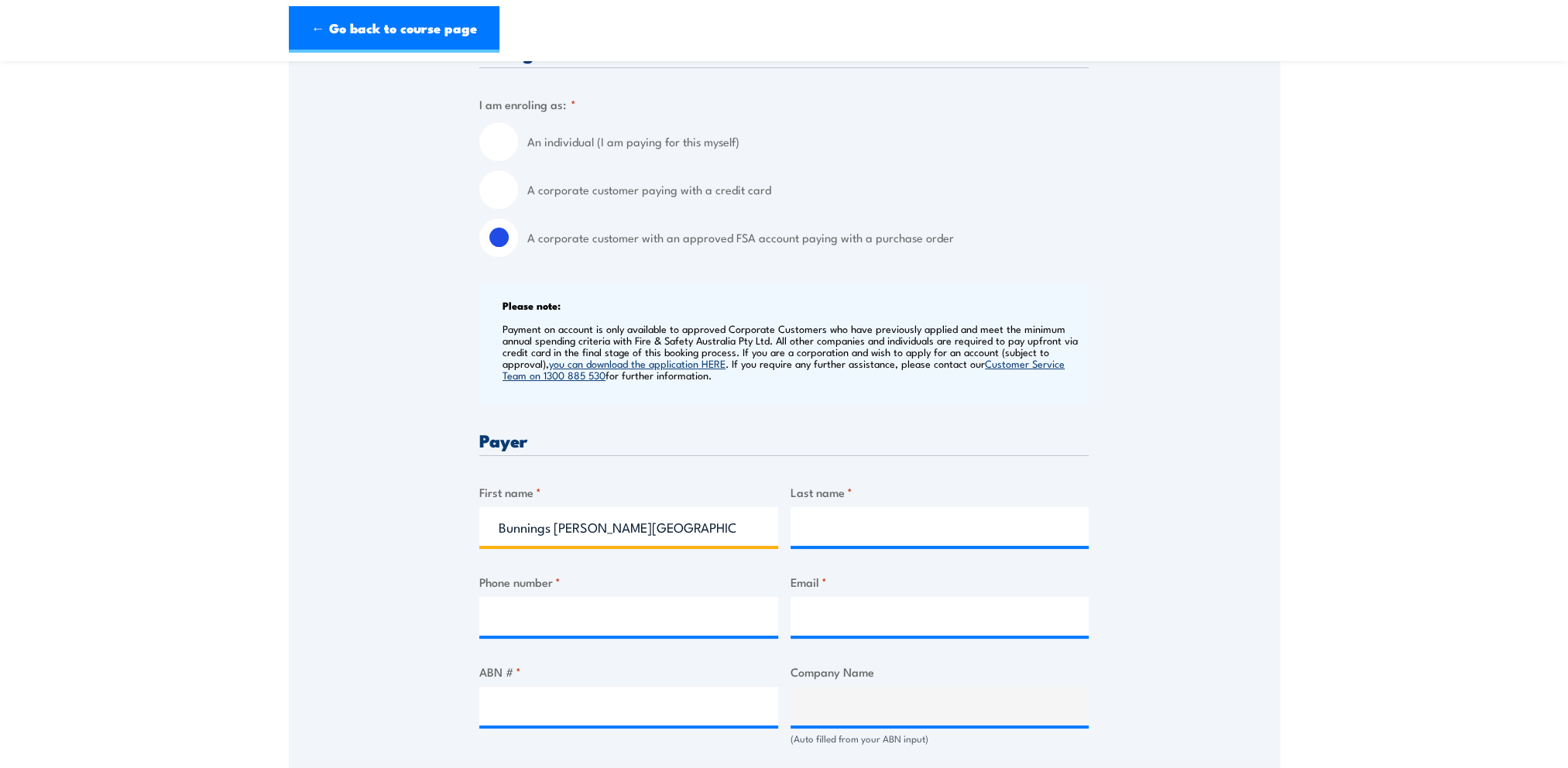
drag, startPoint x: 683, startPoint y: 534, endPoint x: 527, endPoint y: 533, distance: 156.0
click at [475, 523] on div "Speak to a specialist CALL 1300 885 530 CALL 1300 885 530 " * " indicates requi…" at bounding box center [784, 735] width 991 height 1708
type input "Julianne"
type input "Fuss"
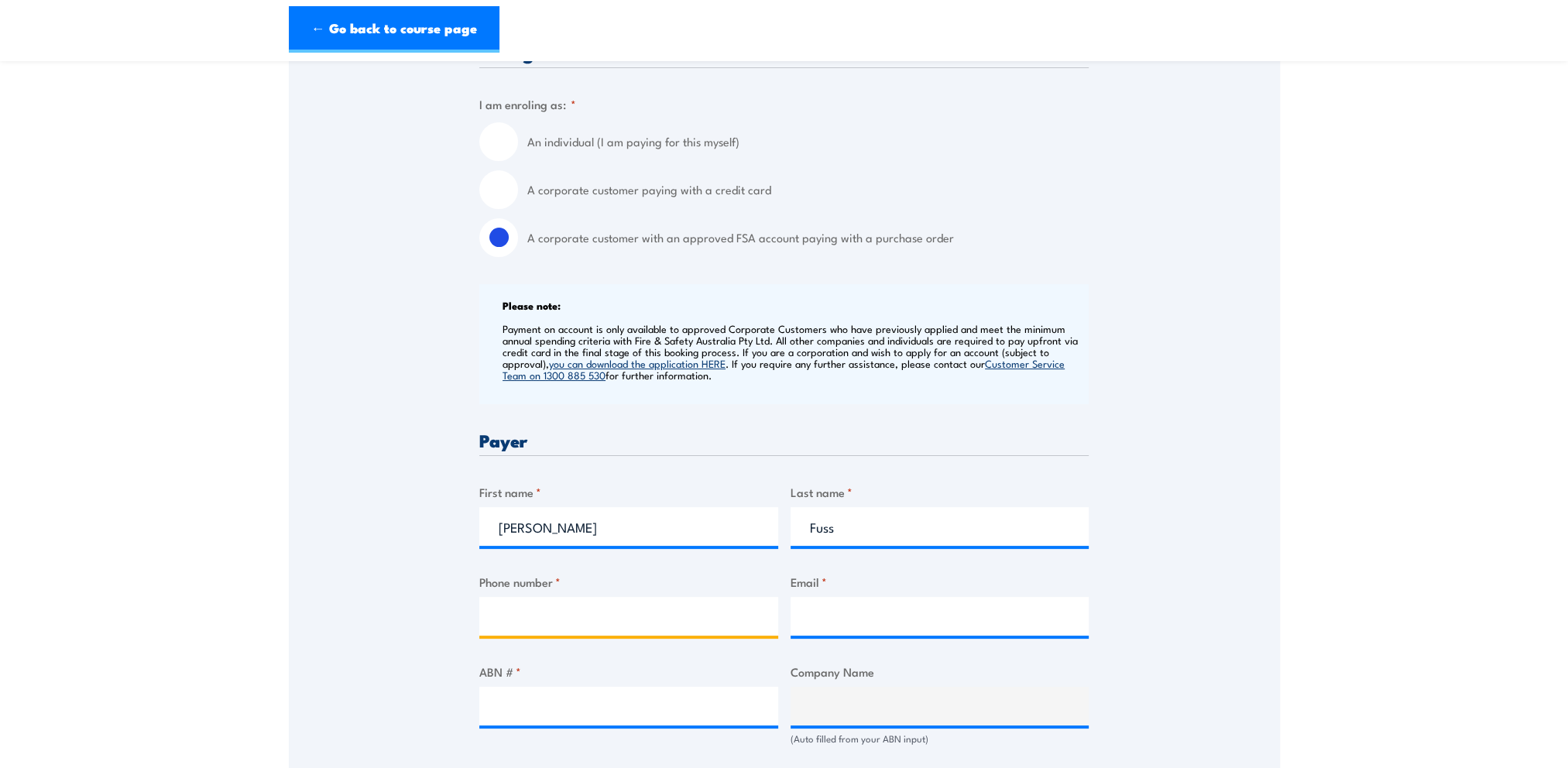
type input "0883615400"
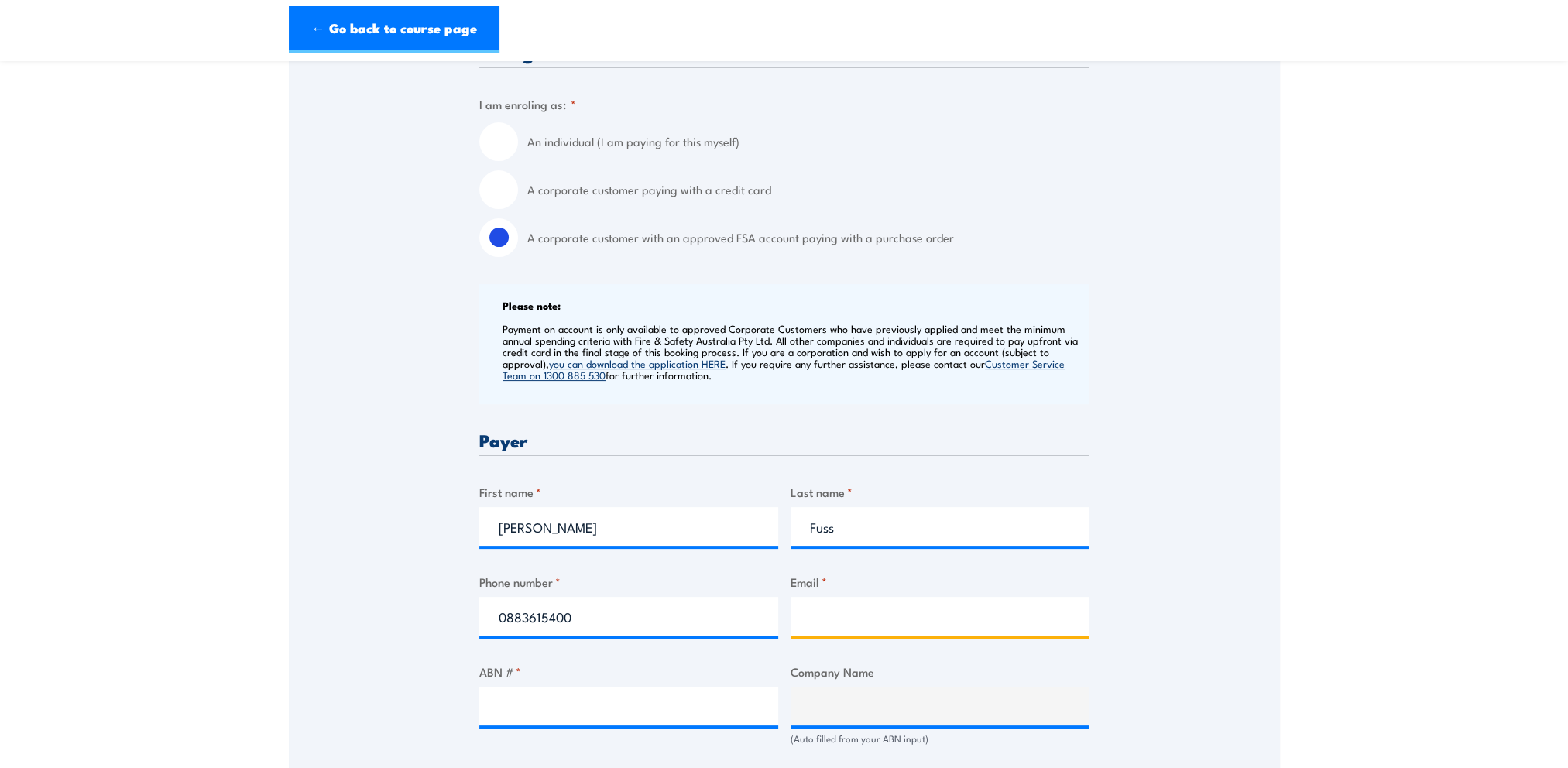
type input "windsorgardenswh@bunnings.com.au"
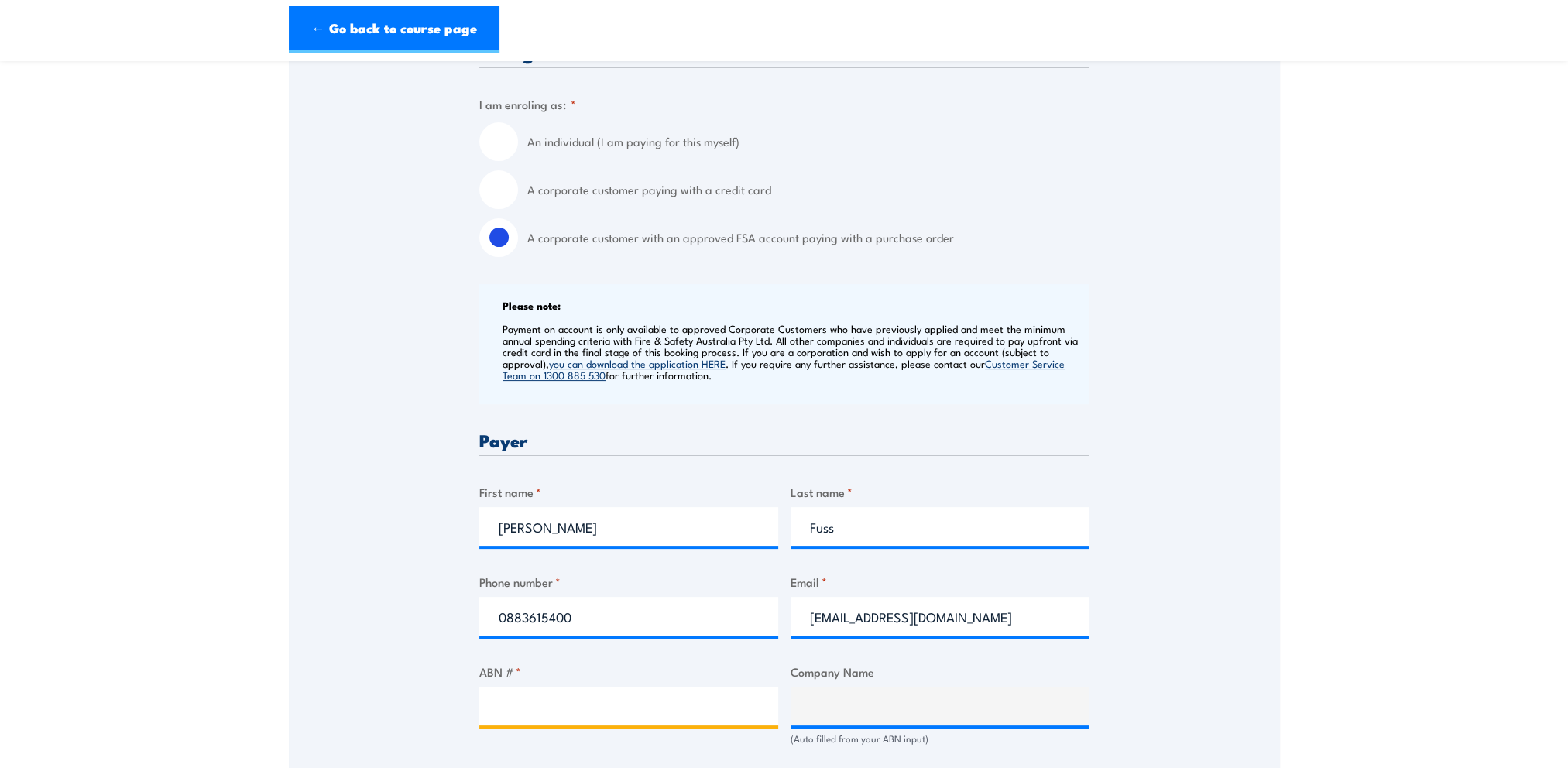
click at [509, 709] on input "ABN # *" at bounding box center [629, 706] width 299 height 39
type input "26008672179"
type input "BUNNINGS GROUP LIMITED"
radio input "true"
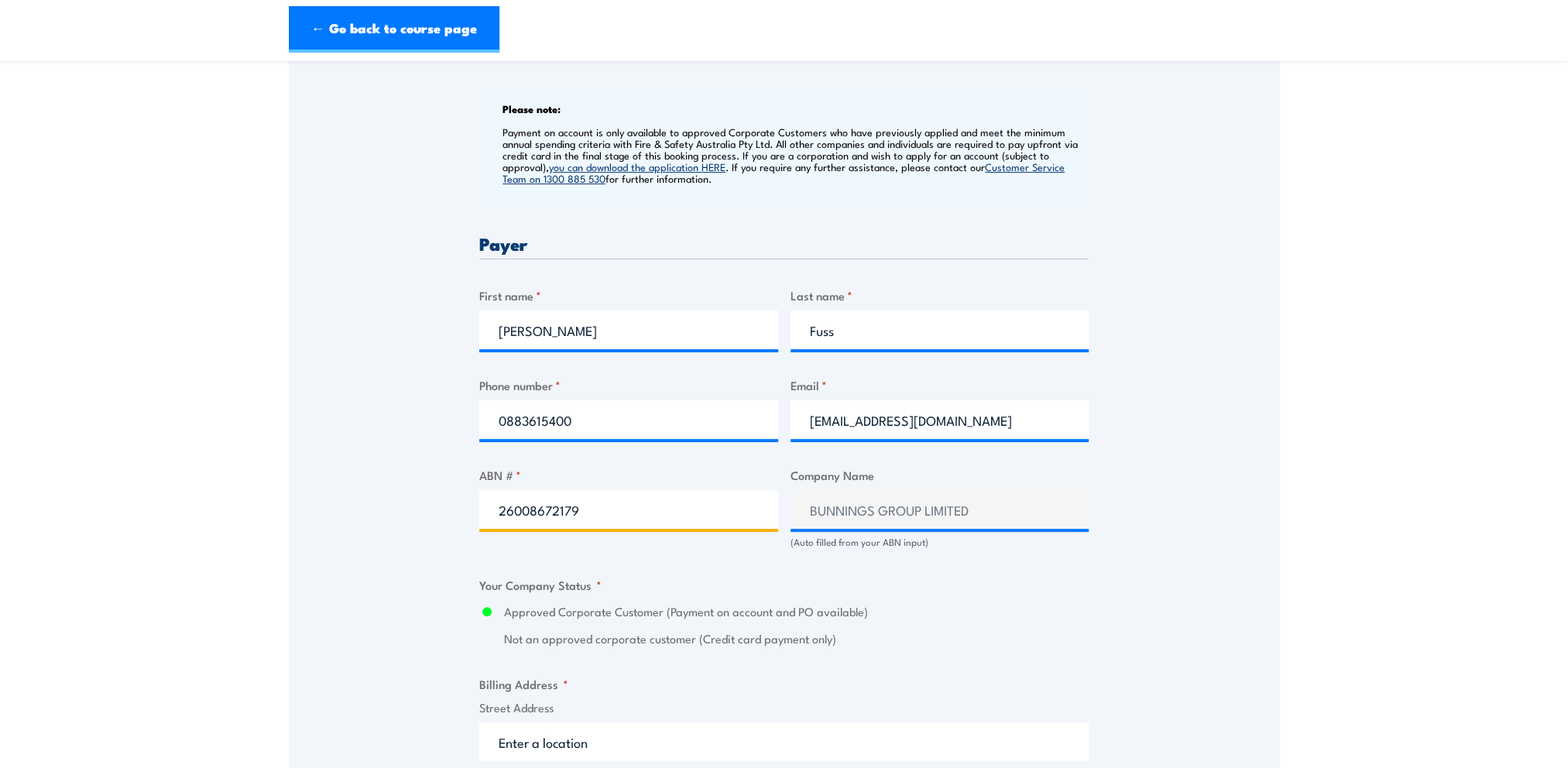
scroll to position [619, 0]
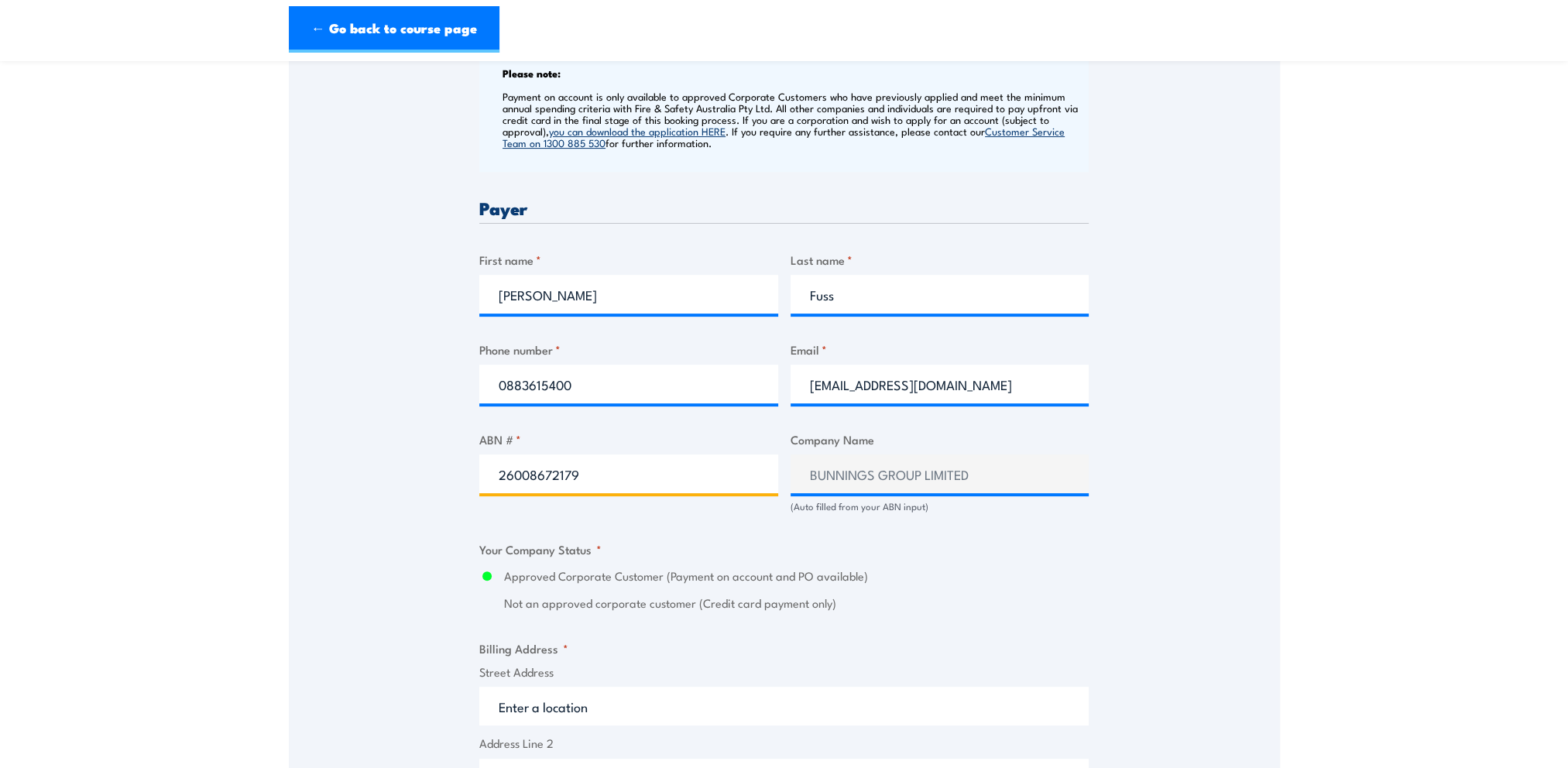
type input "26008672179"
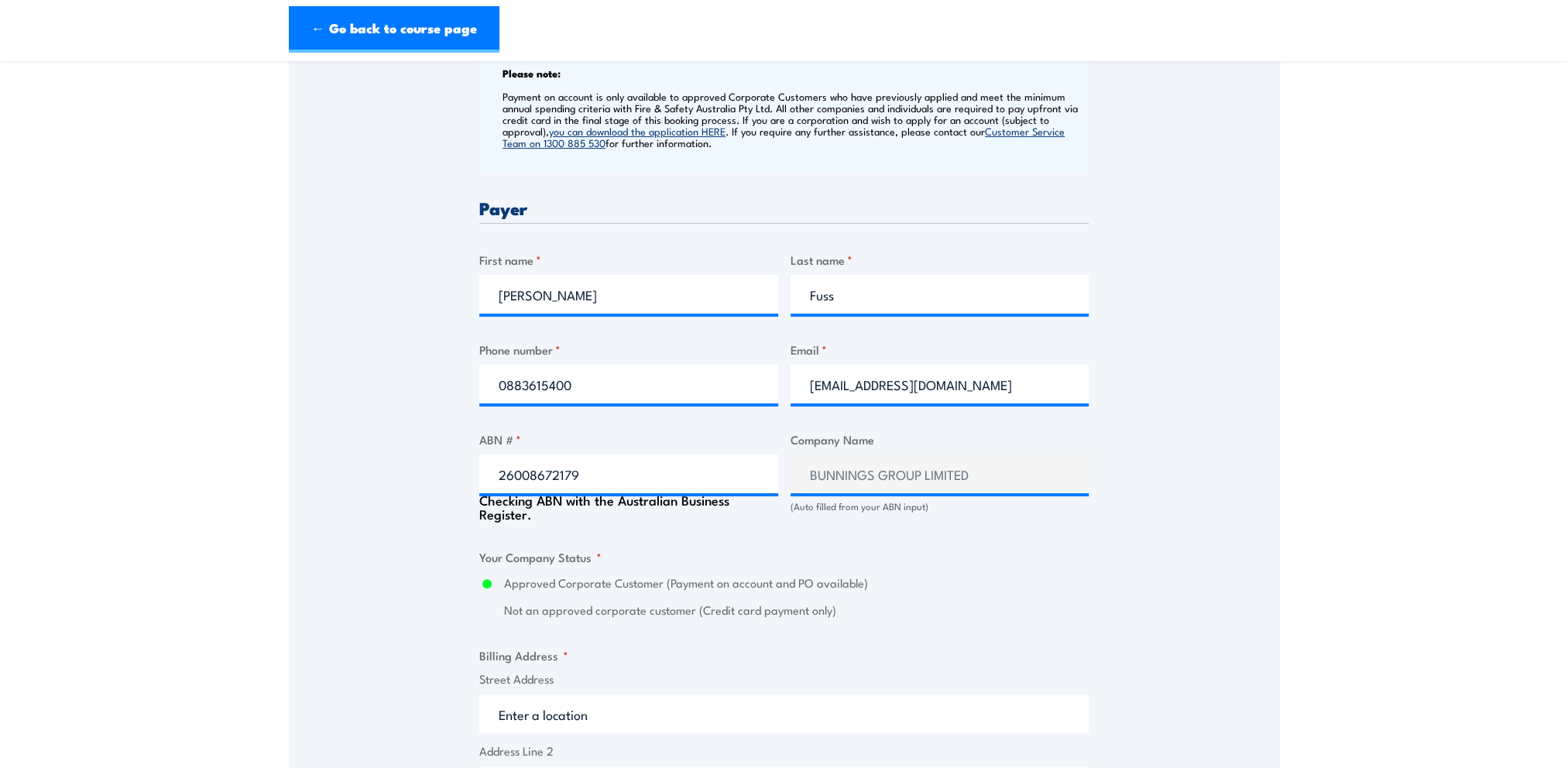
click at [548, 706] on input "Street Address" at bounding box center [784, 713] width 610 height 39
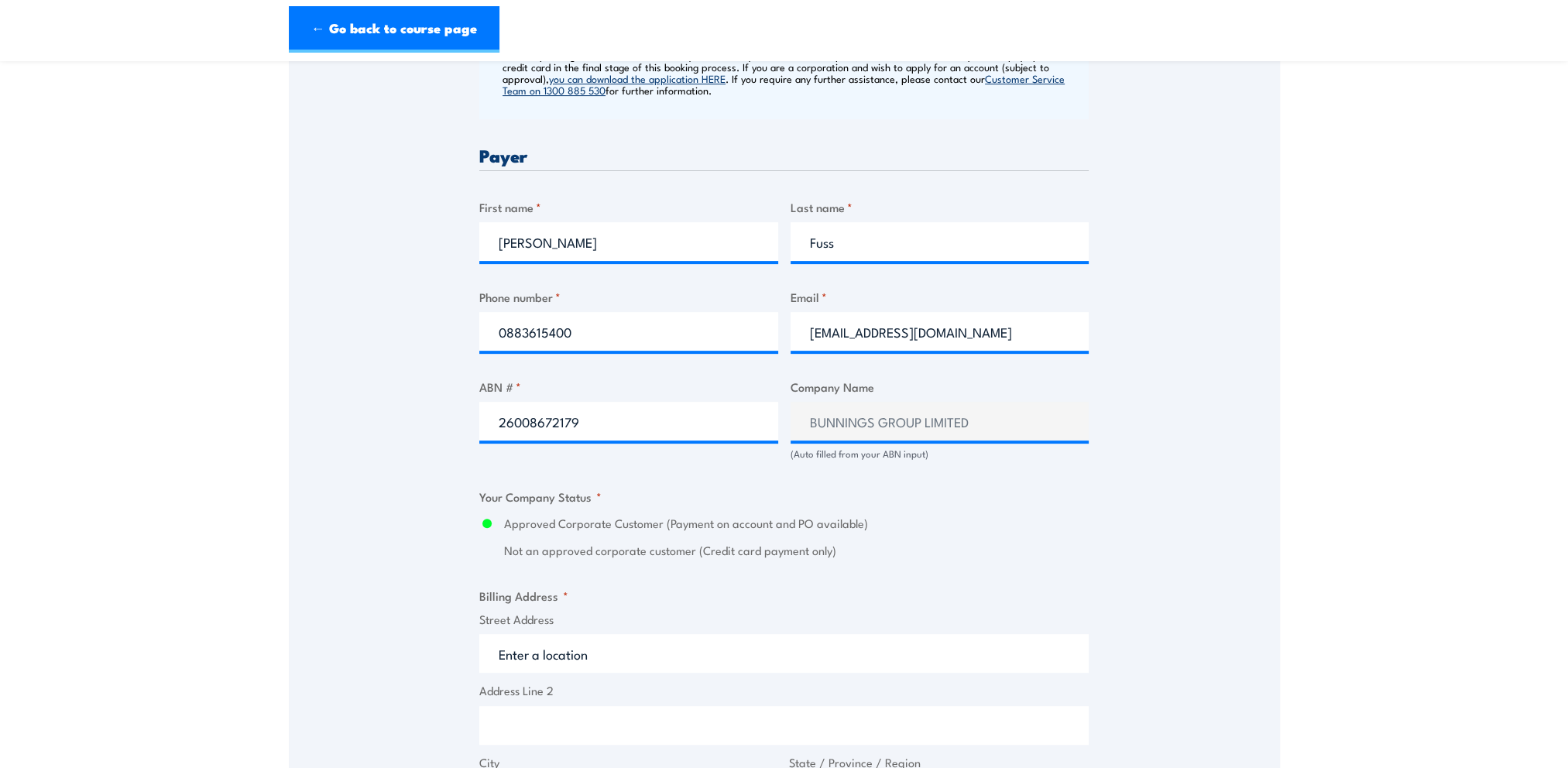
scroll to position [697, 0]
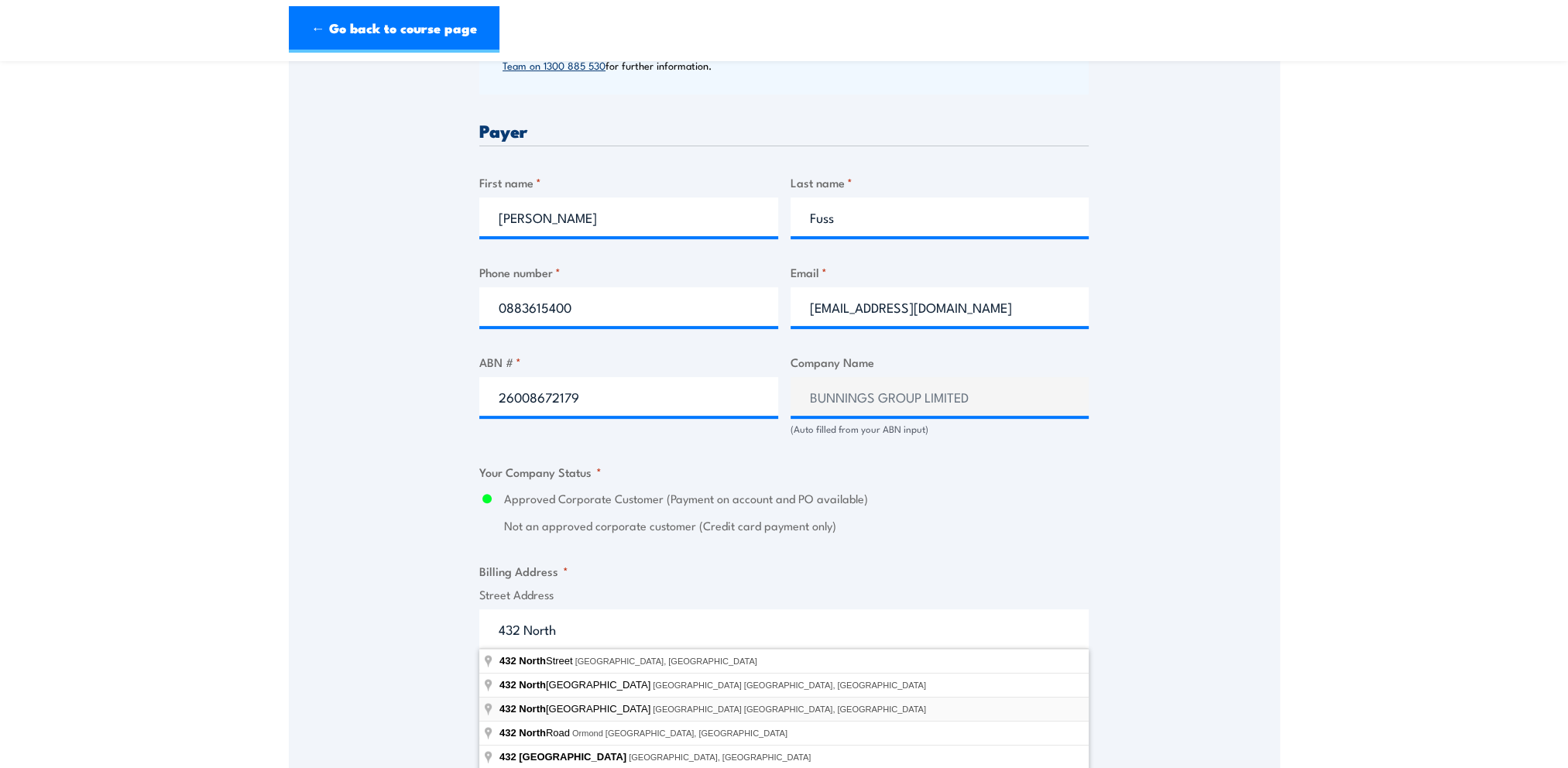
type input "432 North East Road, Windsor Gardens SA, Australia"
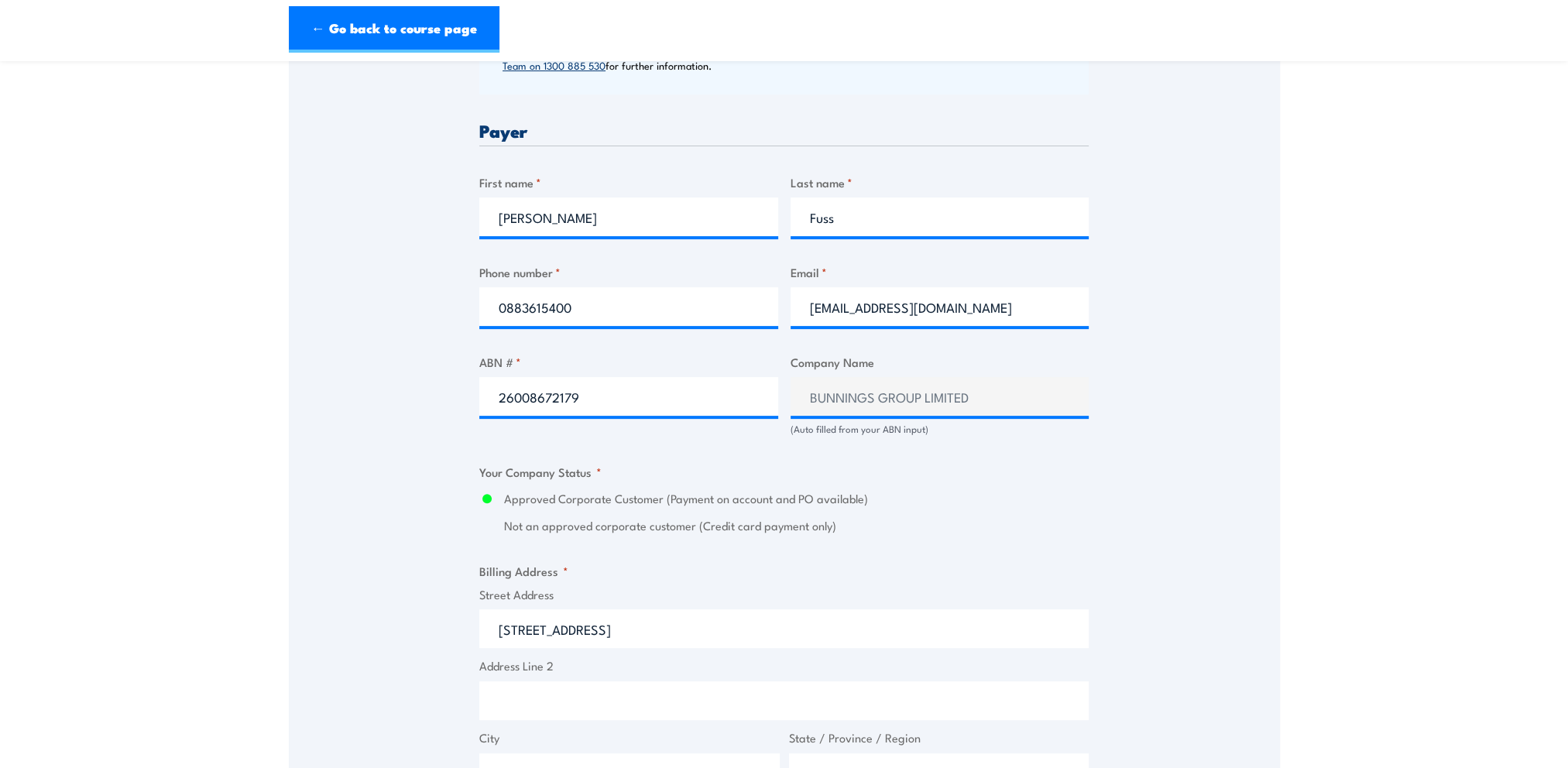
type input "432 North East Road"
type input "Windsor Gardens"
type input "South Australia"
type input "5087"
select select "Australia"
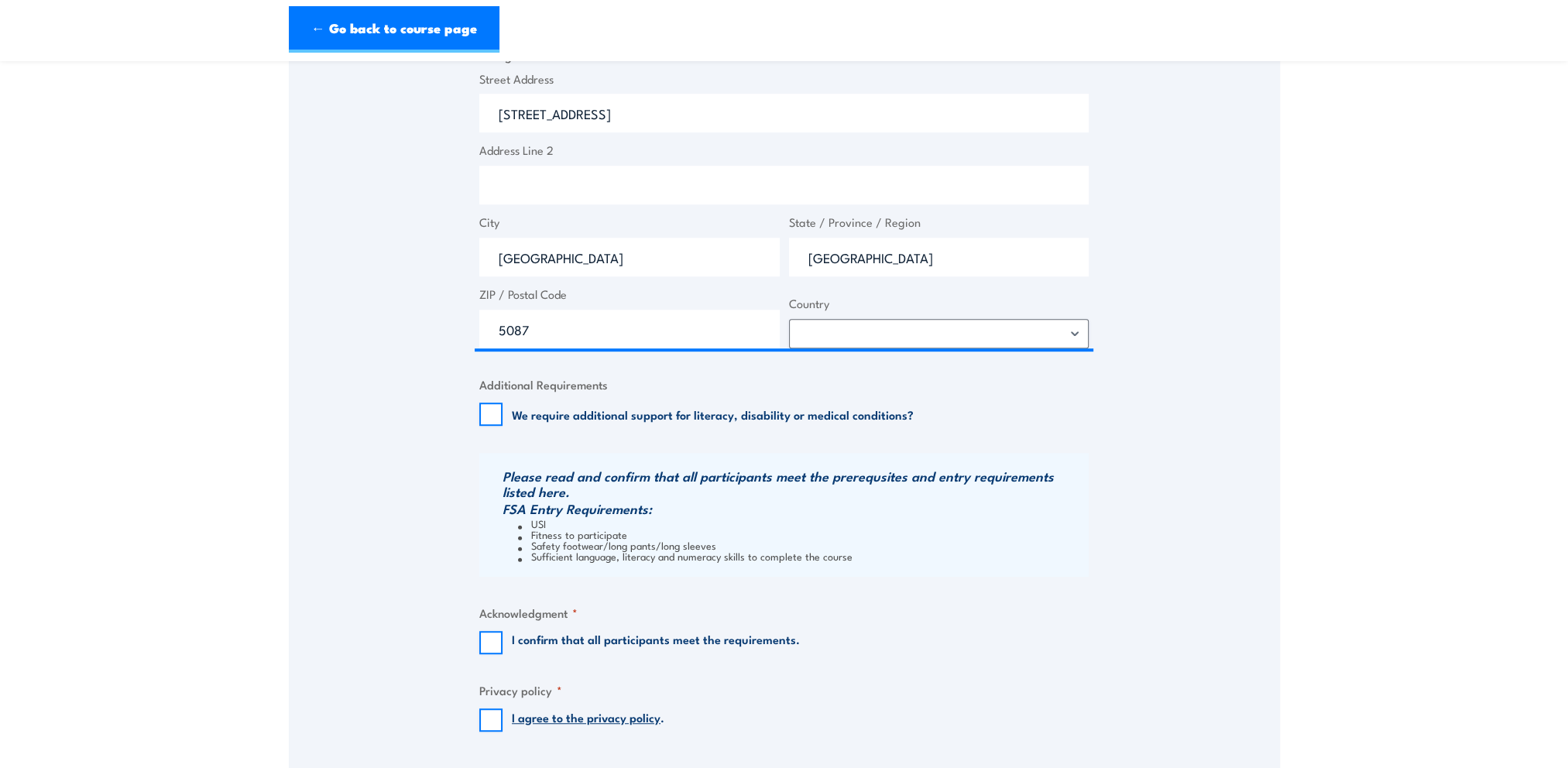
scroll to position [1239, 0]
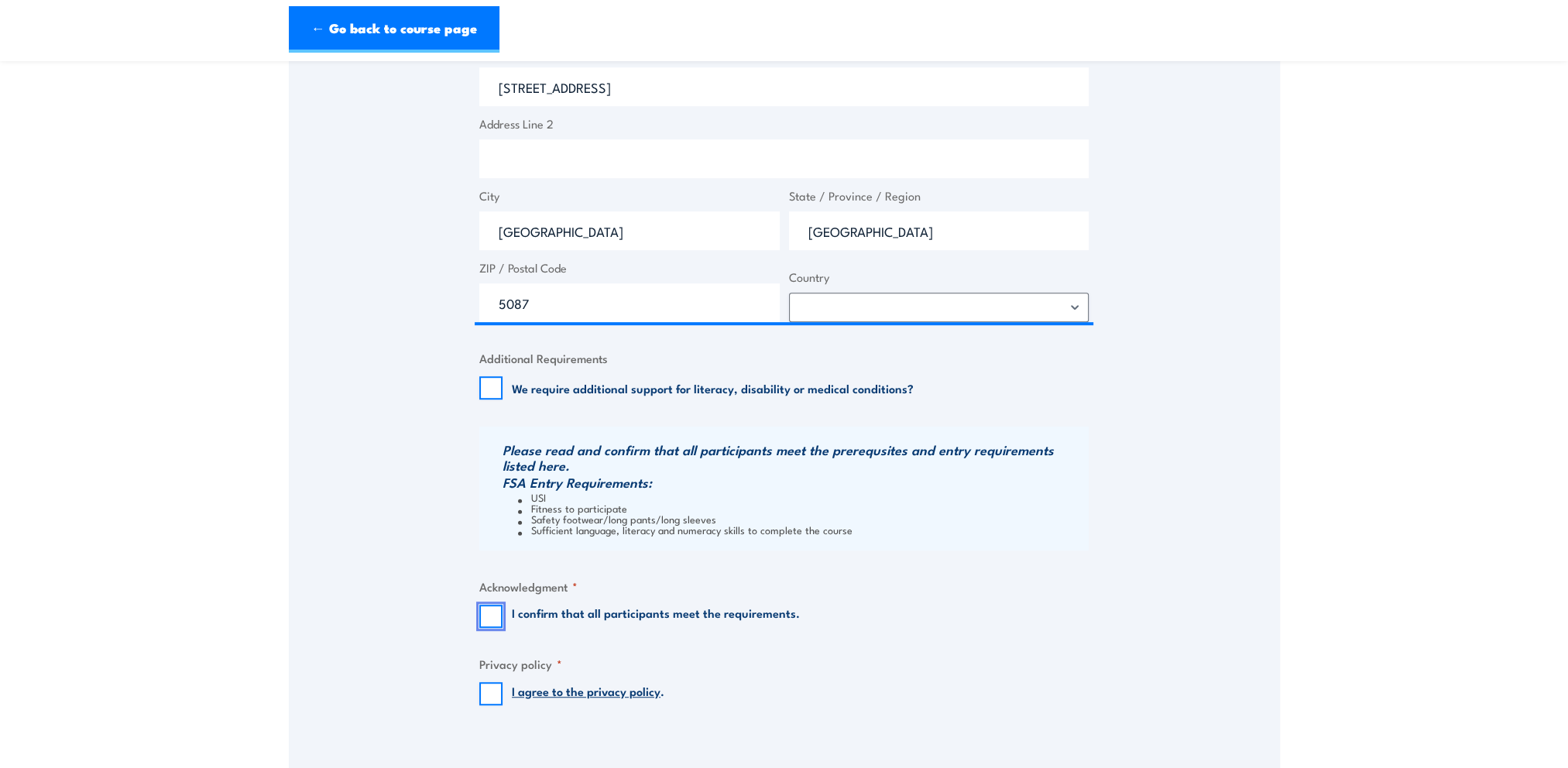
click at [496, 621] on input "I confirm that all participants meet the requirements." at bounding box center [491, 616] width 23 height 23
checkbox input "true"
click at [488, 694] on input "I agree to the privacy policy ." at bounding box center [491, 693] width 23 height 23
checkbox input "true"
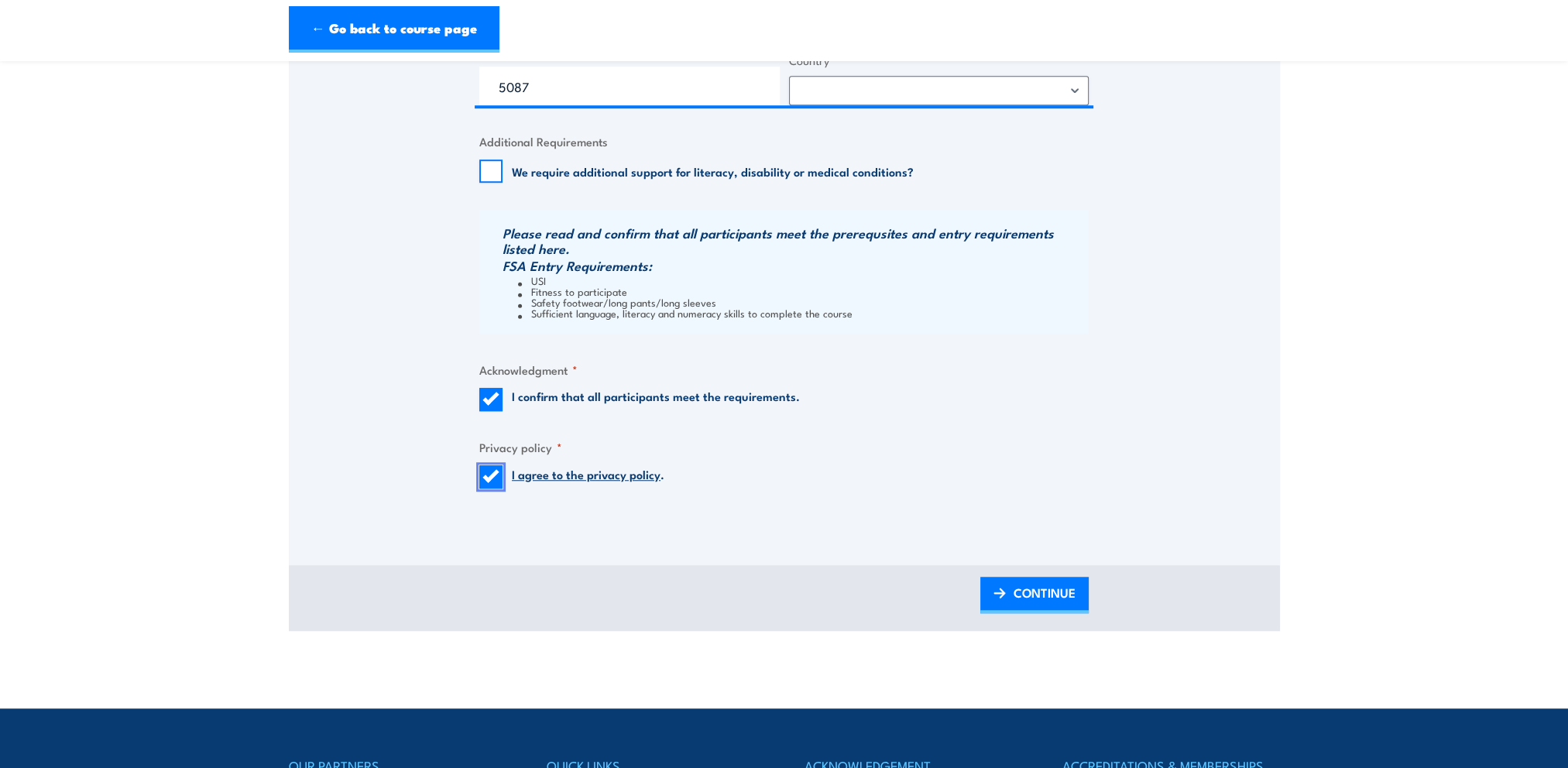
scroll to position [1626, 0]
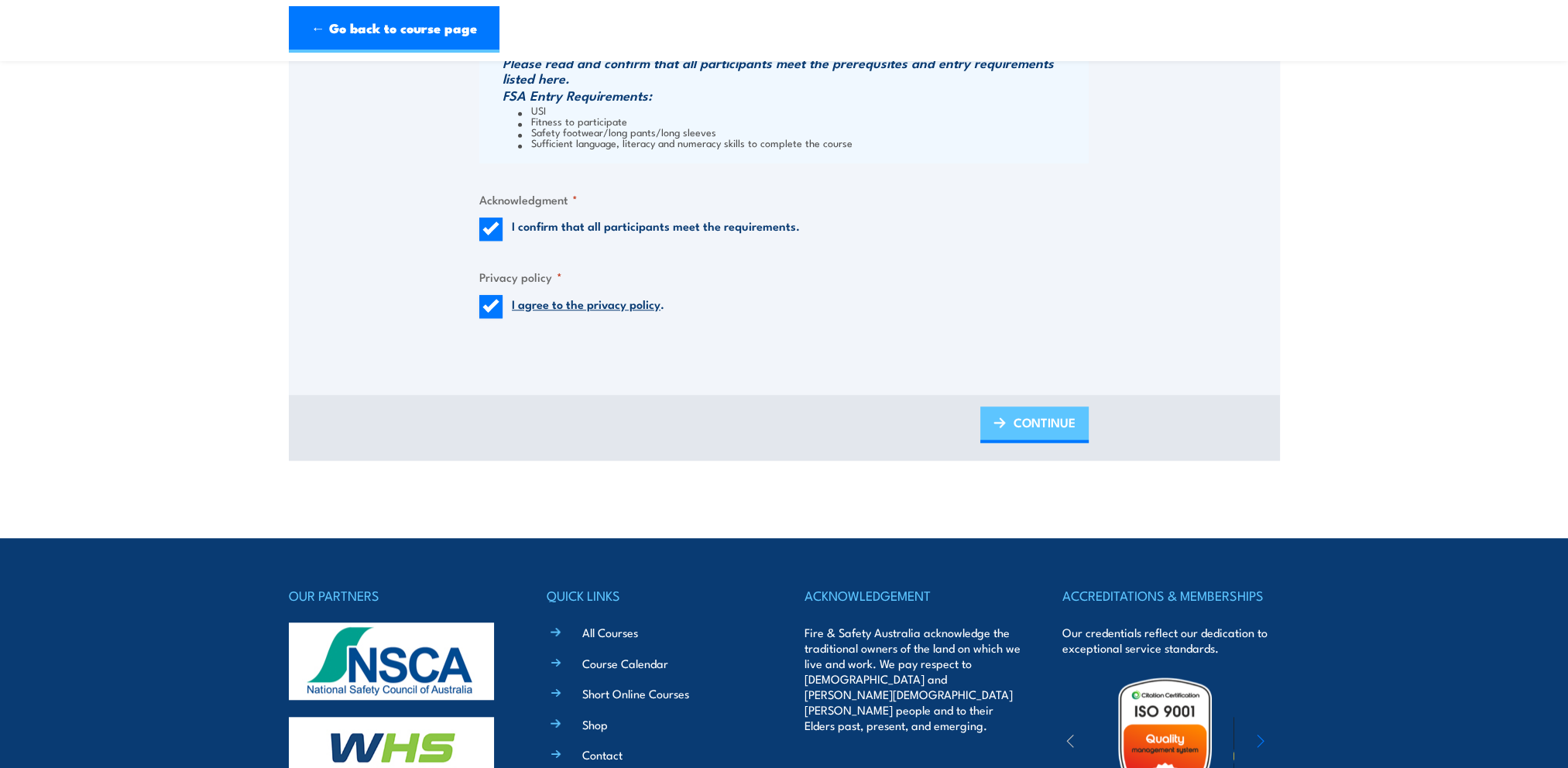
click at [1051, 424] on span "CONTINUE" at bounding box center [1044, 422] width 62 height 41
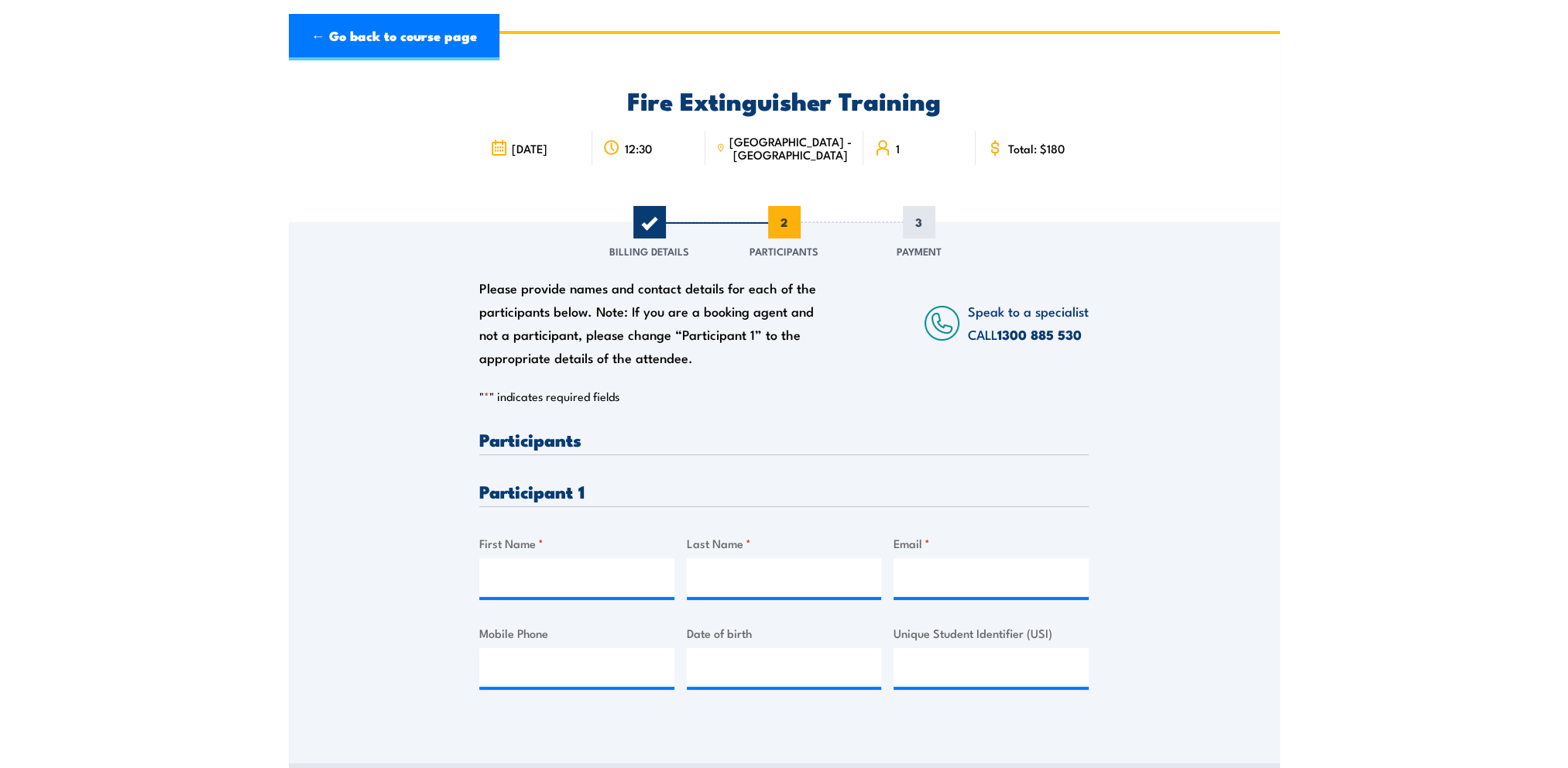
scroll to position [0, 0]
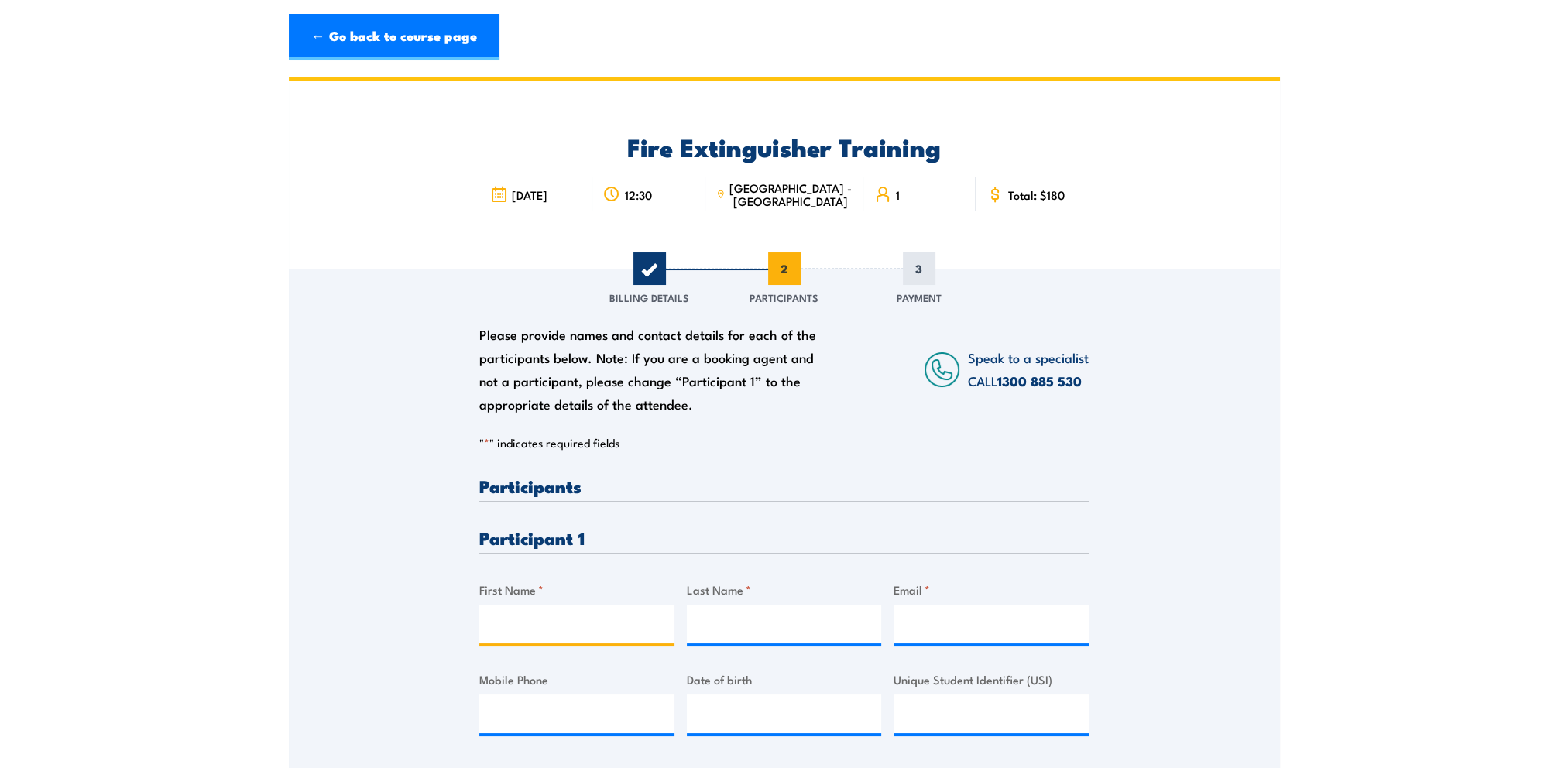
click at [500, 619] on input "First Name *" at bounding box center [576, 624] width 195 height 39
type input "Jacob"
click at [767, 633] on input "Last Name *" at bounding box center [784, 624] width 195 height 39
type input "Graziani"
click at [908, 610] on input "Email *" at bounding box center [991, 624] width 195 height 39
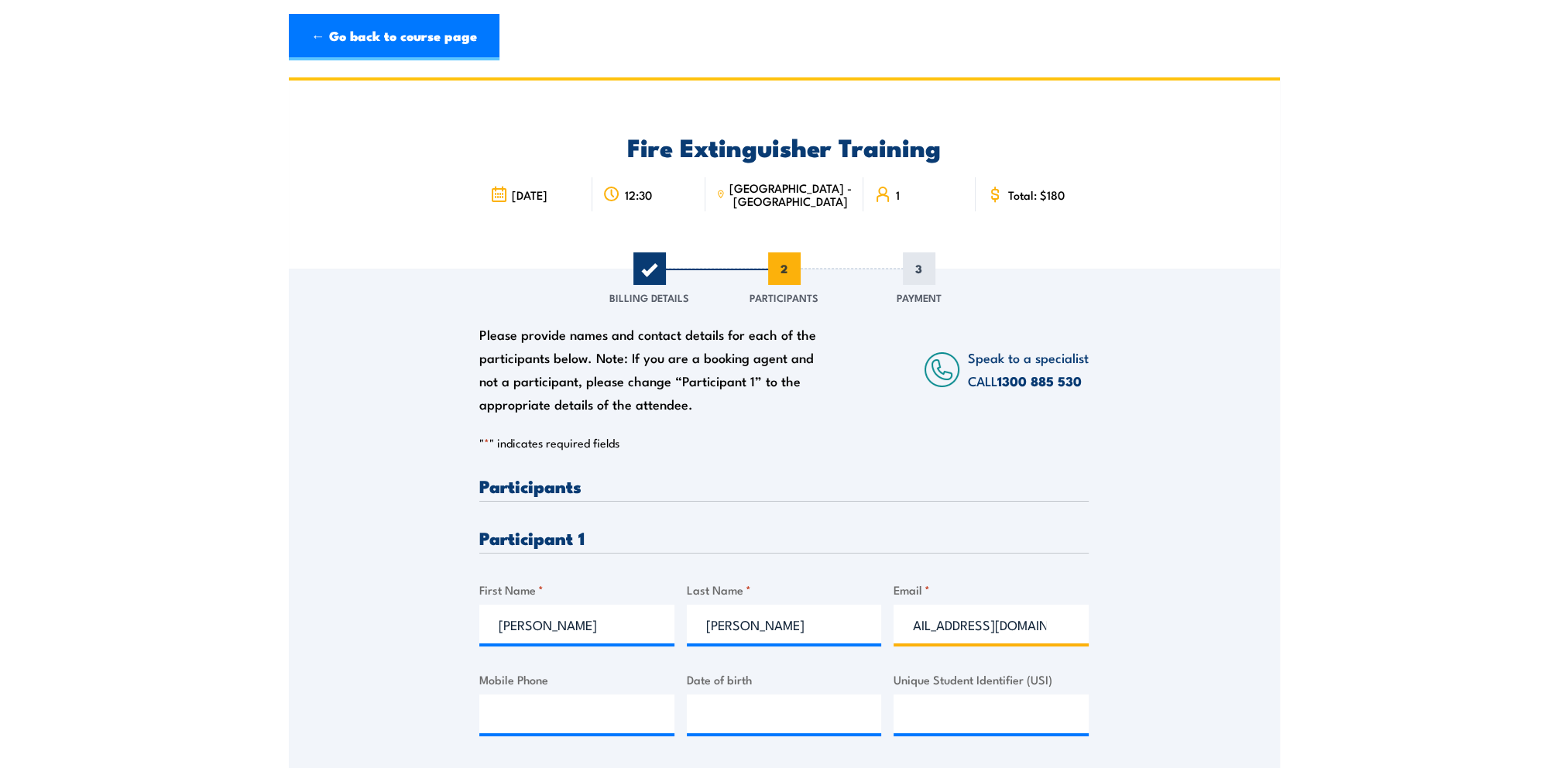
scroll to position [0, 29]
type input "jacoblee007@yahoo.com.au"
click at [561, 697] on input "Mobile Phone" at bounding box center [576, 713] width 195 height 39
type input "0439134860"
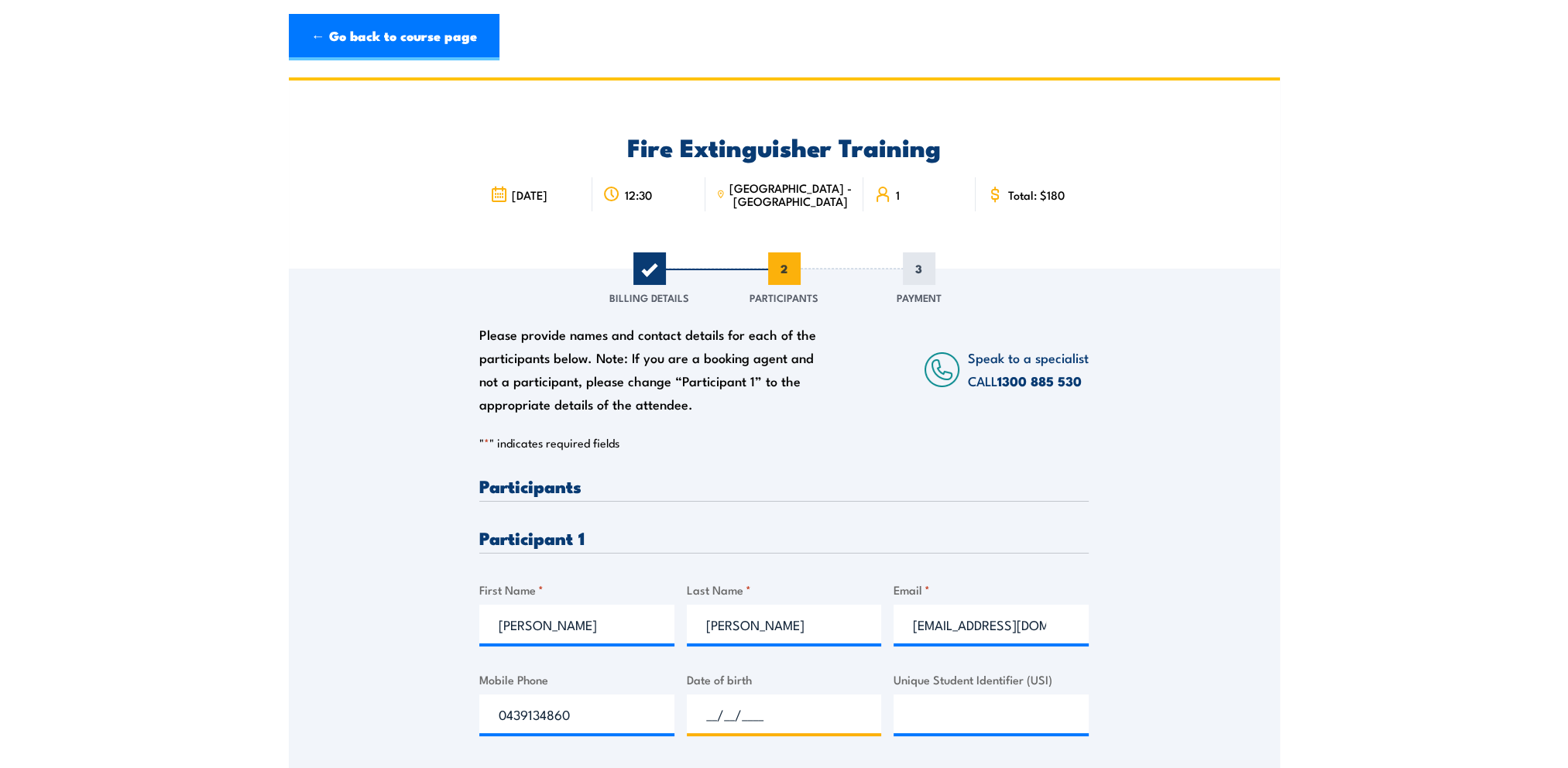
click at [747, 711] on input "__/__/____" at bounding box center [784, 713] width 195 height 39
click at [705, 712] on input "__/__/____" at bounding box center [784, 713] width 195 height 39
type input "08/__/____"
click at [706, 712] on input "__/__/____" at bounding box center [784, 713] width 195 height 39
type input "08/12/1997"
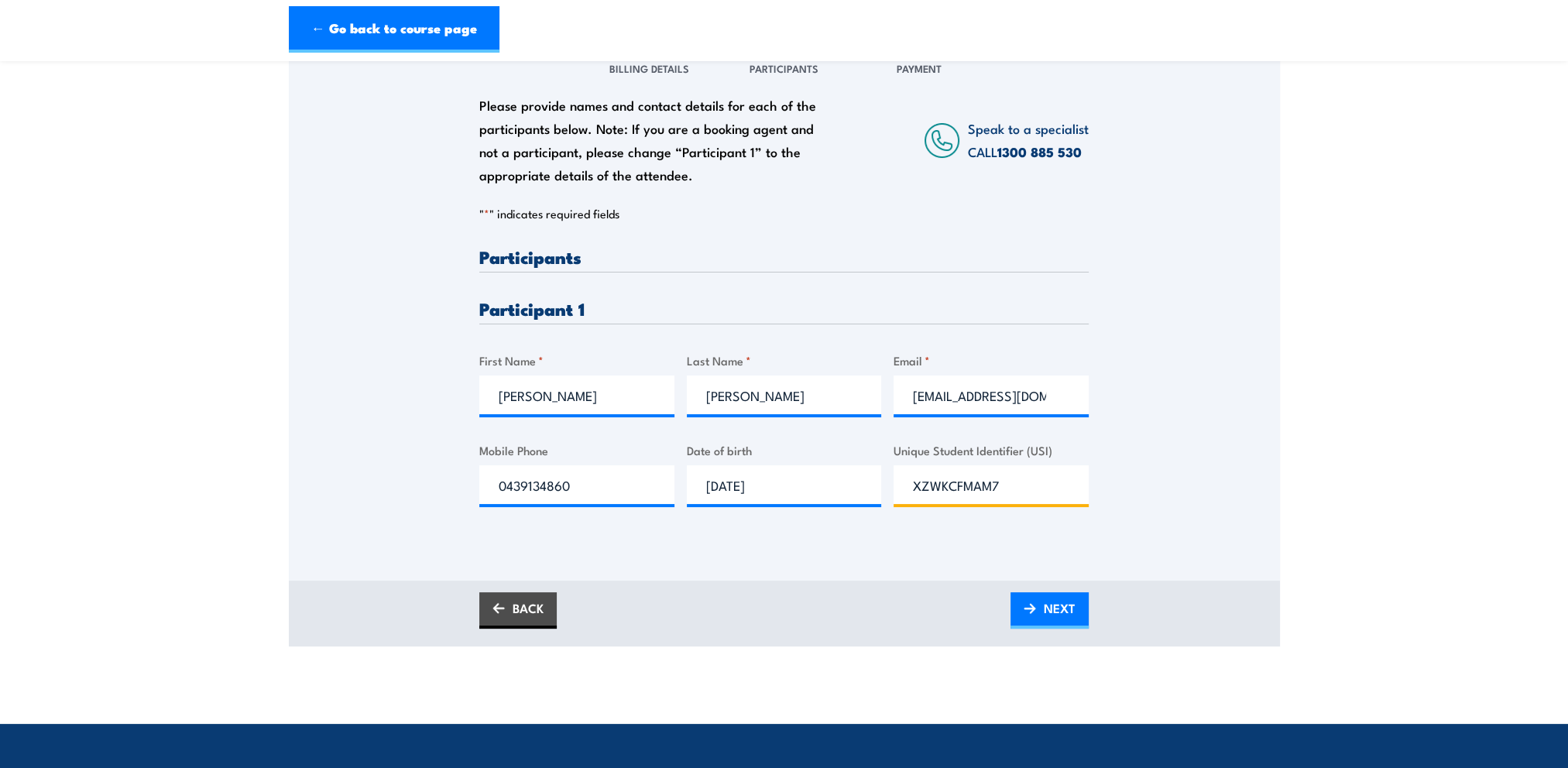
scroll to position [232, 0]
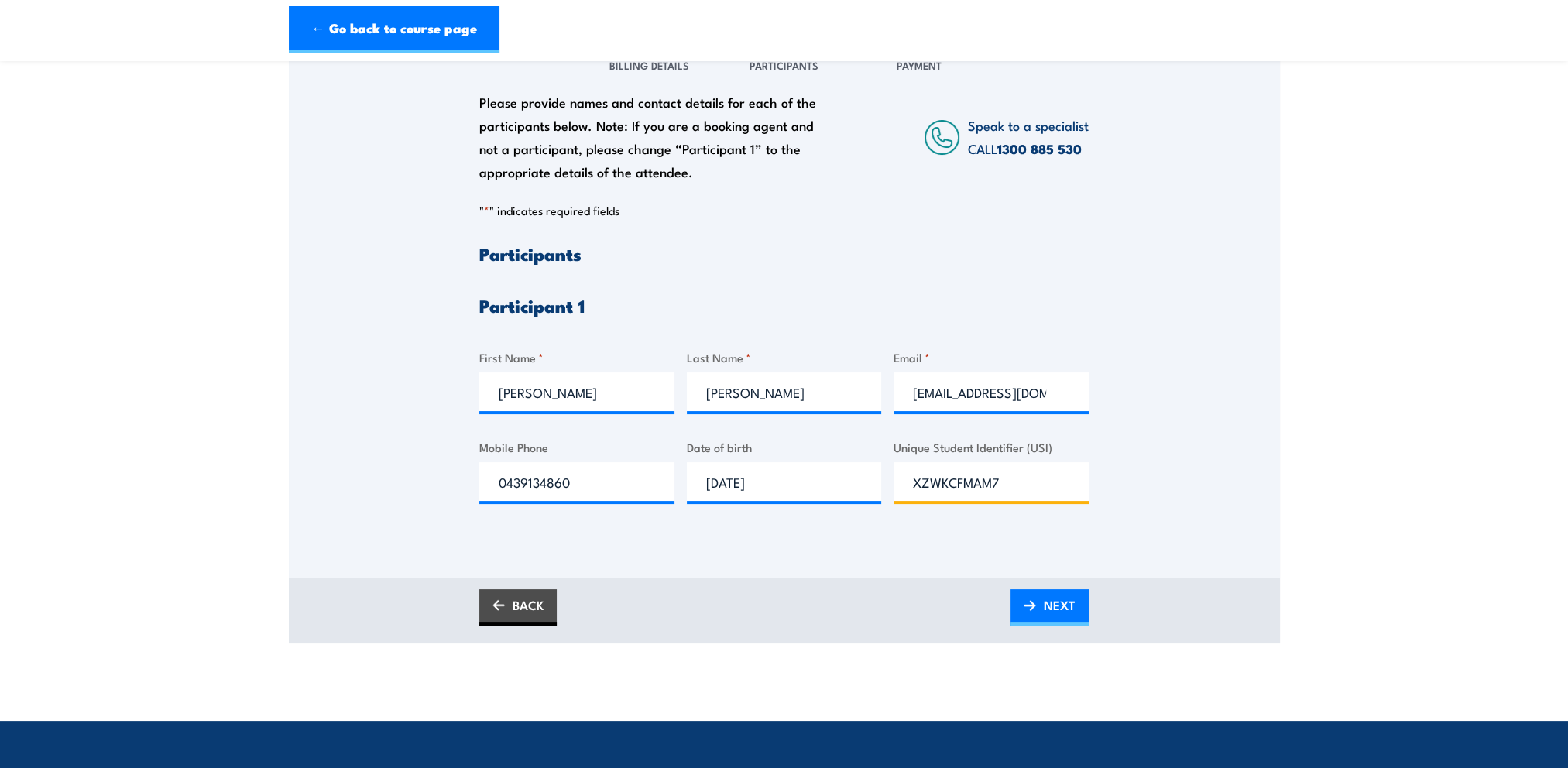
click at [1015, 485] on input "XZWKCFMAM7" at bounding box center [991, 482] width 195 height 39
type input "XZWKCFMAM7"
click at [1060, 610] on span "NEXT" at bounding box center [1060, 604] width 32 height 41
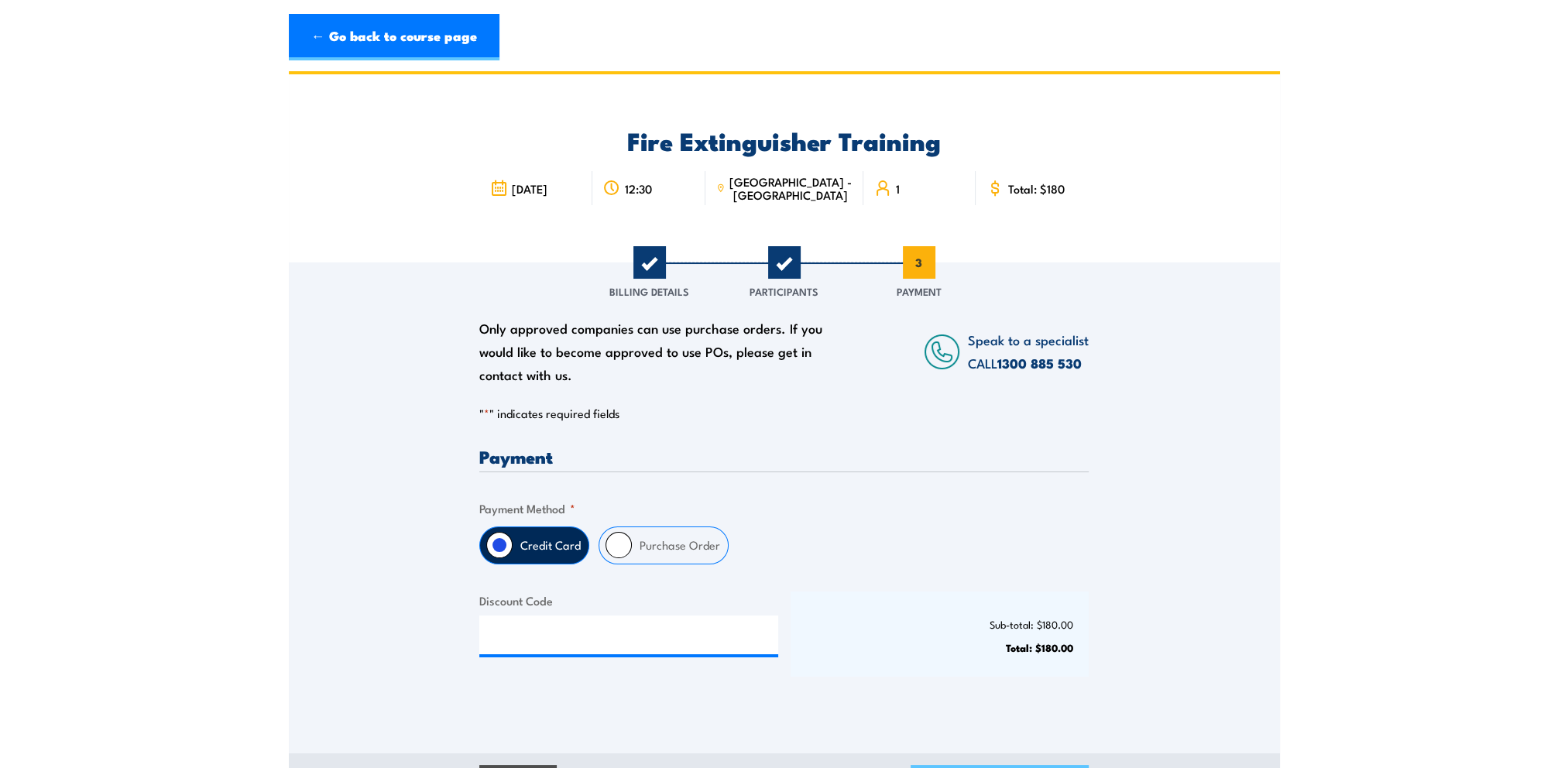
scroll to position [0, 0]
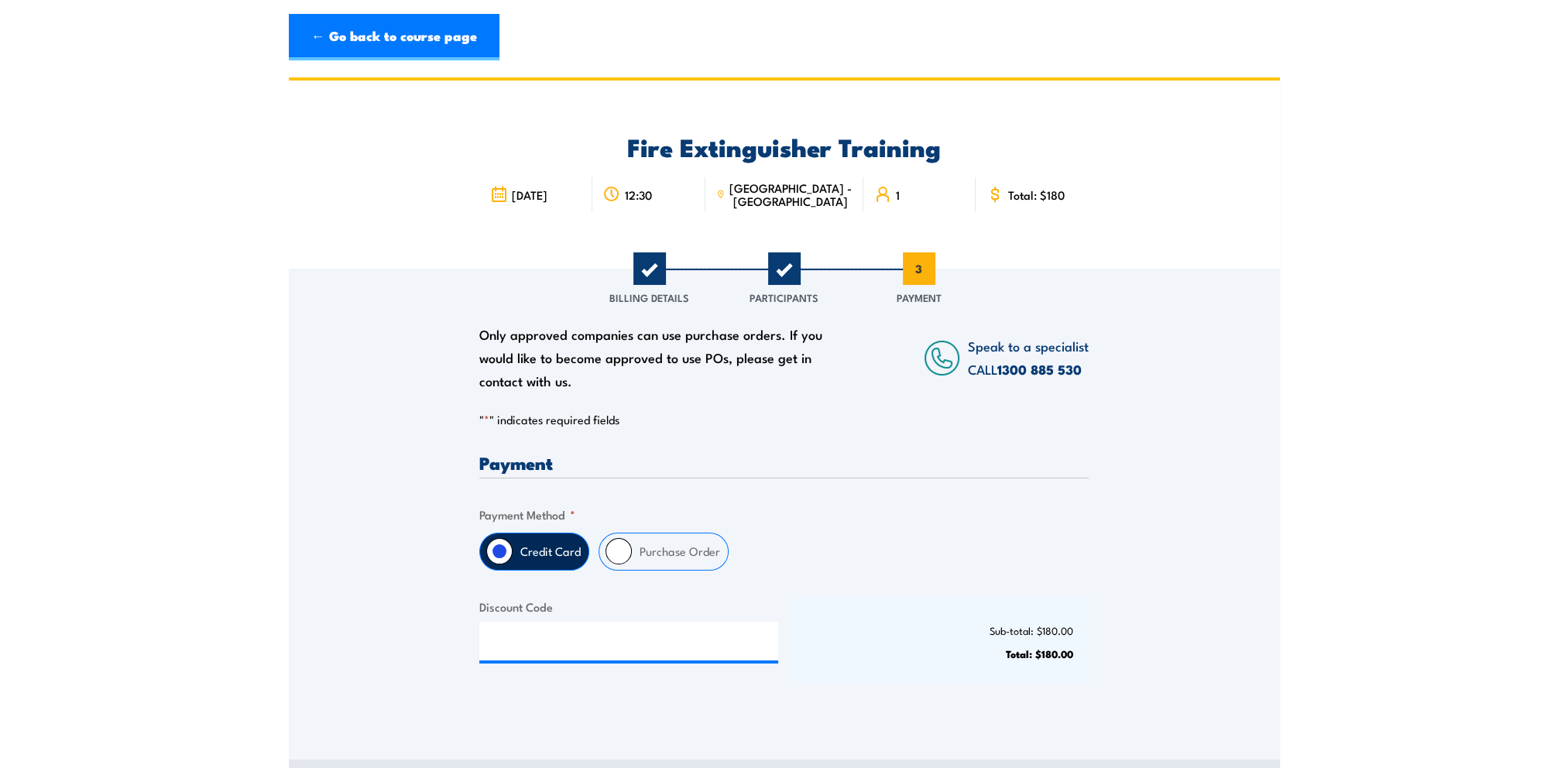
click at [625, 551] on input "Purchase Order" at bounding box center [619, 551] width 27 height 27
radio input "true"
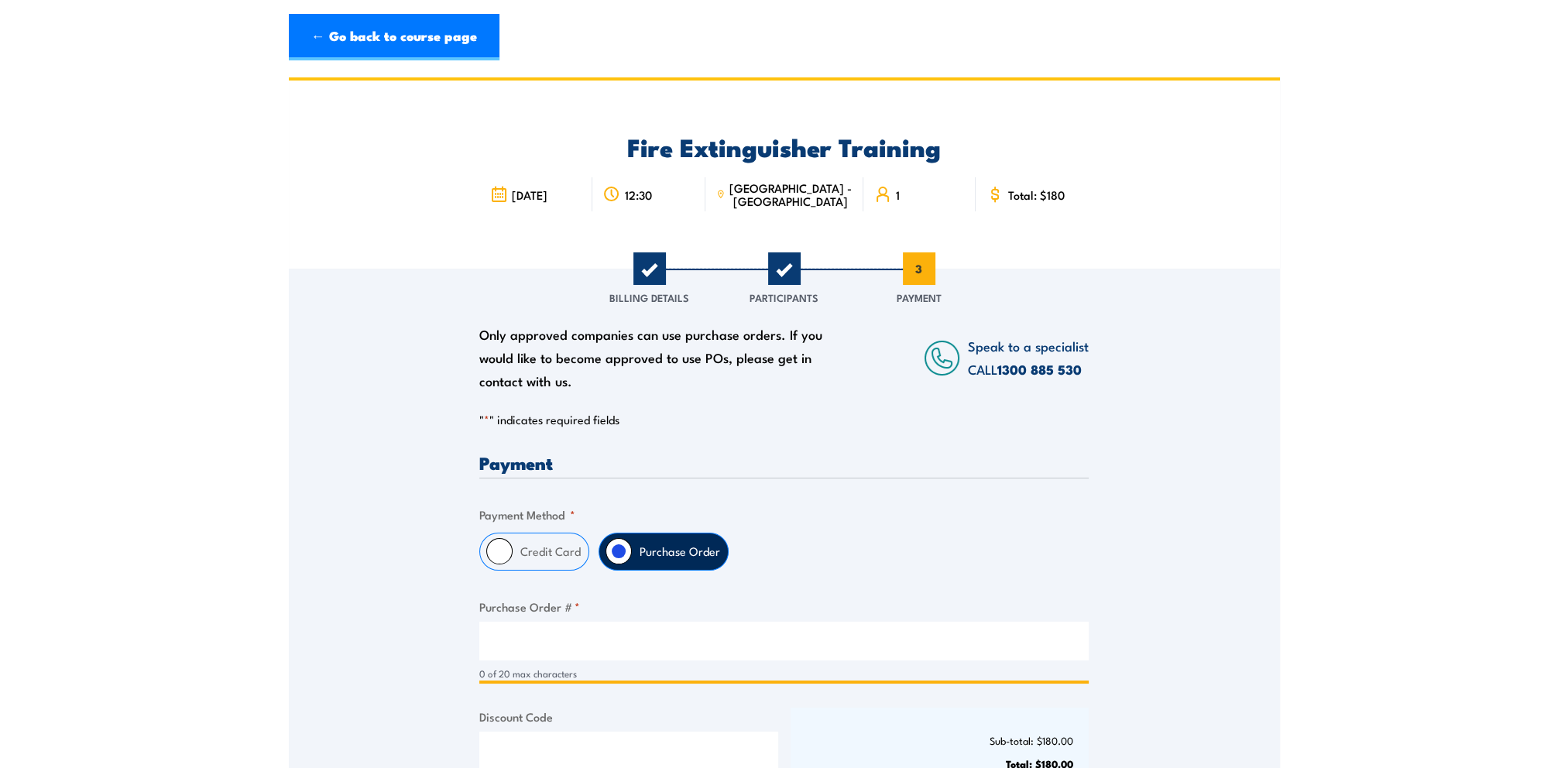
click at [546, 645] on input "Purchase Order # *" at bounding box center [784, 641] width 610 height 39
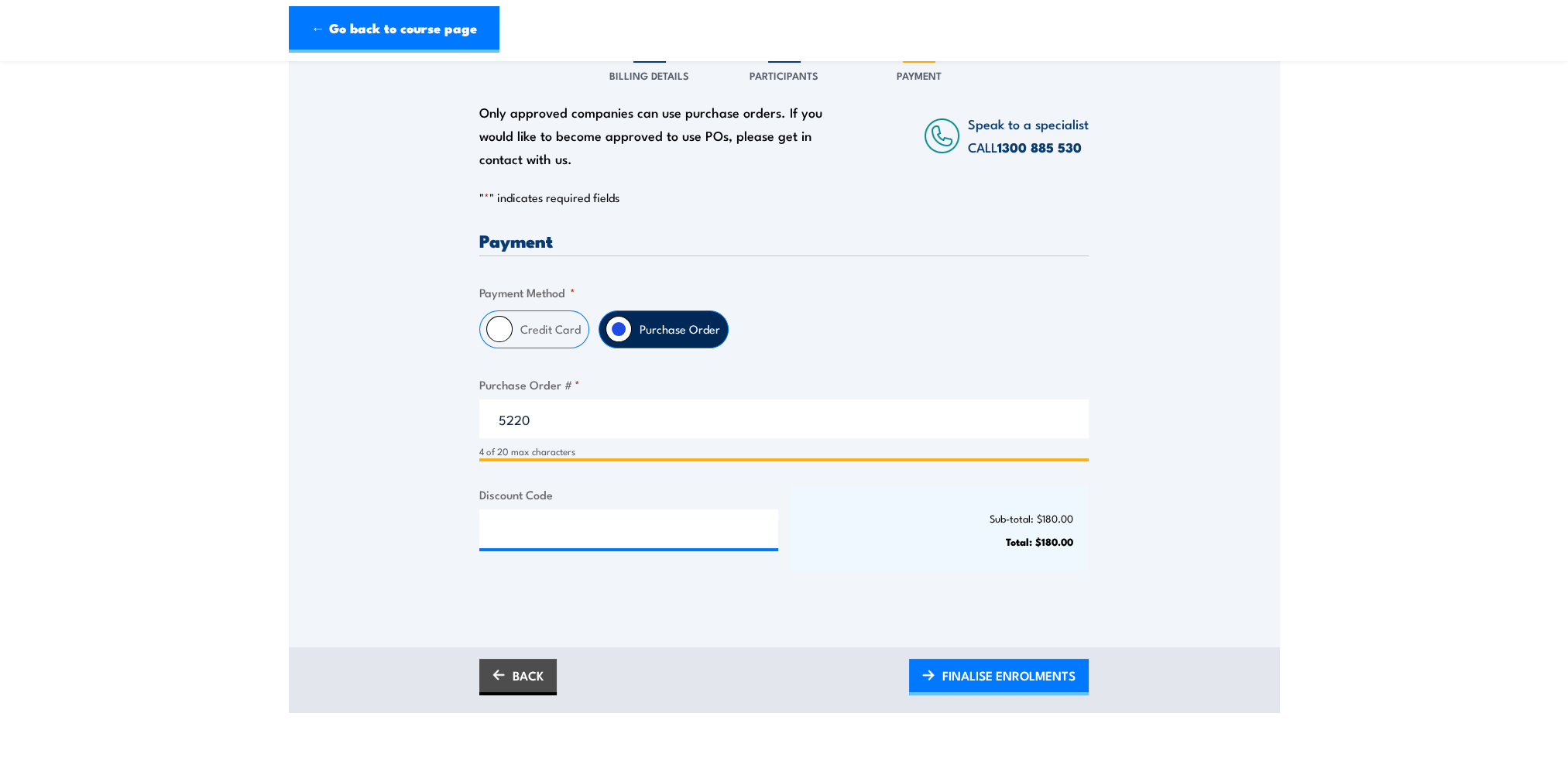
scroll to position [232, 0]
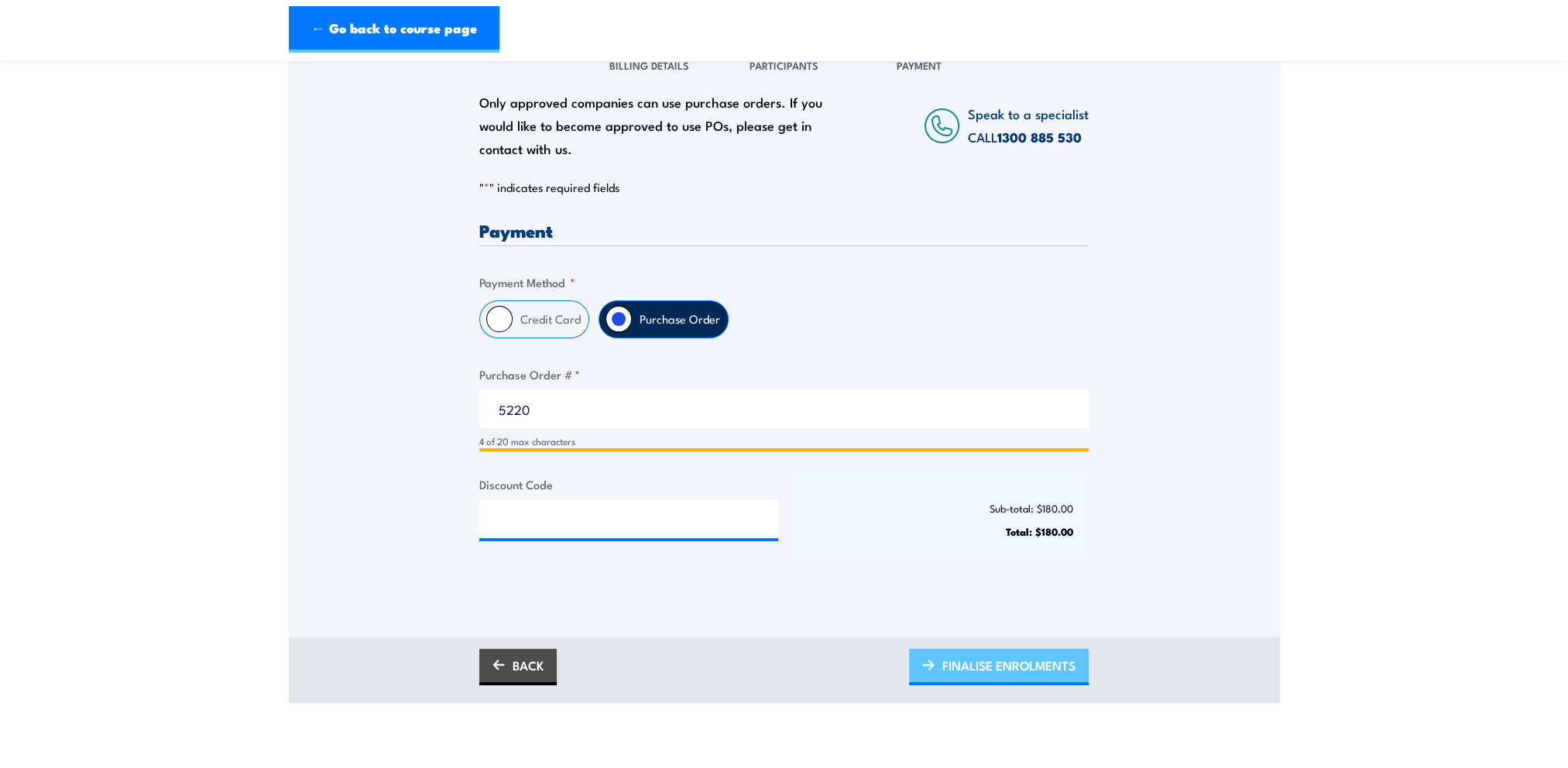
type input "5220"
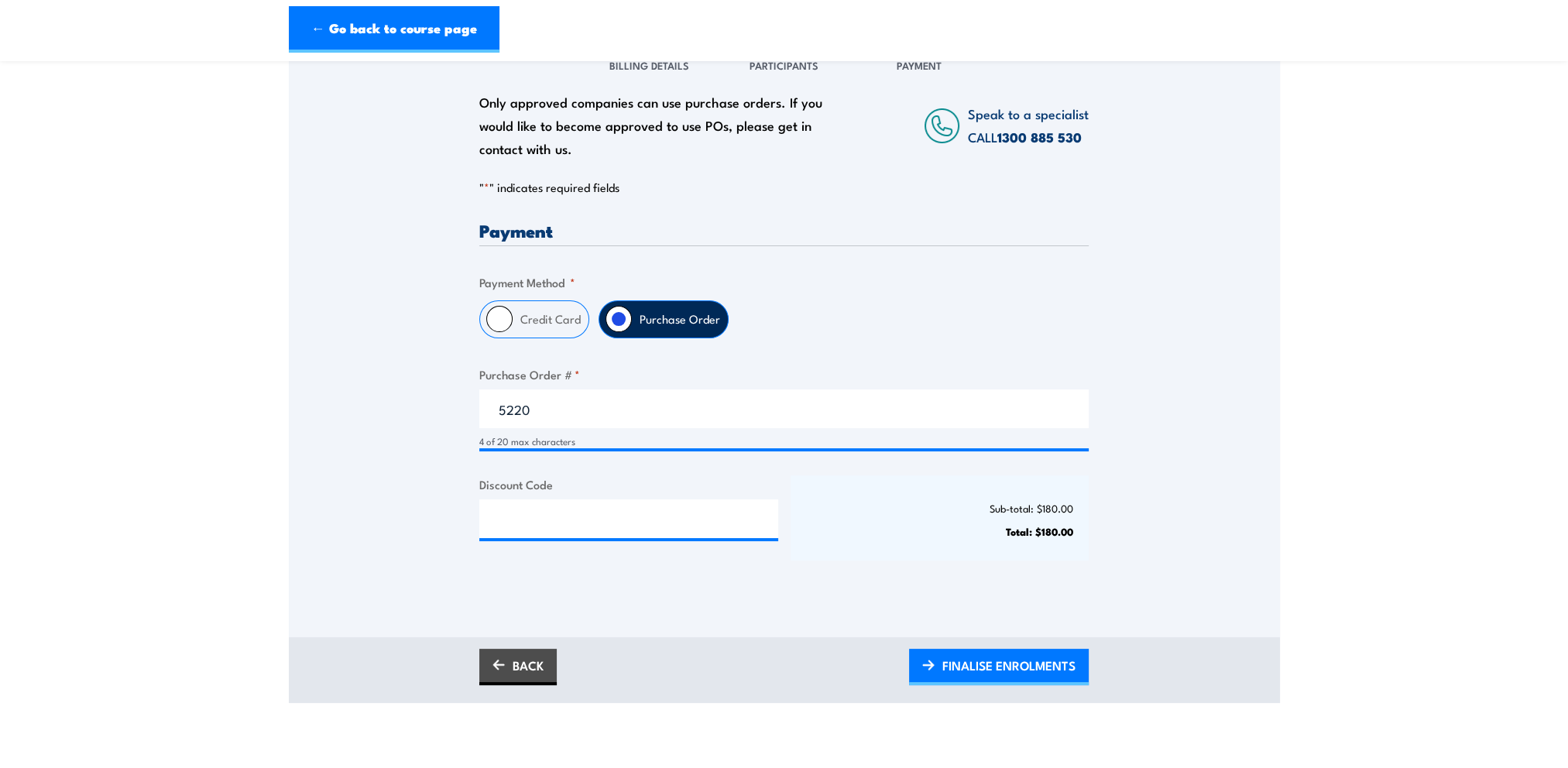
drag, startPoint x: 933, startPoint y: 666, endPoint x: 925, endPoint y: 634, distance: 33.0
click at [933, 666] on link "FINALISE ENROLMENTS" at bounding box center [998, 667] width 179 height 37
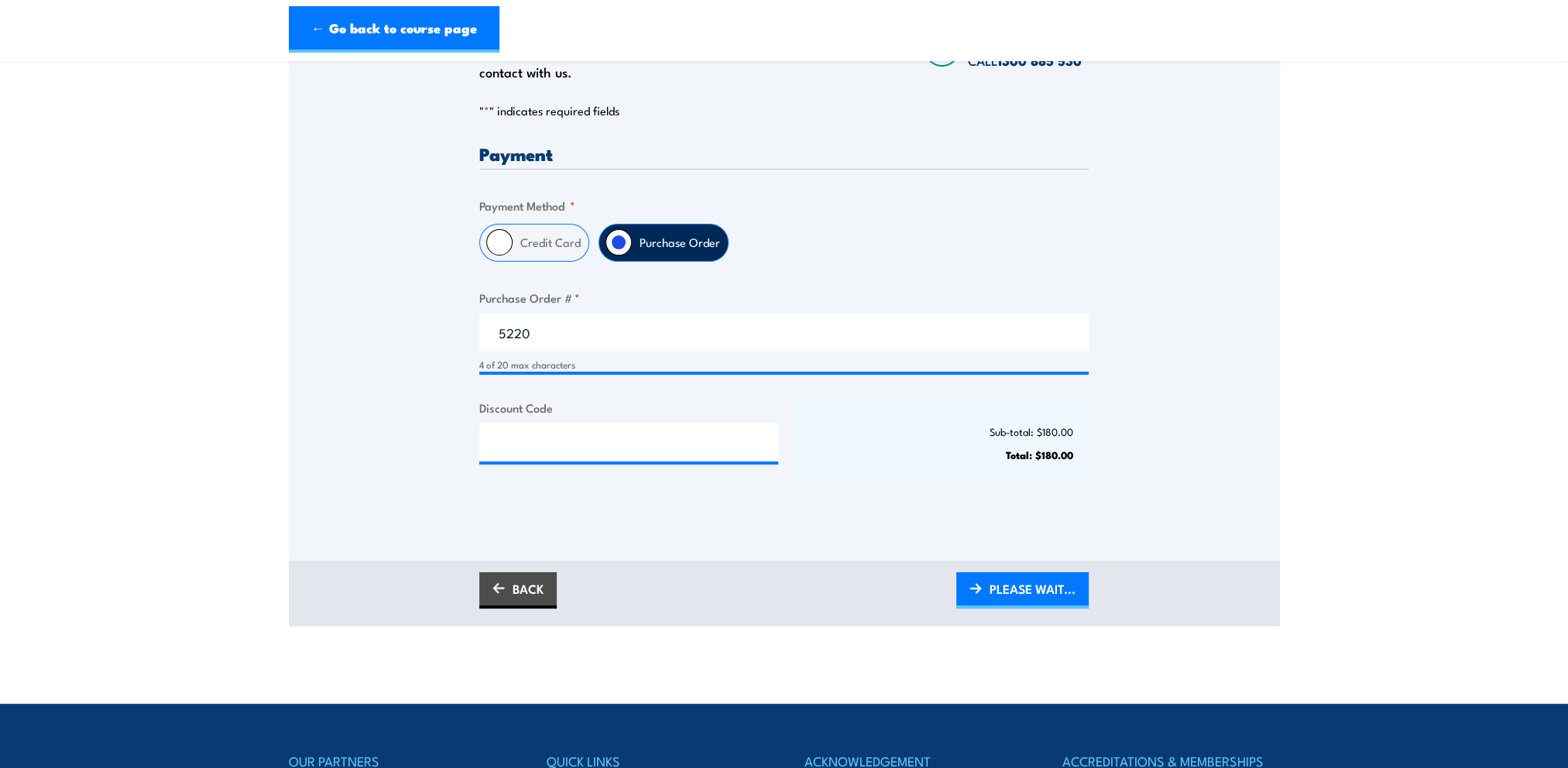
scroll to position [310, 0]
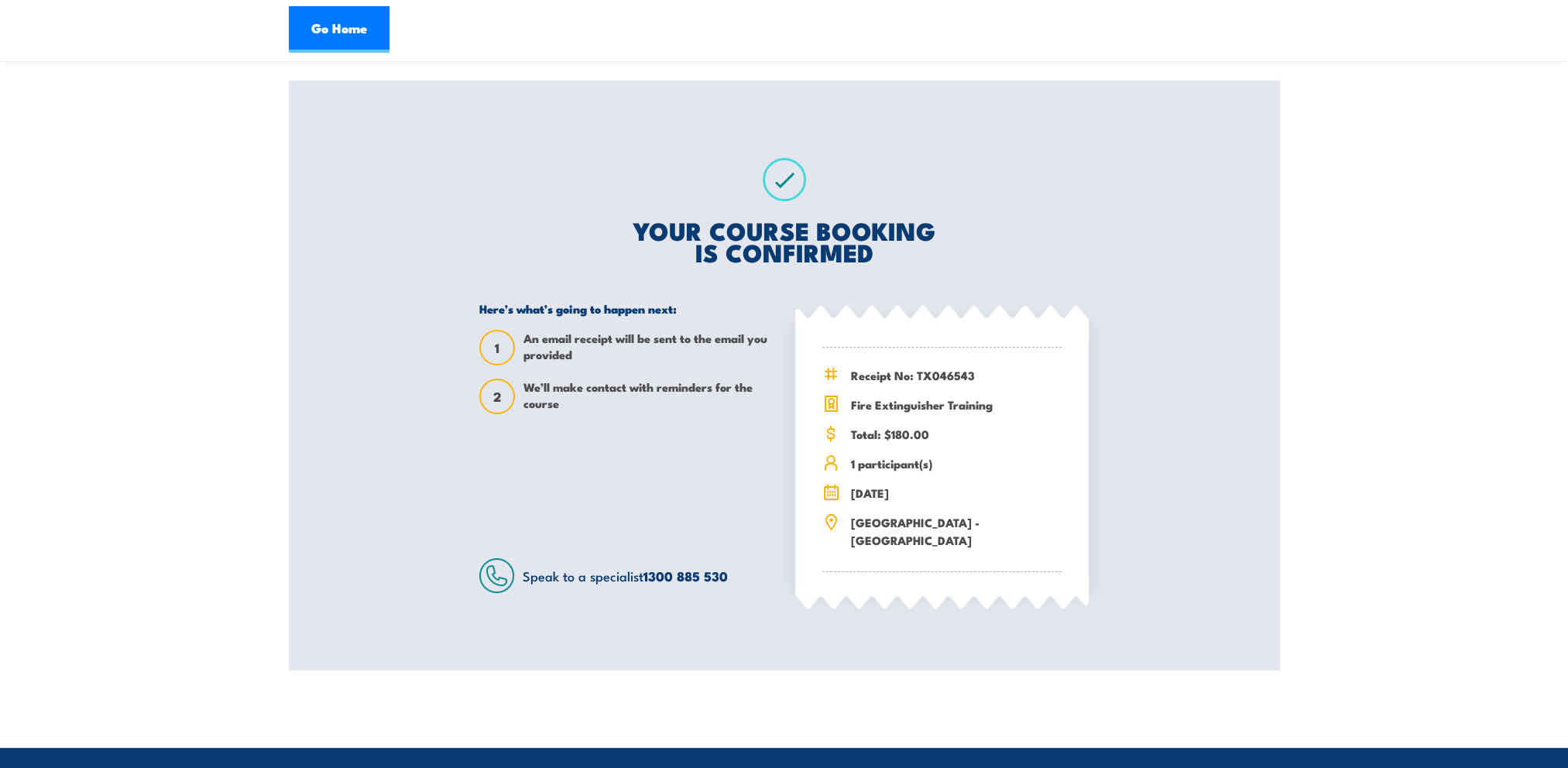
scroll to position [154, 0]
